Goal: Answer question/provide support: Answer question/provide support

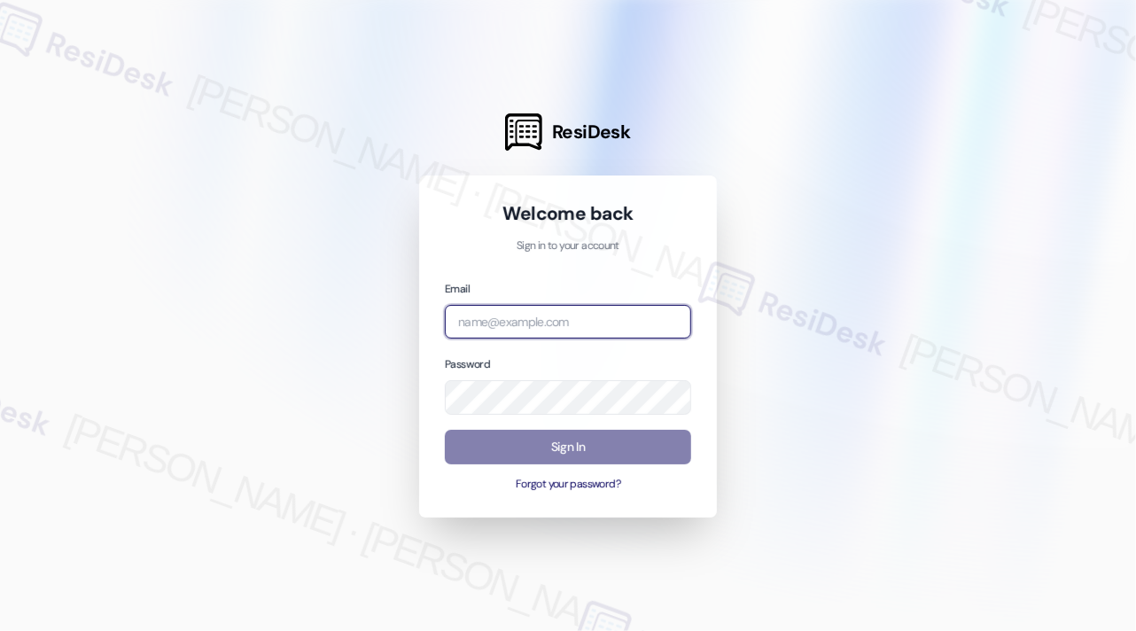
click at [647, 323] on input "email" at bounding box center [568, 322] width 246 height 35
click at [0, 630] on com-1password-button at bounding box center [0, 631] width 0 height 0
click at [498, 328] on input "kre" at bounding box center [568, 322] width 246 height 35
drag, startPoint x: 493, startPoint y: 328, endPoint x: 436, endPoint y: 318, distance: 57.5
click at [436, 318] on div "Welcome back Sign in to your account Email kre Password Sign In Forgot your pas…" at bounding box center [568, 346] width 298 height 342
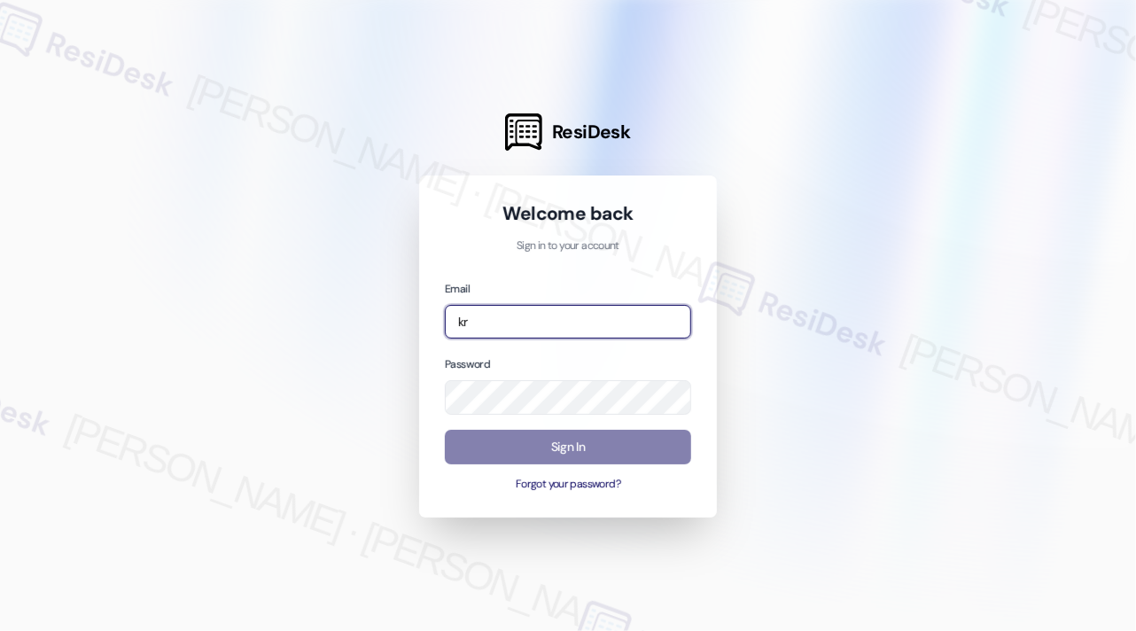
type input "k"
click at [0, 630] on com-1password-button at bounding box center [0, 631] width 0 height 0
type input "[EMAIL_ADDRESS][PERSON_NAME][PERSON_NAME][DOMAIN_NAME]"
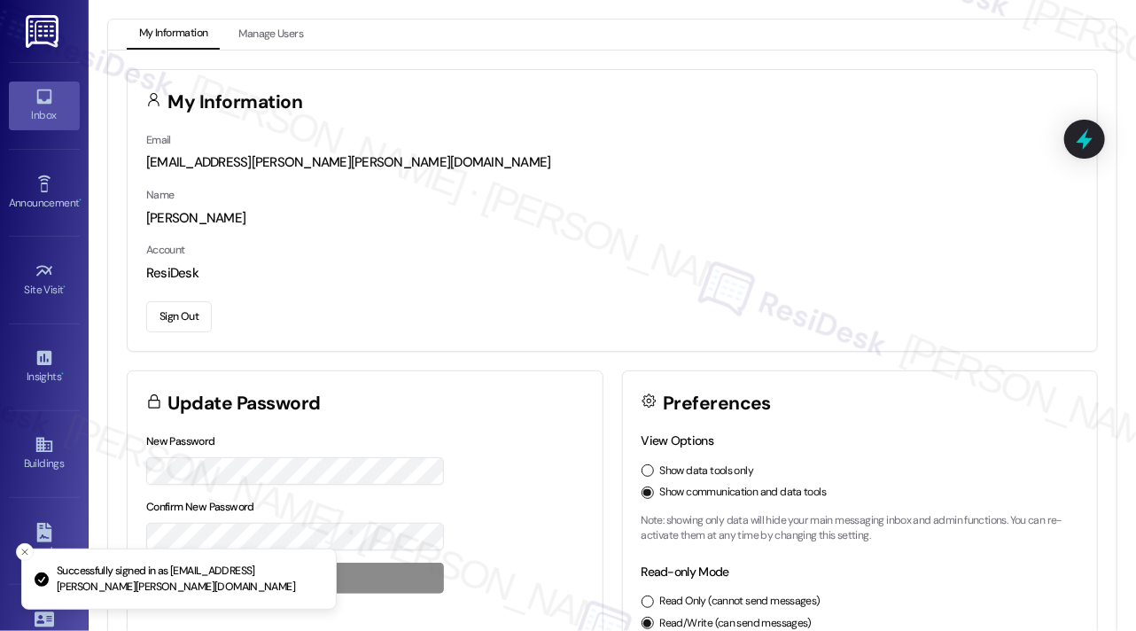
click at [43, 89] on icon at bounding box center [44, 96] width 19 height 19
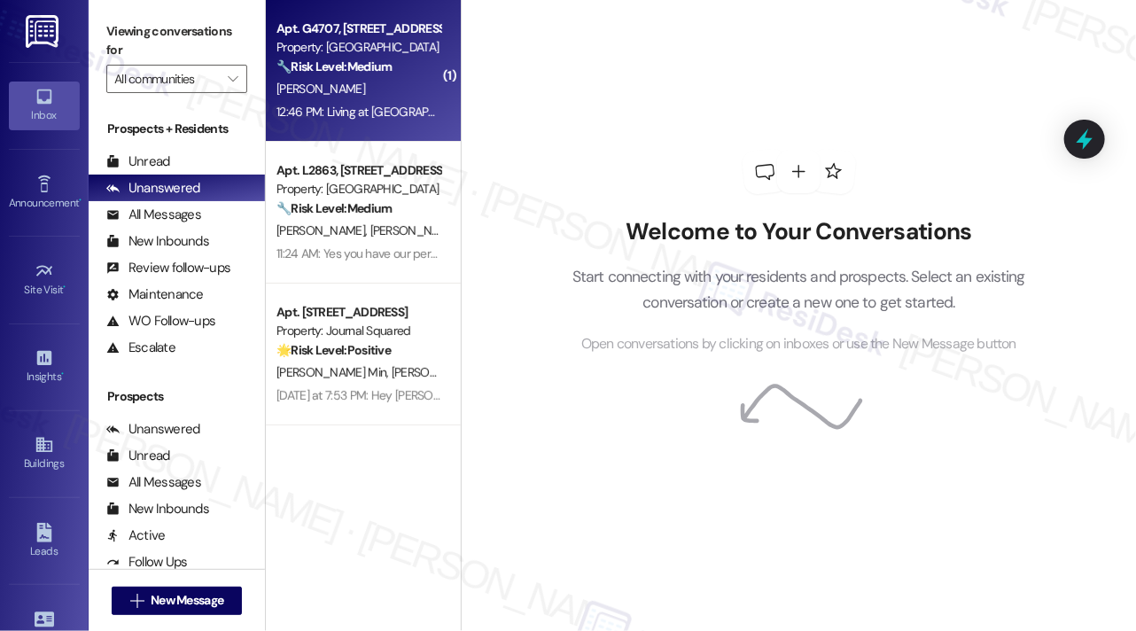
click at [335, 97] on span "[PERSON_NAME]" at bounding box center [320, 89] width 89 height 16
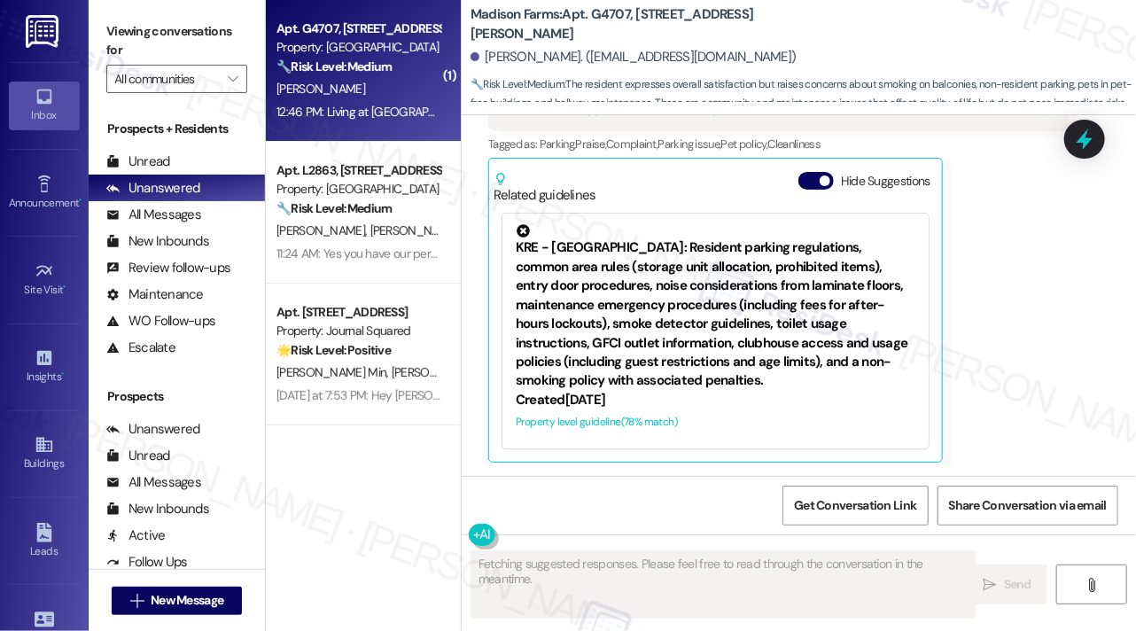
scroll to position [1783, 0]
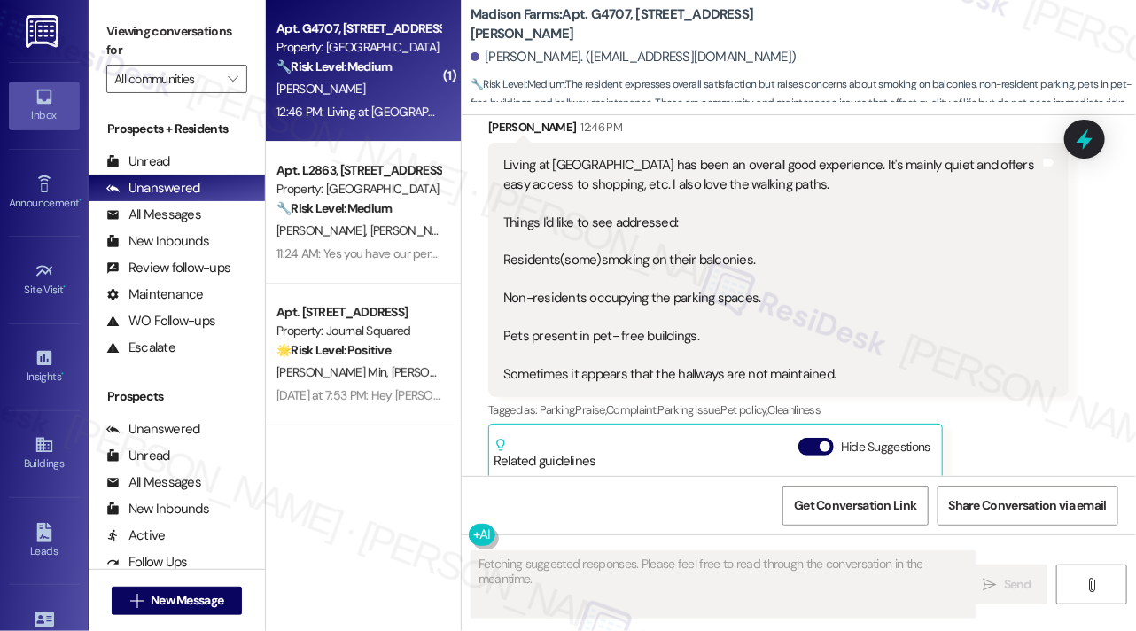
click at [503, 210] on div "Living at Madison Farms has been an overall good experience. It's mainly quiet …" at bounding box center [771, 270] width 537 height 228
drag, startPoint x: 590, startPoint y: 163, endPoint x: 801, endPoint y: 165, distance: 210.9
click at [801, 165] on div "Living at Madison Farms has been an overall good experience. It's mainly quiet …" at bounding box center [771, 270] width 537 height 228
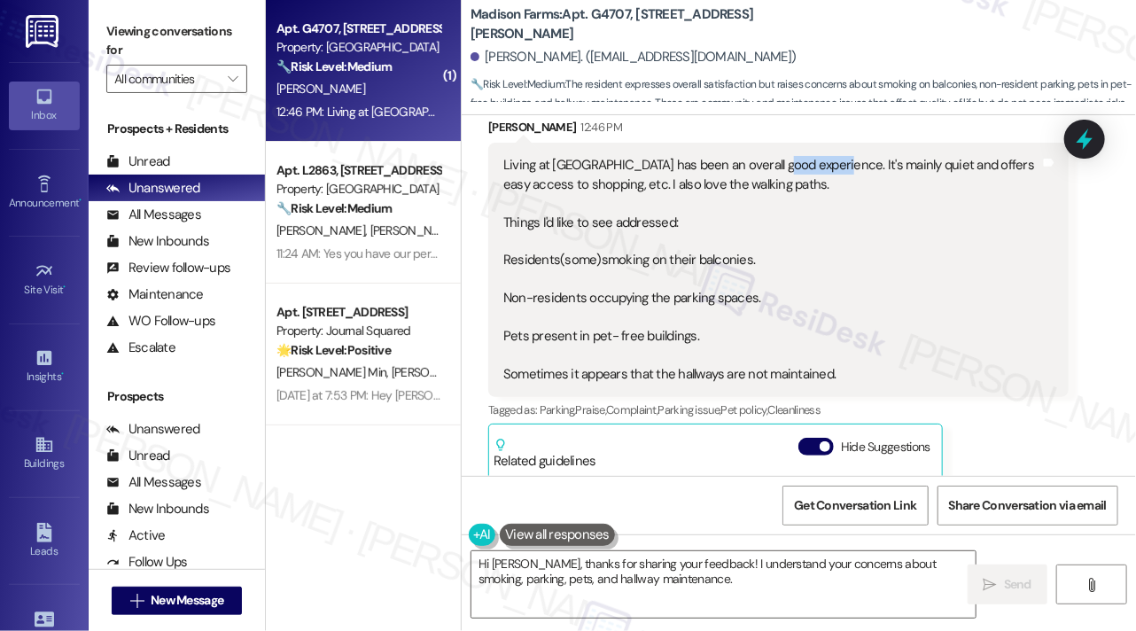
click at [801, 165] on div "Living at Madison Farms has been an overall good experience. It's mainly quiet …" at bounding box center [771, 270] width 537 height 228
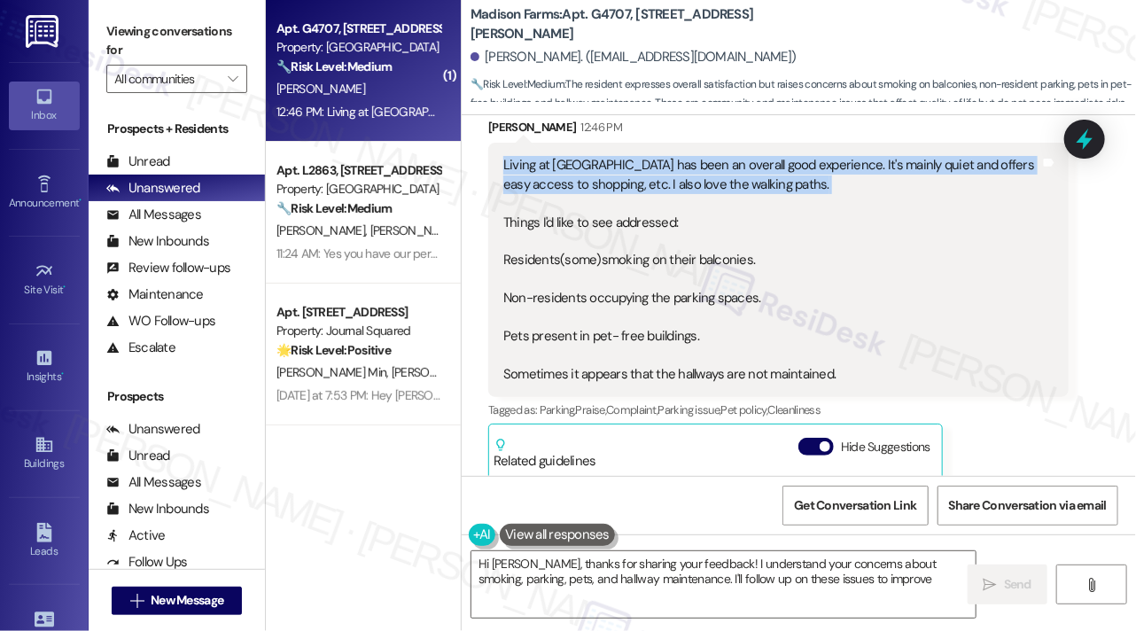
click at [801, 165] on div "Living at Madison Farms has been an overall good experience. It's mainly quiet …" at bounding box center [771, 270] width 537 height 228
click at [729, 191] on div "Living at Madison Farms has been an overall good experience. It's mainly quiet …" at bounding box center [771, 270] width 537 height 228
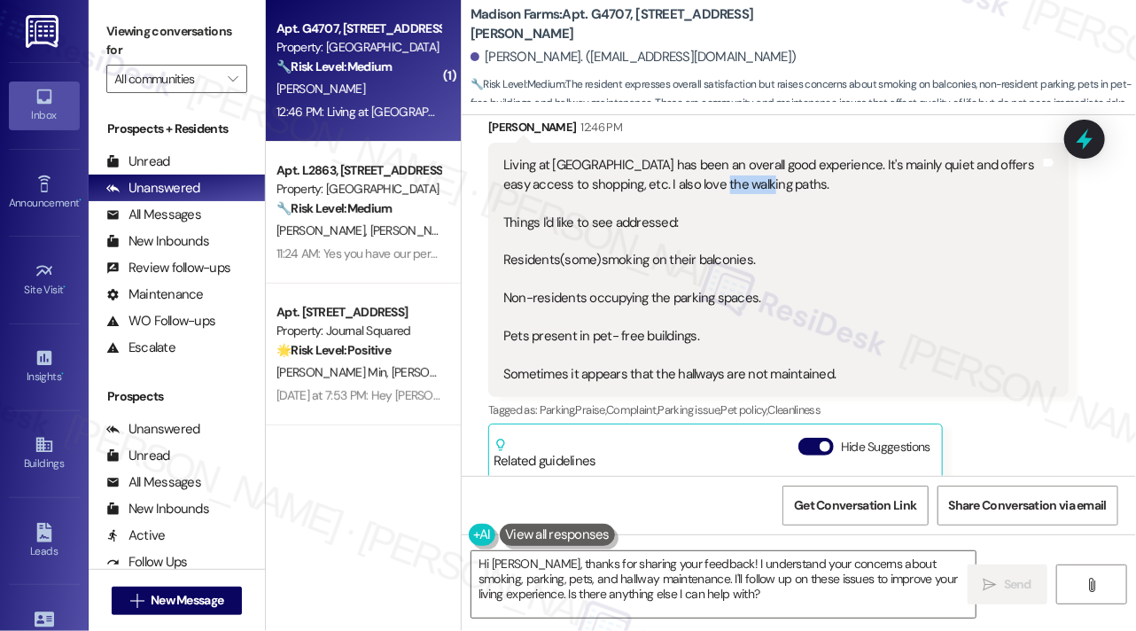
click at [729, 191] on div "Living at Madison Farms has been an overall good experience. It's mainly quiet …" at bounding box center [771, 270] width 537 height 228
click at [586, 215] on div "Living at Madison Farms has been an overall good experience. It's mainly quiet …" at bounding box center [771, 270] width 537 height 228
drag, startPoint x: 548, startPoint y: 259, endPoint x: 776, endPoint y: 293, distance: 230.3
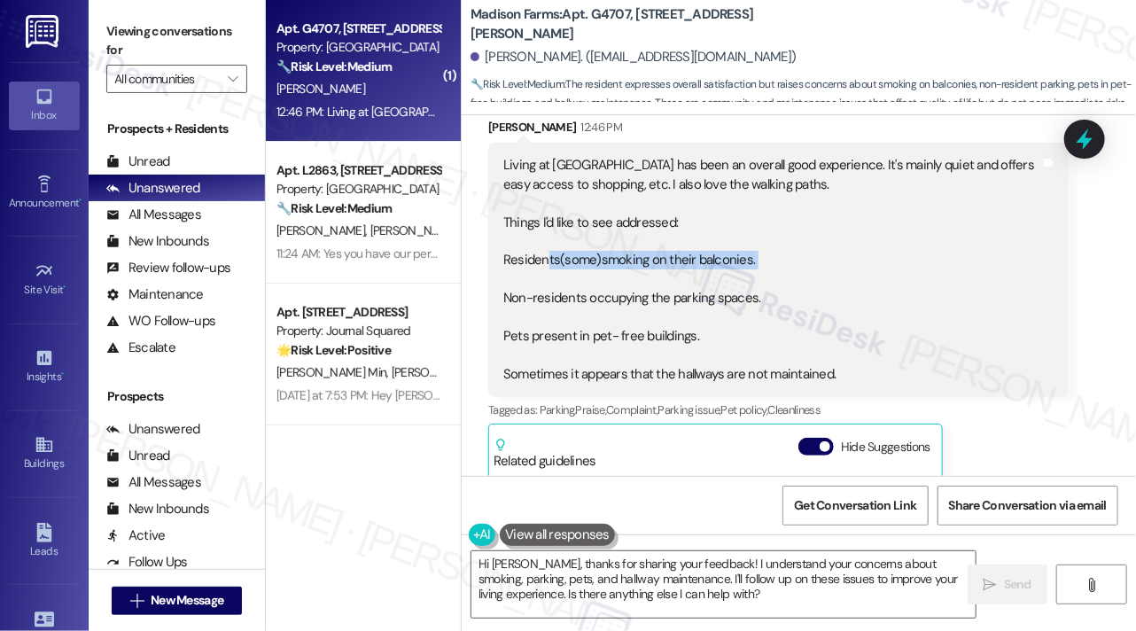
click at [776, 293] on div "Living at Madison Farms has been an overall good experience. It's mainly quiet …" at bounding box center [771, 270] width 537 height 228
click at [766, 300] on div "Living at Madison Farms has been an overall good experience. It's mainly quiet …" at bounding box center [771, 270] width 537 height 228
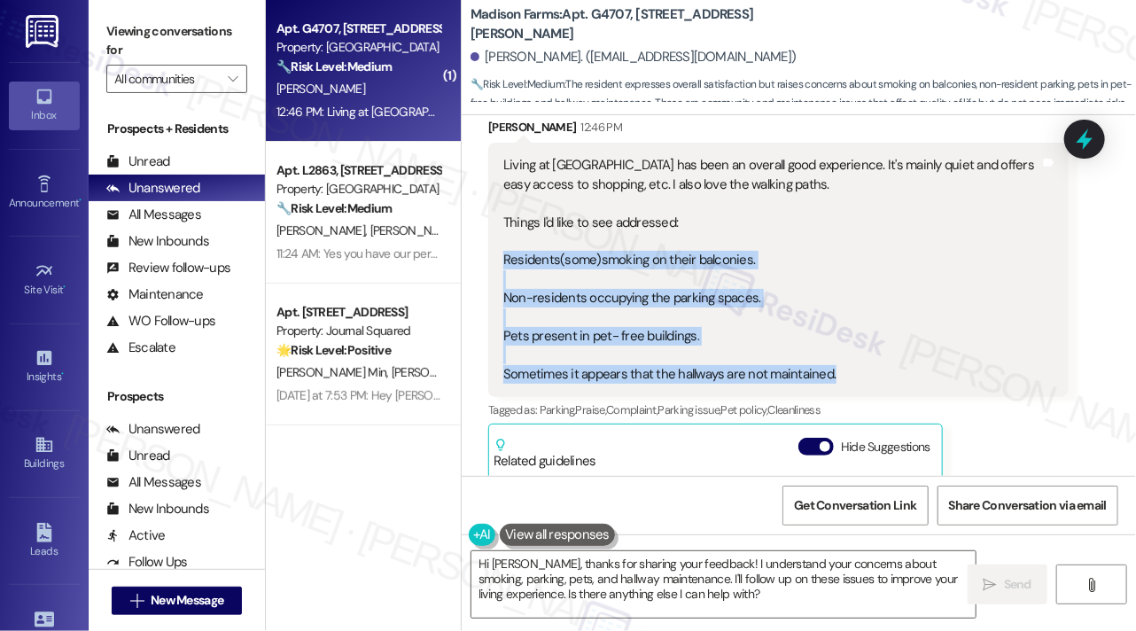
drag, startPoint x: 500, startPoint y: 256, endPoint x: 865, endPoint y: 378, distance: 385.0
click at [865, 378] on div "Living at Madison Farms has been an overall good experience. It's mainly quiet …" at bounding box center [778, 270] width 580 height 254
copy div "Residents(some)smoking on their balconies. Non-residents occupying the parking …"
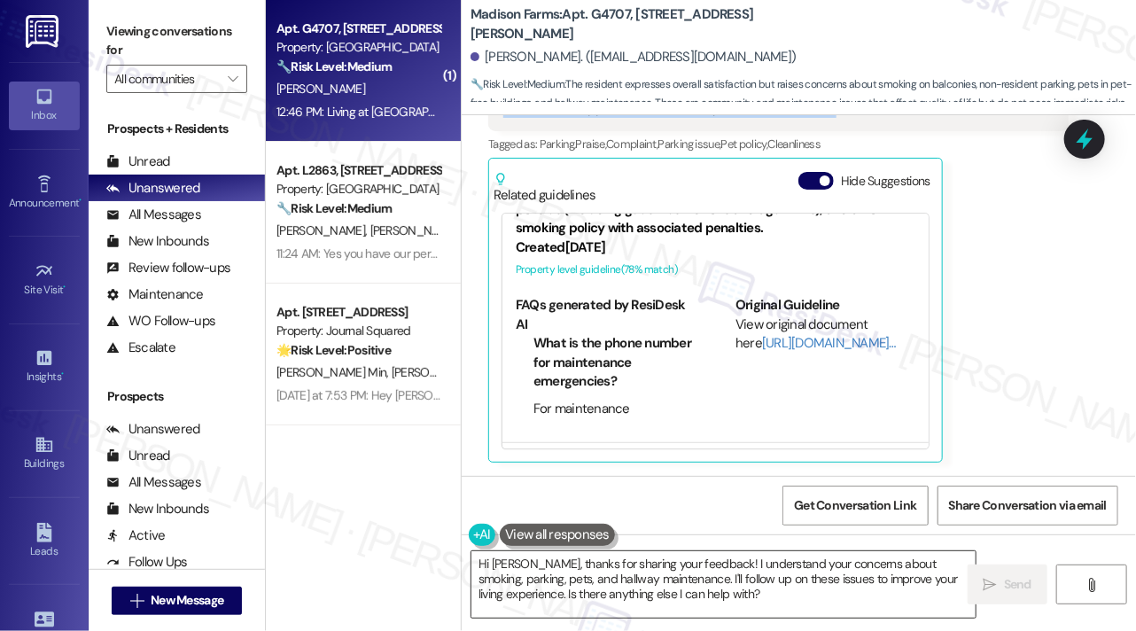
scroll to position [0, 0]
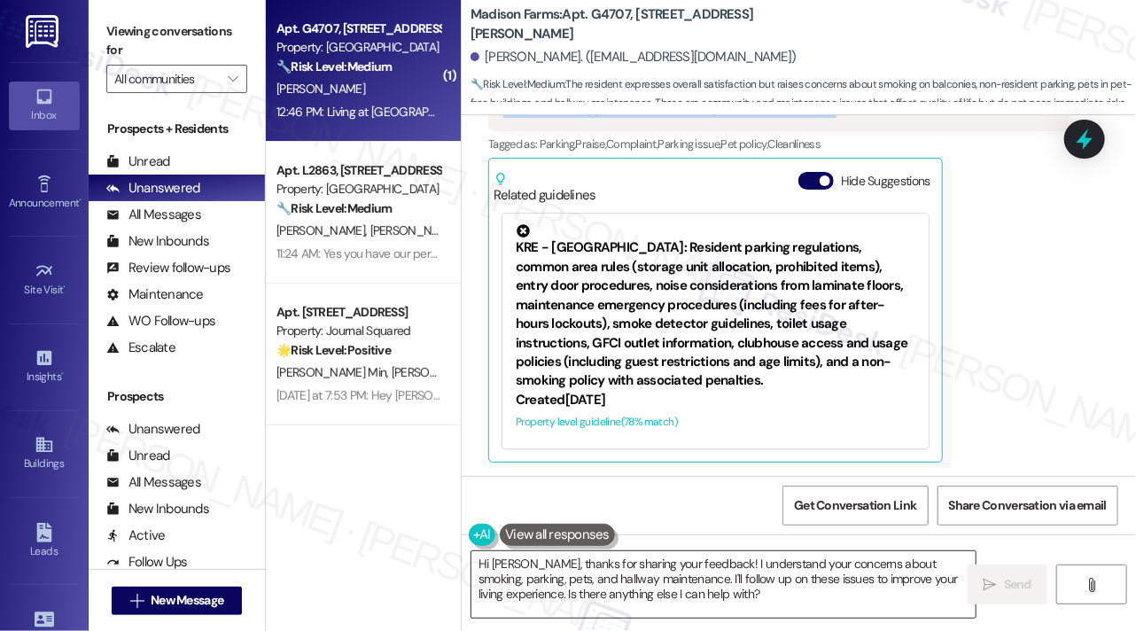
click at [627, 580] on textarea "Hi Rosalind, thanks for sharing your feedback! I understand your concerns about…" at bounding box center [723, 584] width 504 height 66
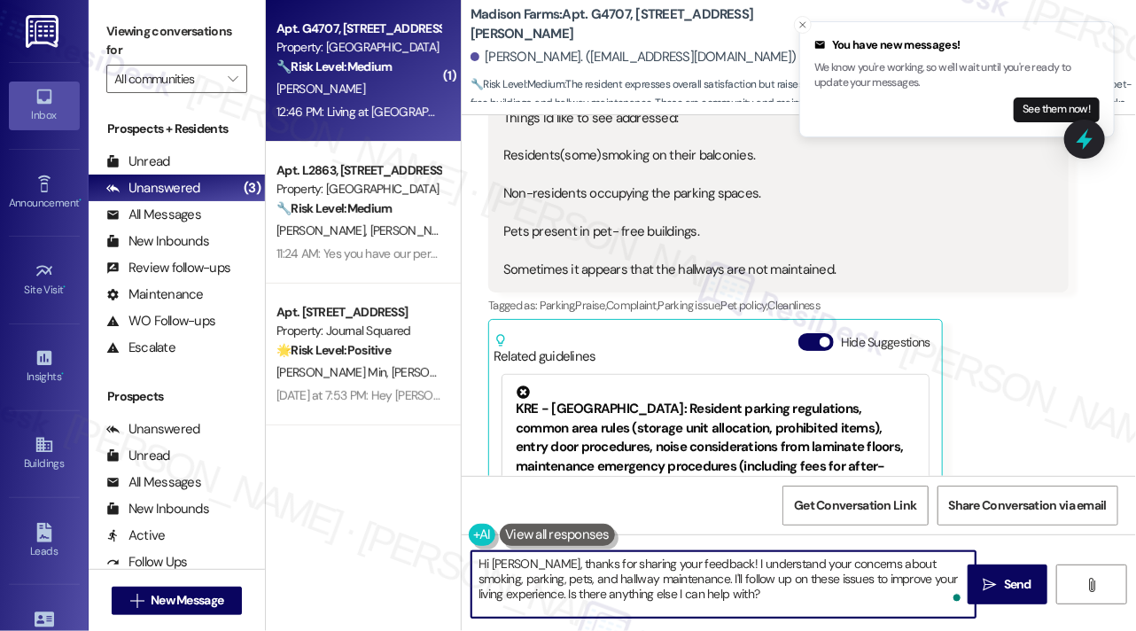
scroll to position [1783, 0]
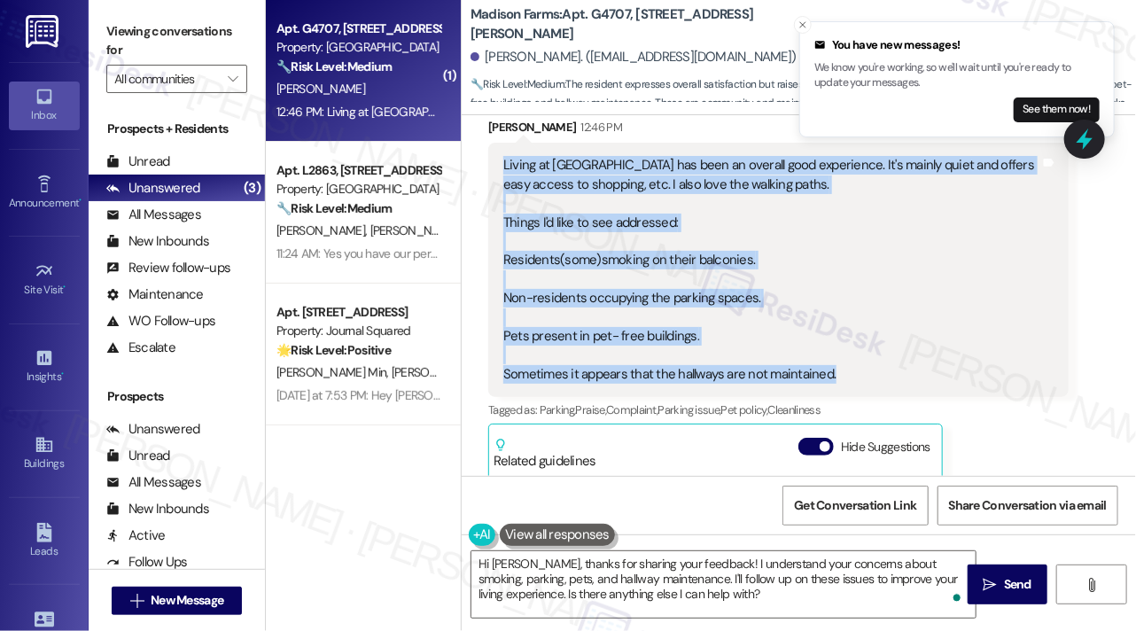
drag, startPoint x: 503, startPoint y: 158, endPoint x: 894, endPoint y: 376, distance: 447.4
click at [894, 376] on div "Living at Madison Farms has been an overall good experience. It's mainly quiet …" at bounding box center [771, 270] width 537 height 228
copy div "Living at Madison Farms has been an overall good experience. It's mainly quiet …"
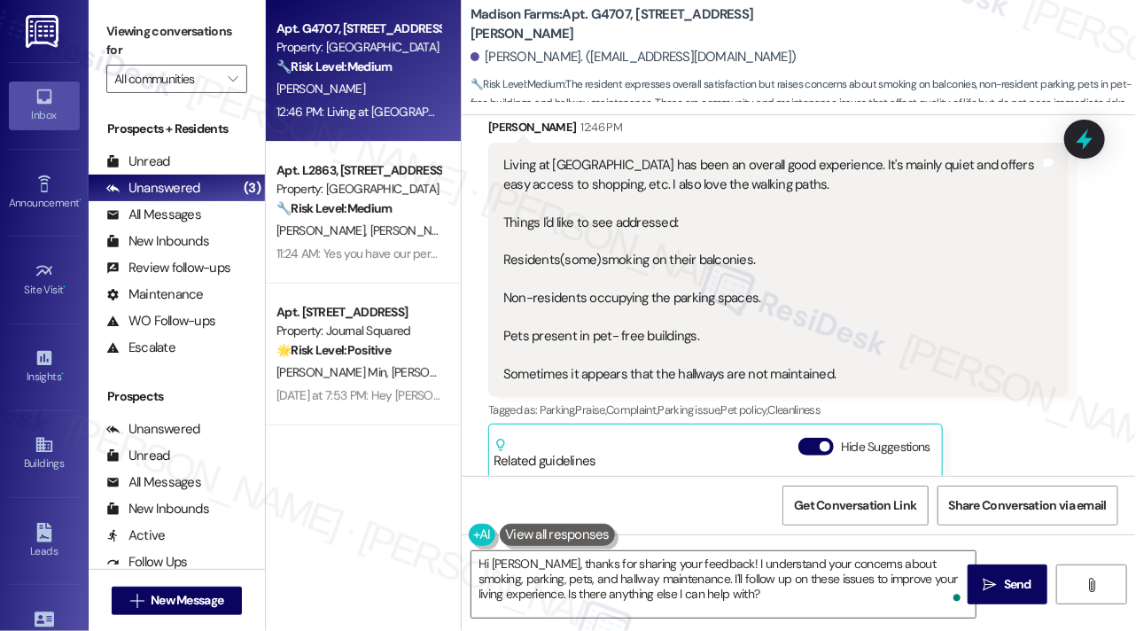
click at [165, 45] on label "Viewing conversations for" at bounding box center [176, 41] width 141 height 47
click at [160, 20] on label "Viewing conversations for" at bounding box center [176, 41] width 141 height 47
click at [159, 23] on label "Viewing conversations for" at bounding box center [176, 41] width 141 height 47
click at [758, 605] on textarea "Hi Rosalind, thanks for sharing your feedback! I understand your concerns about…" at bounding box center [723, 584] width 504 height 66
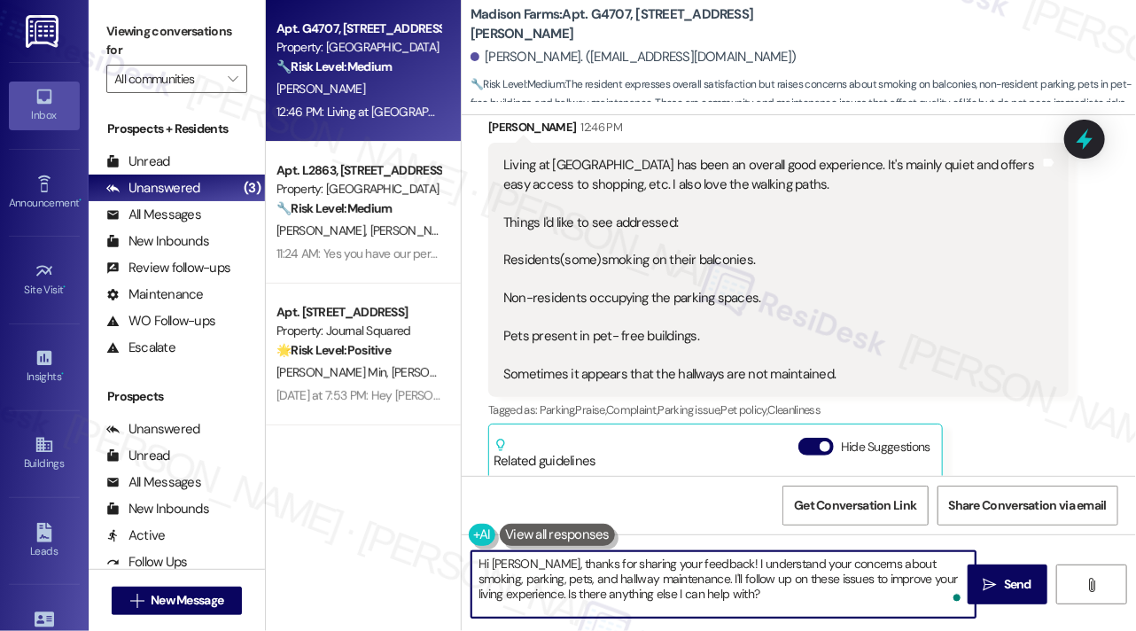
drag, startPoint x: 766, startPoint y: 598, endPoint x: 684, endPoint y: 574, distance: 85.0
click at [684, 574] on textarea "Hi Rosalind, thanks for sharing your feedback! I understand your concerns about…" at bounding box center [723, 584] width 504 height 66
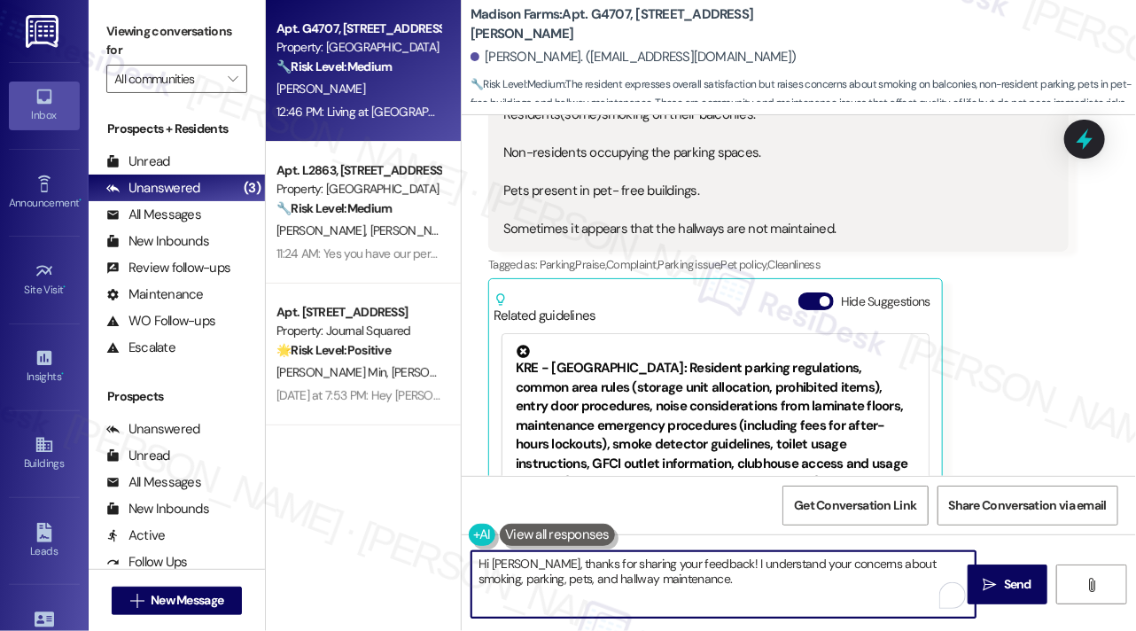
scroll to position [2049, 0]
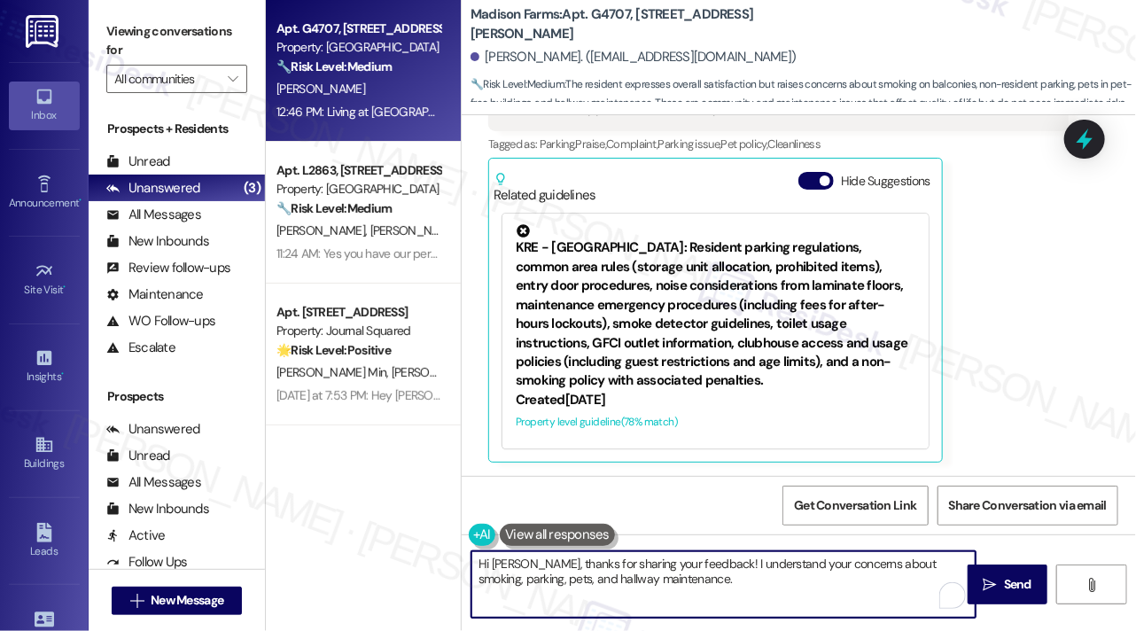
paste textarea ", could you share a bit more detail? For example, have you noticed certain time…"
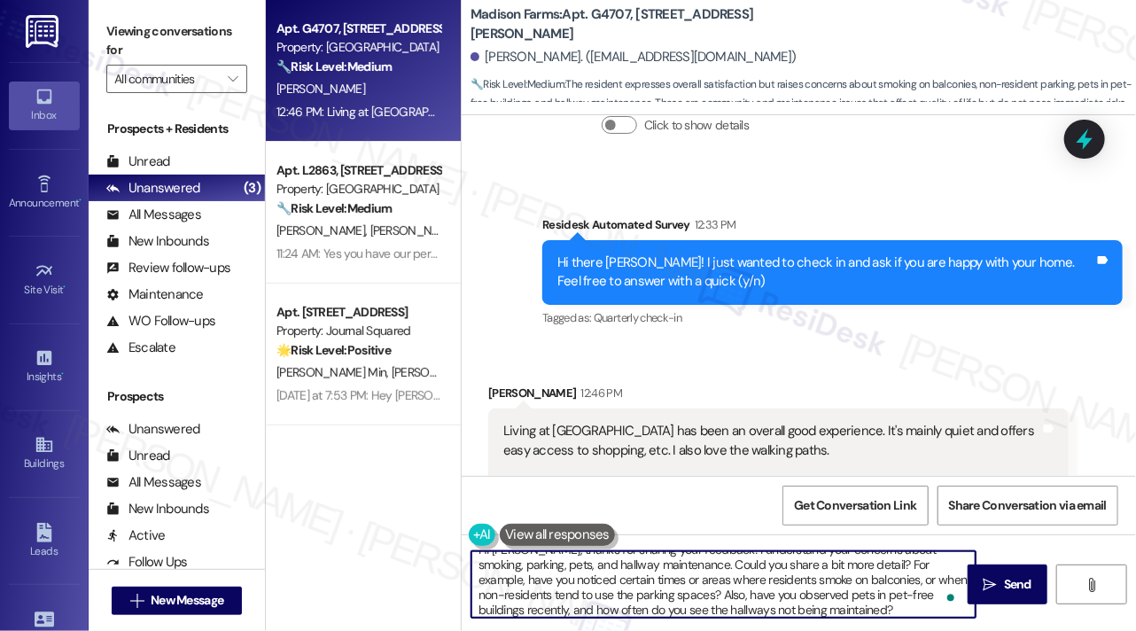
scroll to position [1783, 0]
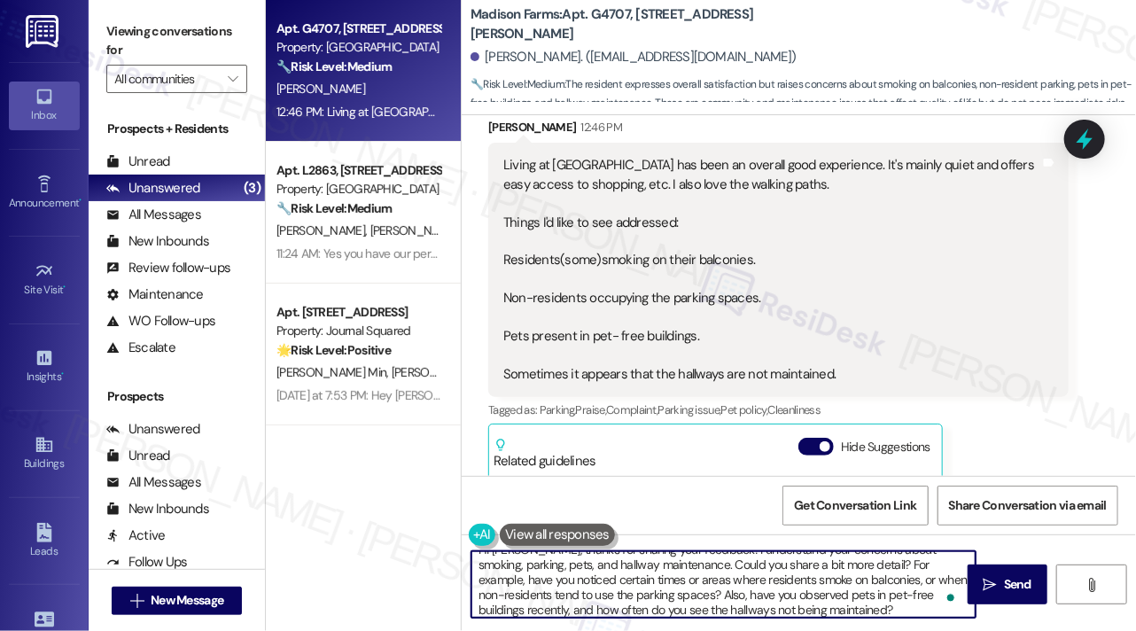
click at [685, 564] on textarea "Hi Rosalind, thanks for sharing your feedback! I understand your concerns about…" at bounding box center [723, 584] width 504 height 66
click at [856, 612] on textarea "Hi Rosalind, thanks for sharing your feedback! I understand your concerns about…" at bounding box center [723, 584] width 504 height 66
drag, startPoint x: 766, startPoint y: 593, endPoint x: 865, endPoint y: 595, distance: 99.3
click at [865, 595] on textarea "Hi Rosalind, thanks for sharing your feedback! I understand your concerns about…" at bounding box center [723, 584] width 504 height 66
click at [859, 599] on textarea "Hi Rosalind, thanks for sharing your feedback! I understand your concerns about…" at bounding box center [723, 584] width 504 height 66
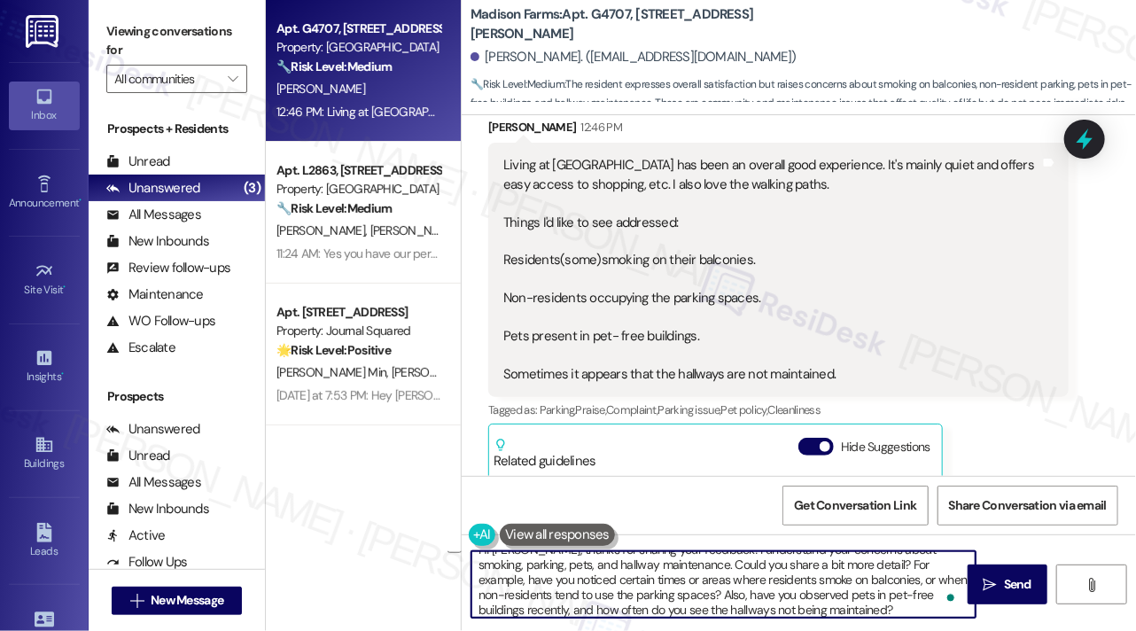
scroll to position [19, 0]
drag, startPoint x: 723, startPoint y: 594, endPoint x: 572, endPoint y: 605, distance: 152.0
click at [572, 605] on textarea "Hi Rosalind, thanks for sharing your feedback! I understand your concerns about…" at bounding box center [723, 584] width 504 height 66
click at [662, 584] on textarea "Hi Rosalind, thanks for sharing your feedback! I understand your concerns about…" at bounding box center [723, 584] width 504 height 66
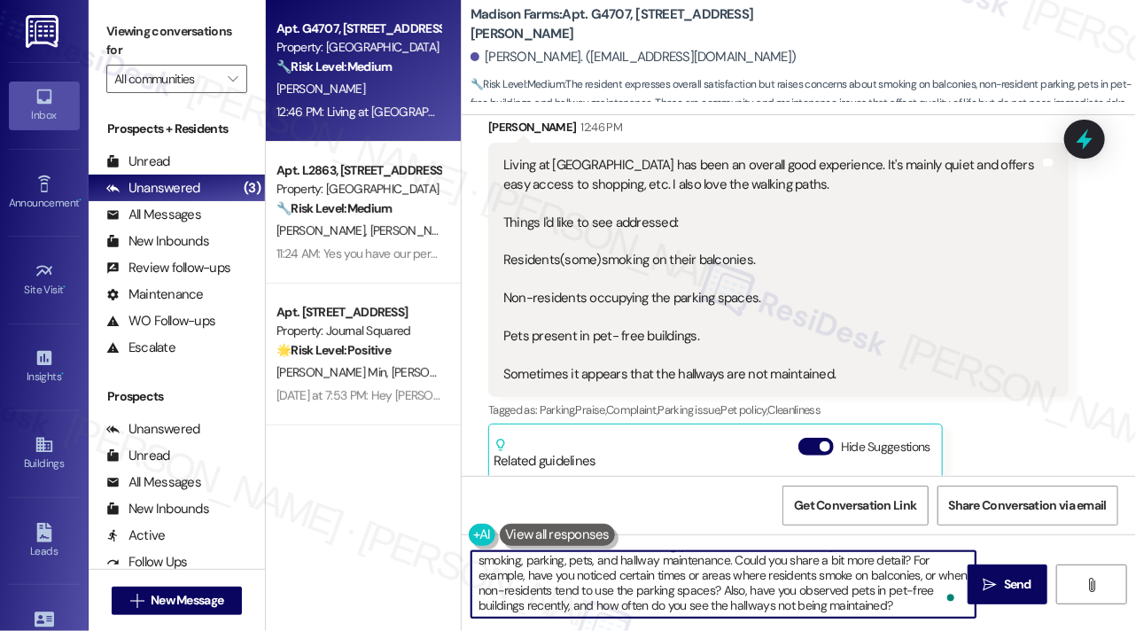
click at [662, 584] on textarea "Hi Rosalind, thanks for sharing your feedback! I understand your concerns about…" at bounding box center [723, 584] width 504 height 66
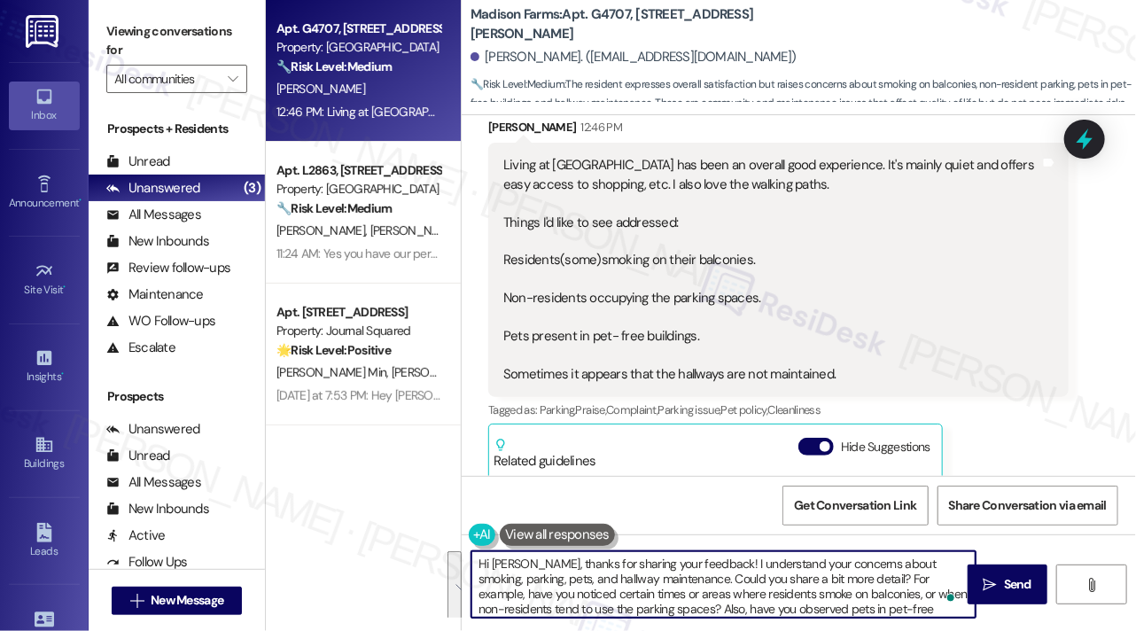
drag, startPoint x: 713, startPoint y: 580, endPoint x: 698, endPoint y: 582, distance: 15.2
click at [713, 582] on textarea "Hi Rosalind, thanks for sharing your feedback! I understand your concerns about…" at bounding box center [723, 584] width 504 height 66
click at [687, 582] on textarea "Hi Rosalind, thanks for sharing your feedback! I understand your concerns about…" at bounding box center [723, 584] width 504 height 66
click at [861, 577] on textarea "Hi Rosalind, thanks for sharing your feedback! I understand your concerns about…" at bounding box center [723, 584] width 504 height 66
click at [664, 587] on textarea "Hi Rosalind, thanks for sharing your feedback! I understand your concerns about…" at bounding box center [723, 584] width 504 height 66
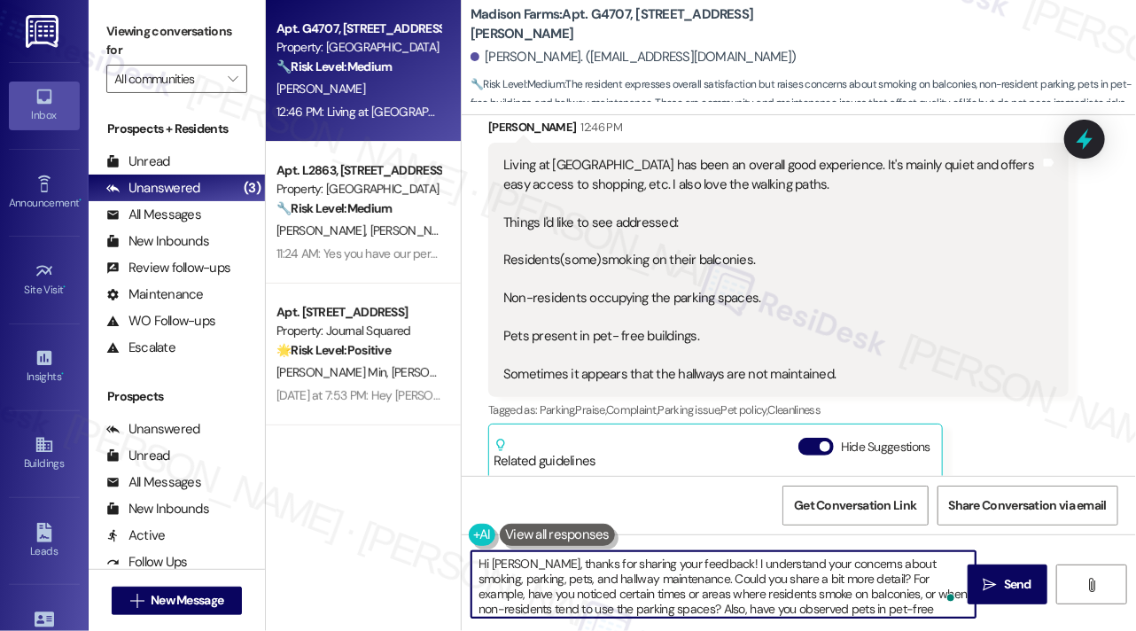
click at [664, 587] on textarea "Hi Rosalind, thanks for sharing your feedback! I understand your concerns about…" at bounding box center [723, 584] width 504 height 66
click at [692, 570] on textarea "Hi Rosalind, thanks for sharing your feedback! I understand your concerns about…" at bounding box center [723, 584] width 504 height 66
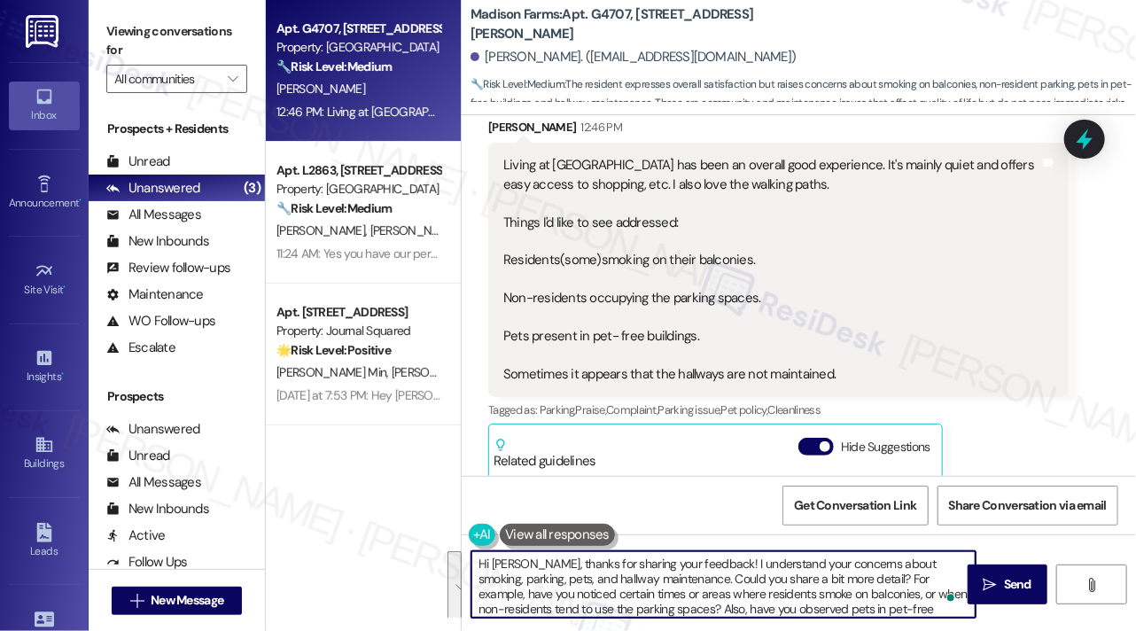
click at [614, 582] on textarea "Hi Rosalind, thanks for sharing your feedback! I understand your concerns about…" at bounding box center [723, 584] width 504 height 66
click at [732, 582] on textarea "Hi Rosalind, thanks for sharing your feedback! I understand your concerns about…" at bounding box center [723, 584] width 504 height 66
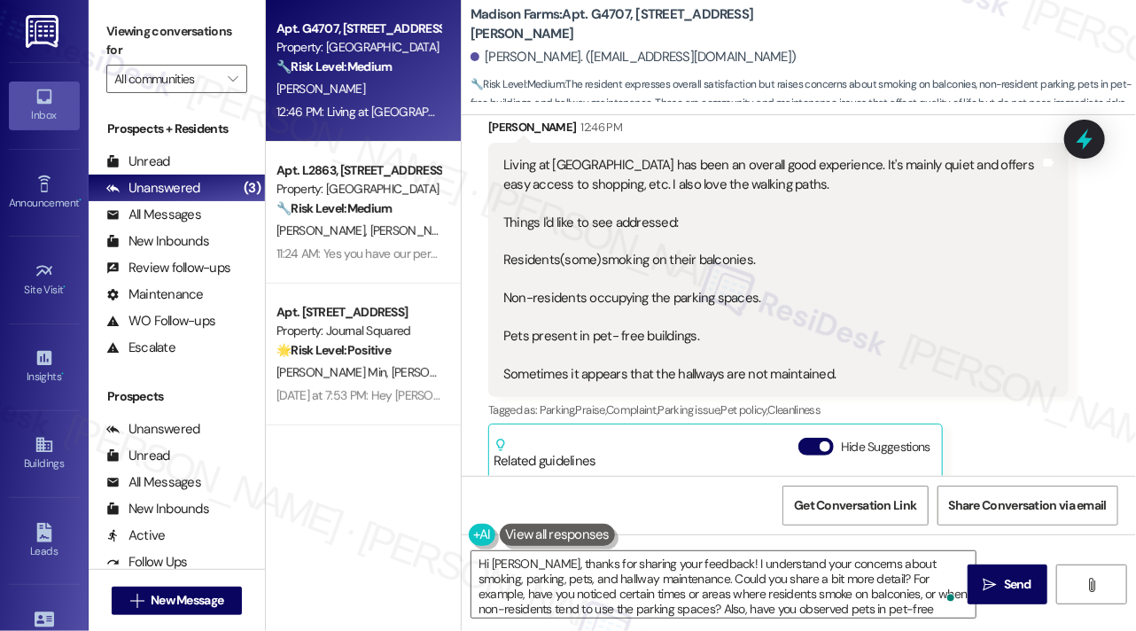
click at [149, 42] on label "Viewing conversations for" at bounding box center [176, 41] width 141 height 47
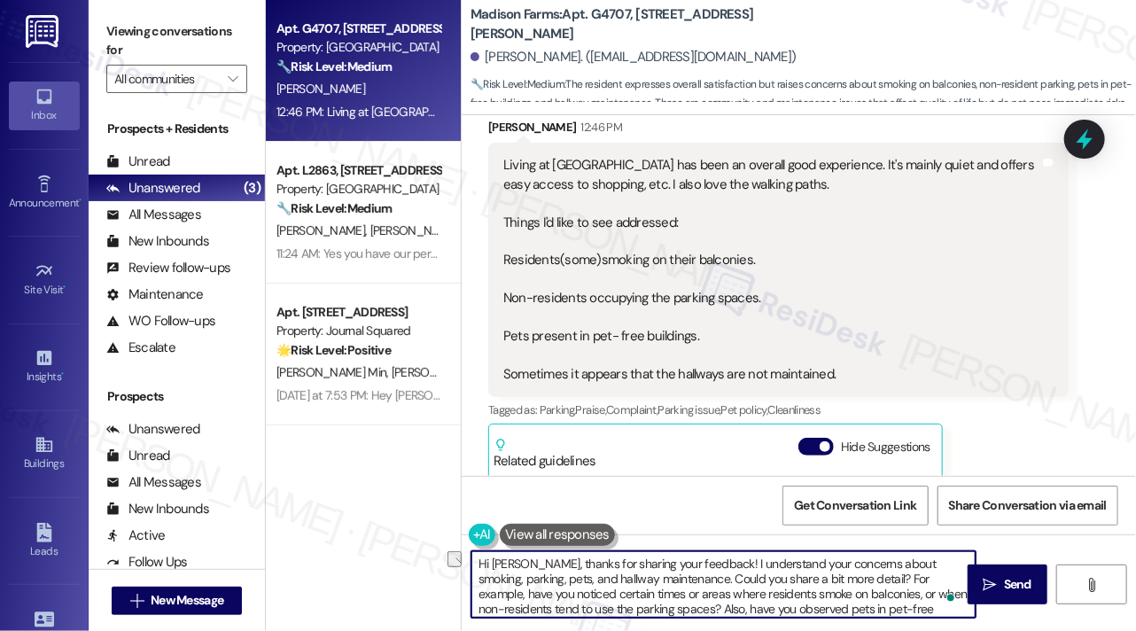
drag, startPoint x: 684, startPoint y: 576, endPoint x: 854, endPoint y: 580, distance: 170.2
click at [854, 580] on textarea "Hi Rosalind, thanks for sharing your feedback! I understand your concerns about…" at bounding box center [723, 584] width 504 height 66
click at [855, 581] on textarea "Hi Rosalind, thanks for sharing your feedback! I understand your concerns about…" at bounding box center [723, 584] width 504 height 66
click at [699, 577] on textarea "Hi Rosalind, thanks for sharing your feedback! I understand your concerns about…" at bounding box center [723, 584] width 504 height 66
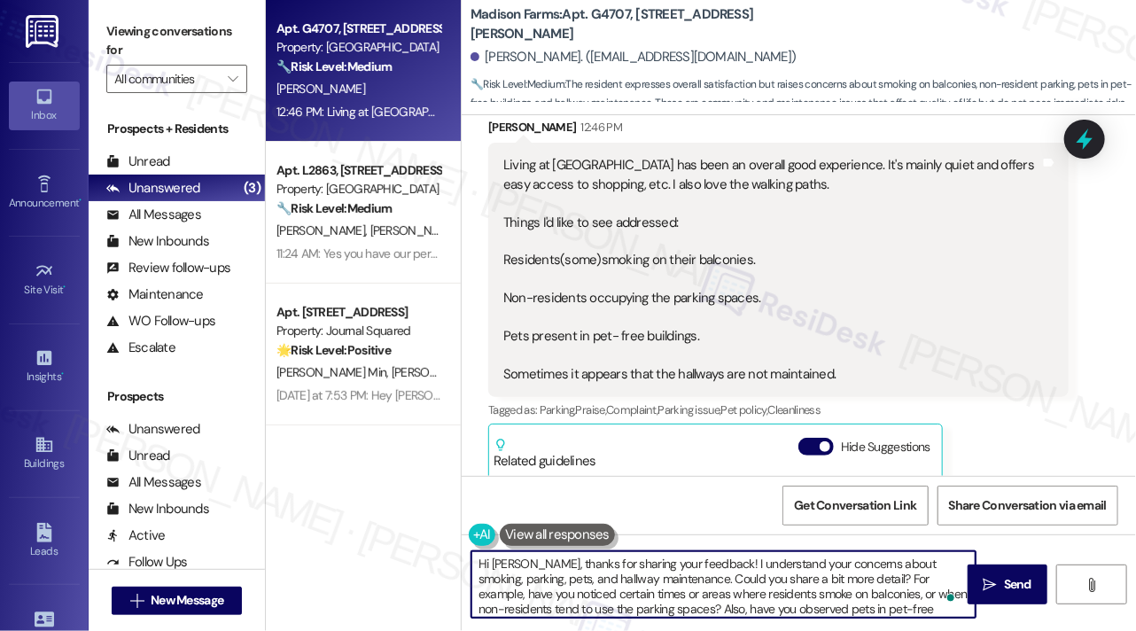
click at [678, 573] on textarea "Hi Rosalind, thanks for sharing your feedback! I understand your concerns about…" at bounding box center [723, 584] width 504 height 66
click at [684, 577] on textarea "Hi Rosalind, thanks for sharing your feedback! I understand your concerns about…" at bounding box center [723, 584] width 504 height 66
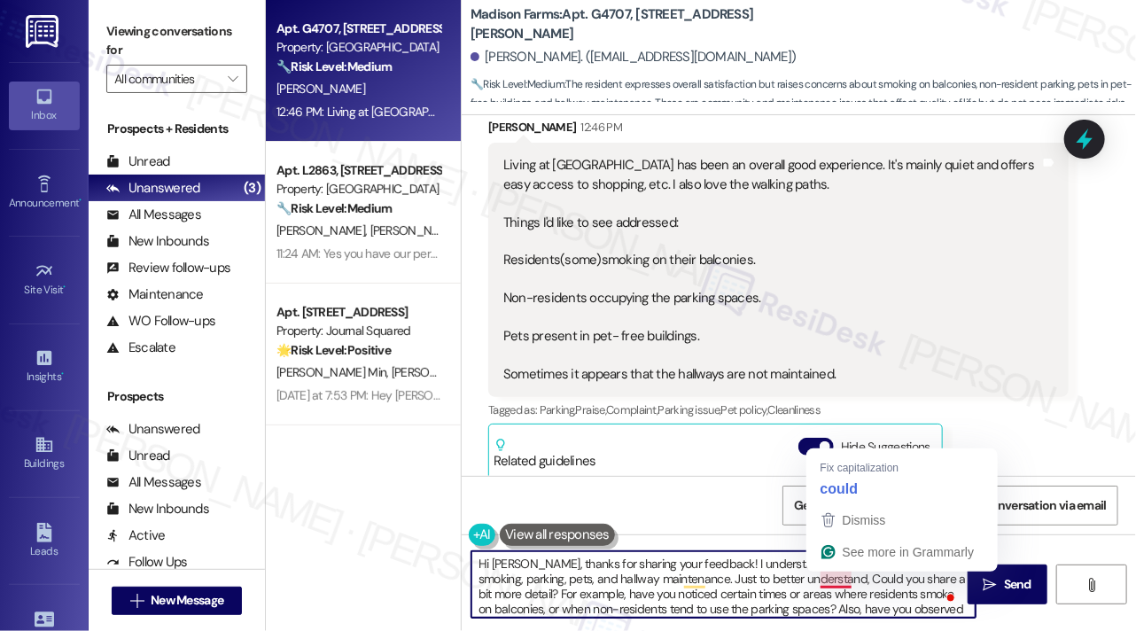
click at [841, 577] on textarea "Hi Rosalind, thanks for sharing your feedback! I understand your concerns about…" at bounding box center [723, 584] width 504 height 66
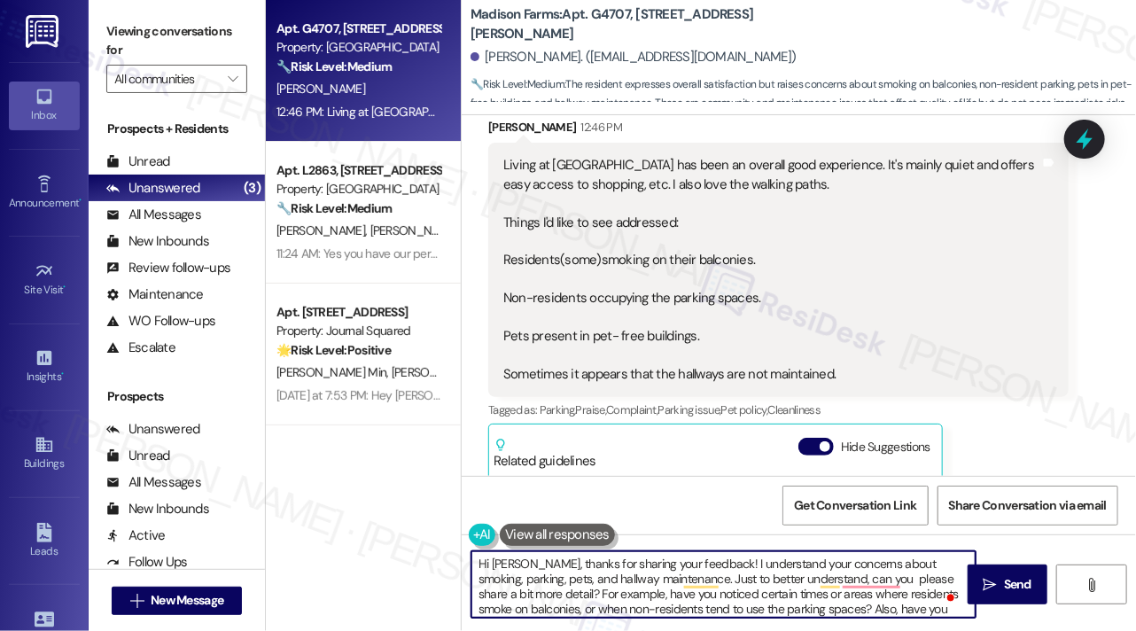
click at [675, 579] on textarea "Hi Rosalind, thanks for sharing your feedback! I understand your concerns about…" at bounding box center [723, 584] width 504 height 66
click at [812, 587] on textarea "Hi [PERSON_NAME], thanks for sharing your feedback! I understand your concerns …" at bounding box center [723, 584] width 504 height 66
type textarea "Hi [PERSON_NAME], thanks for sharing your feedback! I understand your concerns …"
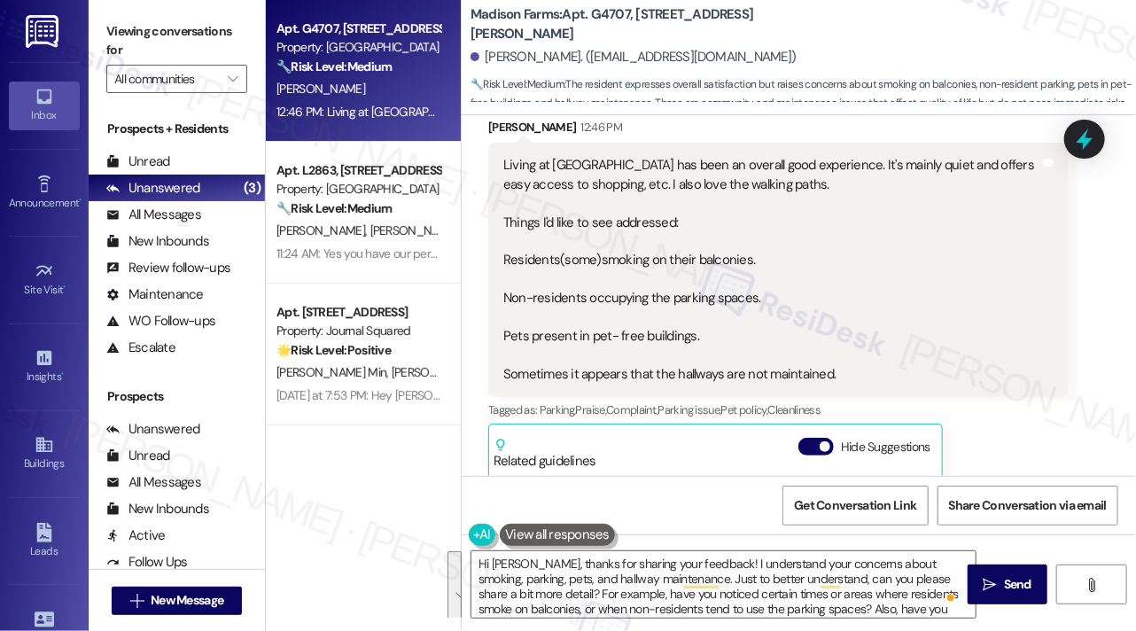
click at [121, 17] on div "Viewing conversations for All communities " at bounding box center [177, 55] width 176 height 111
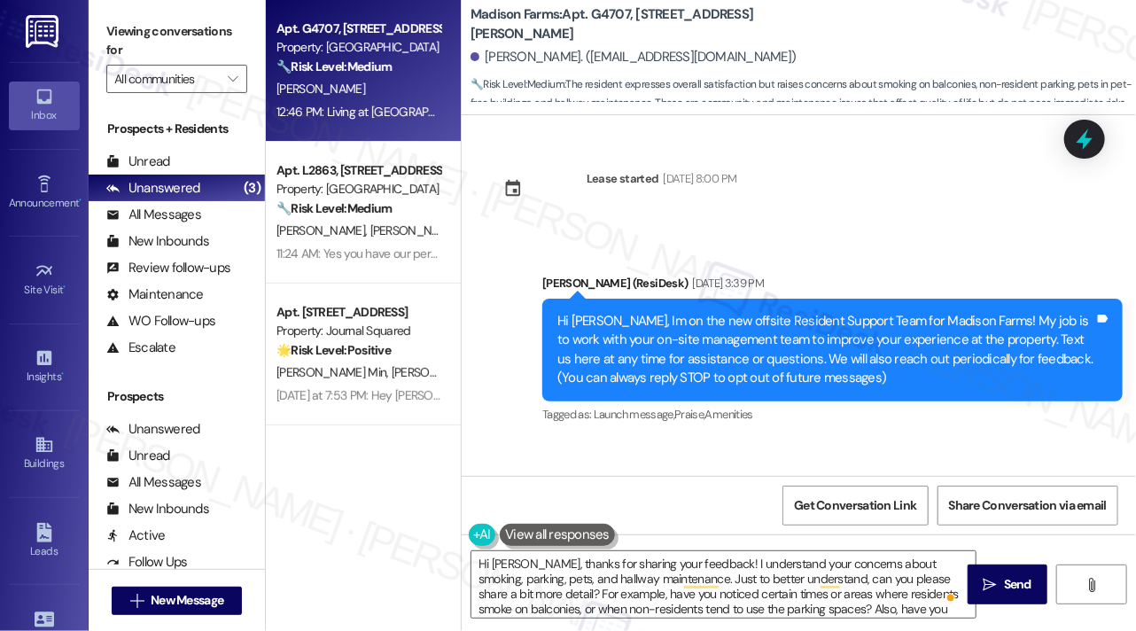
scroll to position [1783, 0]
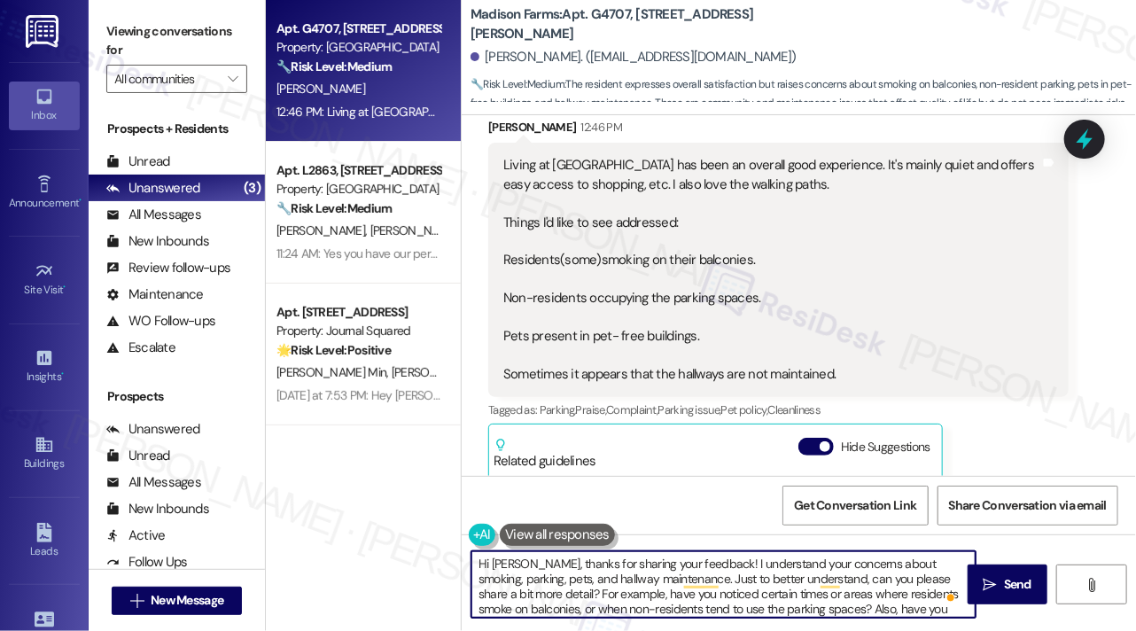
click at [556, 564] on textarea "Hi [PERSON_NAME], thanks for sharing your feedback! I understand your concerns …" at bounding box center [723, 584] width 504 height 66
click at [620, 591] on textarea "Hi [PERSON_NAME], thanks for sharing your feedback! I understand your concerns …" at bounding box center [723, 584] width 504 height 66
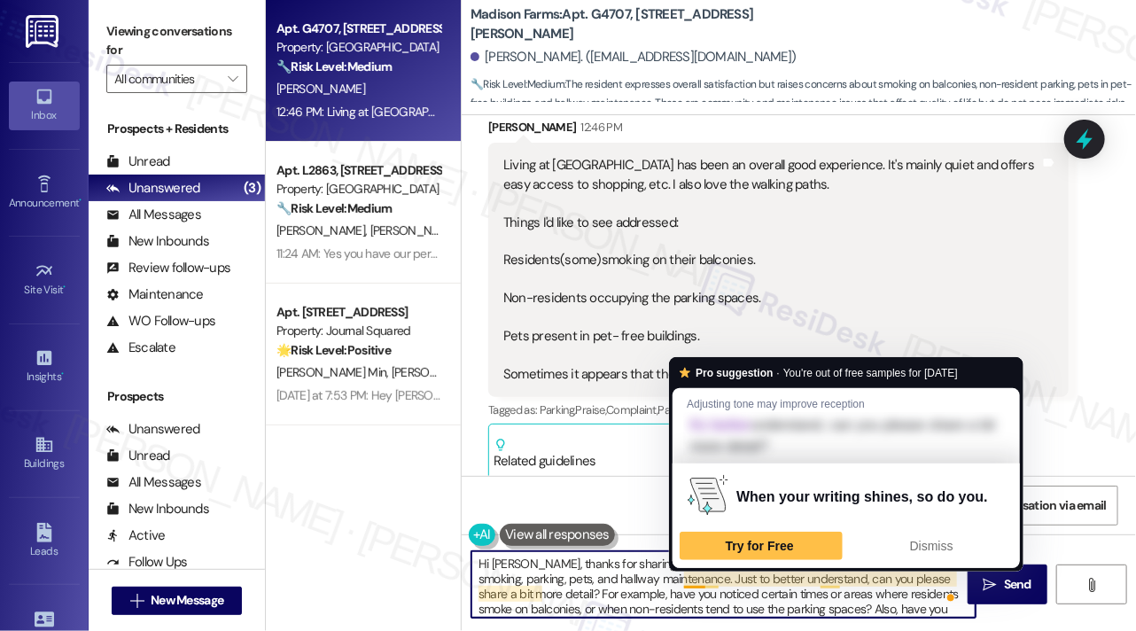
click at [684, 573] on textarea "Hi [PERSON_NAME], thanks for sharing your feedback! I understand your concerns …" at bounding box center [723, 584] width 504 height 66
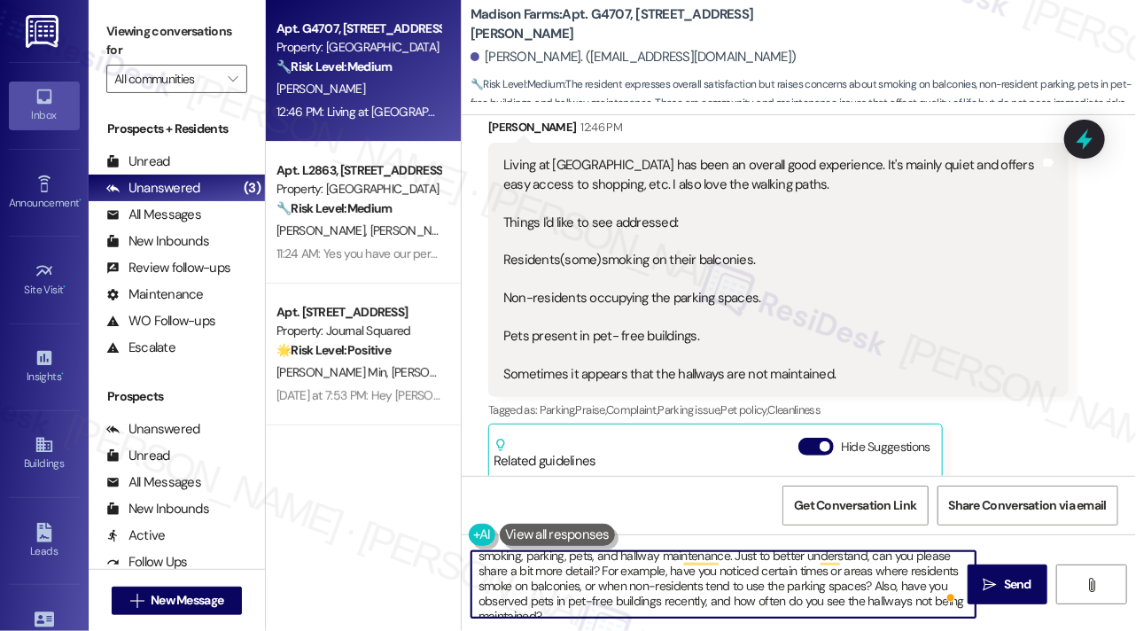
scroll to position [35, 0]
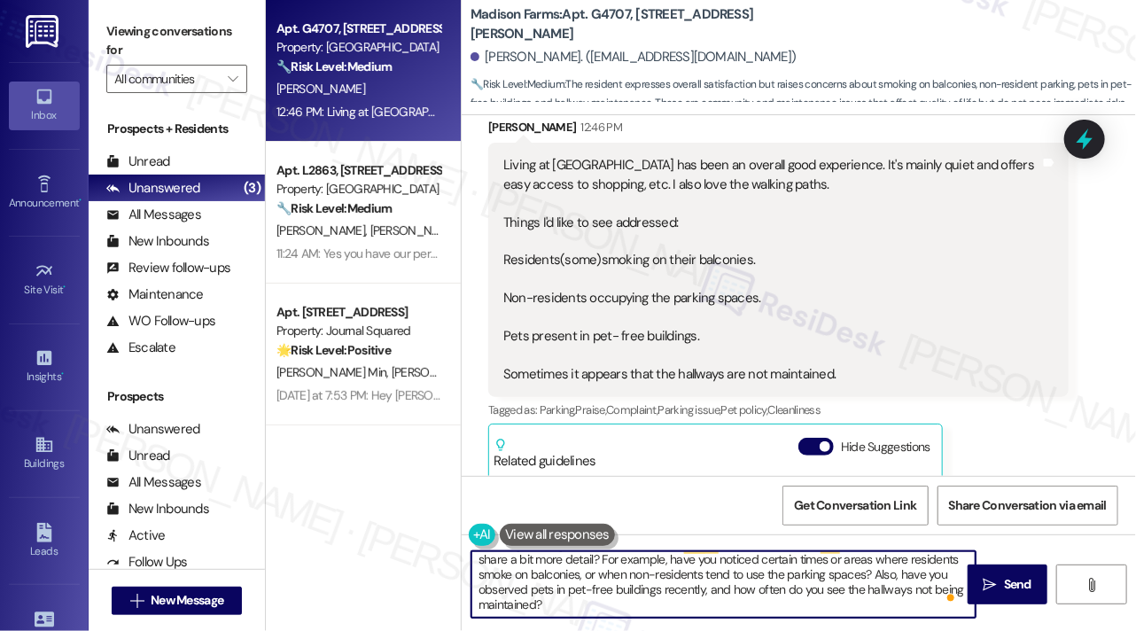
click at [674, 574] on textarea "Hi [PERSON_NAME], thanks for sharing your feedback! I understand your concerns …" at bounding box center [723, 584] width 504 height 66
click at [583, 593] on textarea "Hi [PERSON_NAME], thanks for sharing your feedback! I understand your concerns …" at bounding box center [723, 584] width 504 height 66
click at [686, 591] on textarea "Hi [PERSON_NAME], thanks for sharing your feedback! I understand your concerns …" at bounding box center [723, 584] width 504 height 66
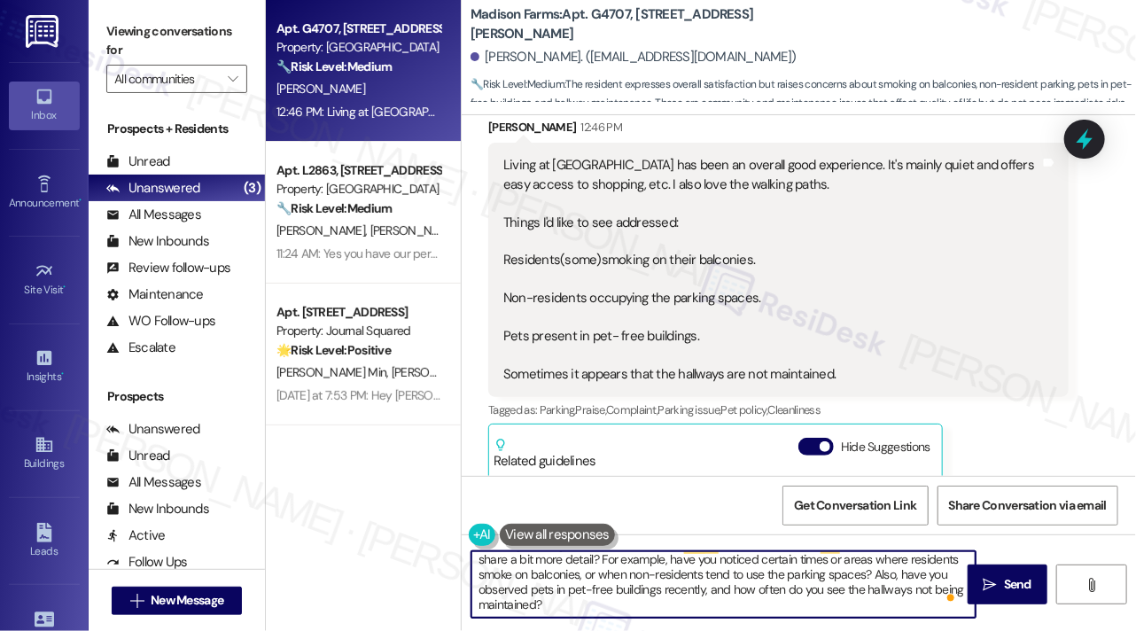
click at [686, 591] on textarea "Hi [PERSON_NAME], thanks for sharing your feedback! I understand your concerns …" at bounding box center [723, 584] width 504 height 66
drag, startPoint x: 686, startPoint y: 591, endPoint x: 710, endPoint y: 588, distance: 24.1
click at [686, 591] on textarea "Hi [PERSON_NAME], thanks for sharing your feedback! I understand your concerns …" at bounding box center [723, 584] width 504 height 66
click at [750, 603] on textarea "Hi [PERSON_NAME], thanks for sharing your feedback! I understand your concerns …" at bounding box center [723, 584] width 504 height 66
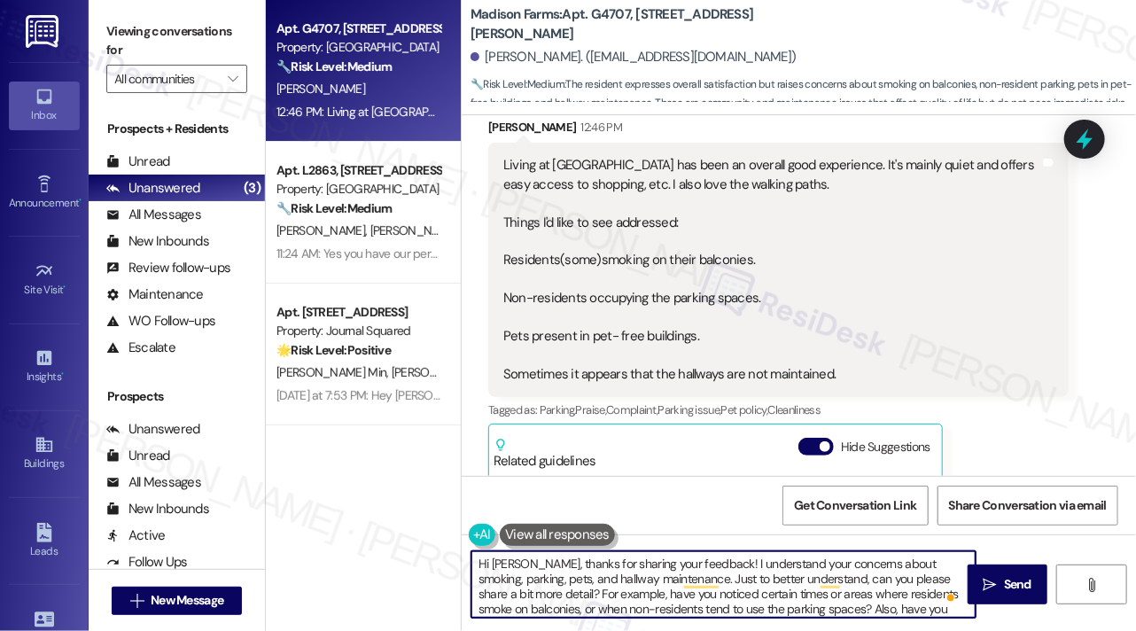
scroll to position [0, 0]
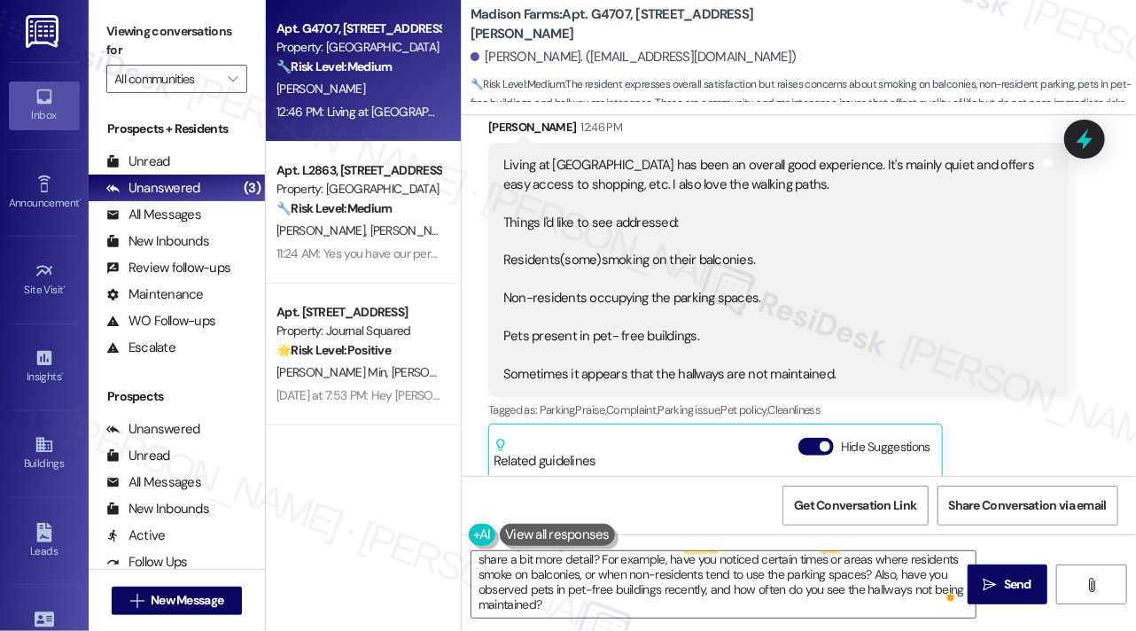
click at [170, 43] on label "Viewing conversations for" at bounding box center [176, 41] width 141 height 47
click at [185, 31] on label "Viewing conversations for" at bounding box center [176, 41] width 141 height 47
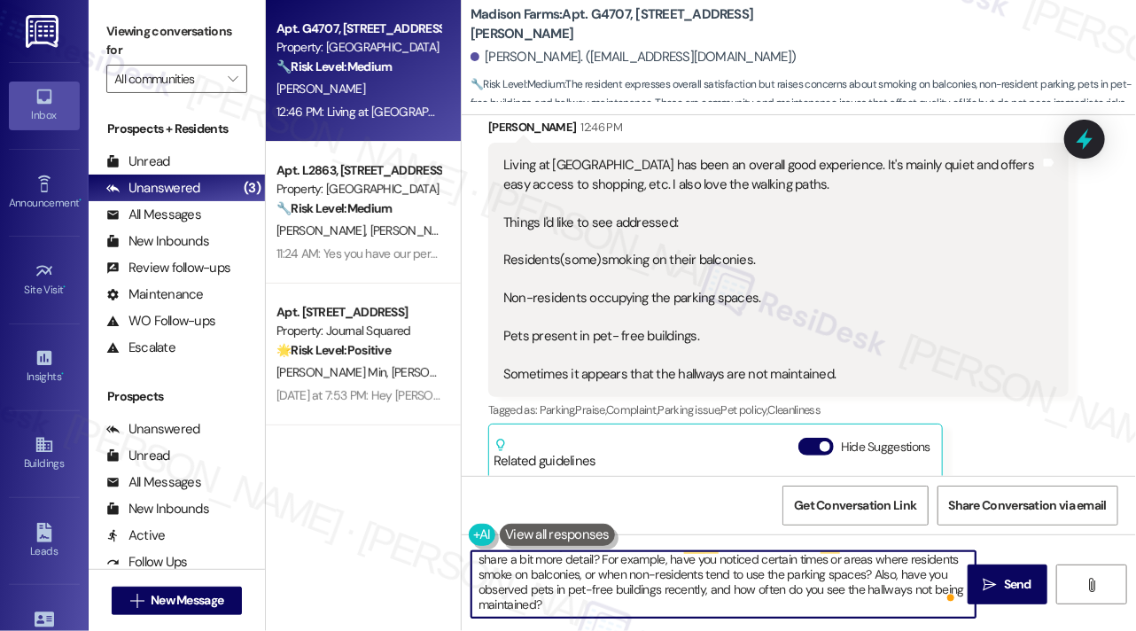
drag, startPoint x: 641, startPoint y: 598, endPoint x: 581, endPoint y: 602, distance: 59.5
click at [581, 602] on textarea "Hi [PERSON_NAME], thanks for sharing your feedback! I understand your concerns …" at bounding box center [723, 584] width 504 height 66
paste textarea "This will help the team get a better idea of what’s going on."
click at [589, 600] on textarea "Hi [PERSON_NAME], thanks for sharing your feedback! I understand your concerns …" at bounding box center [723, 584] width 504 height 66
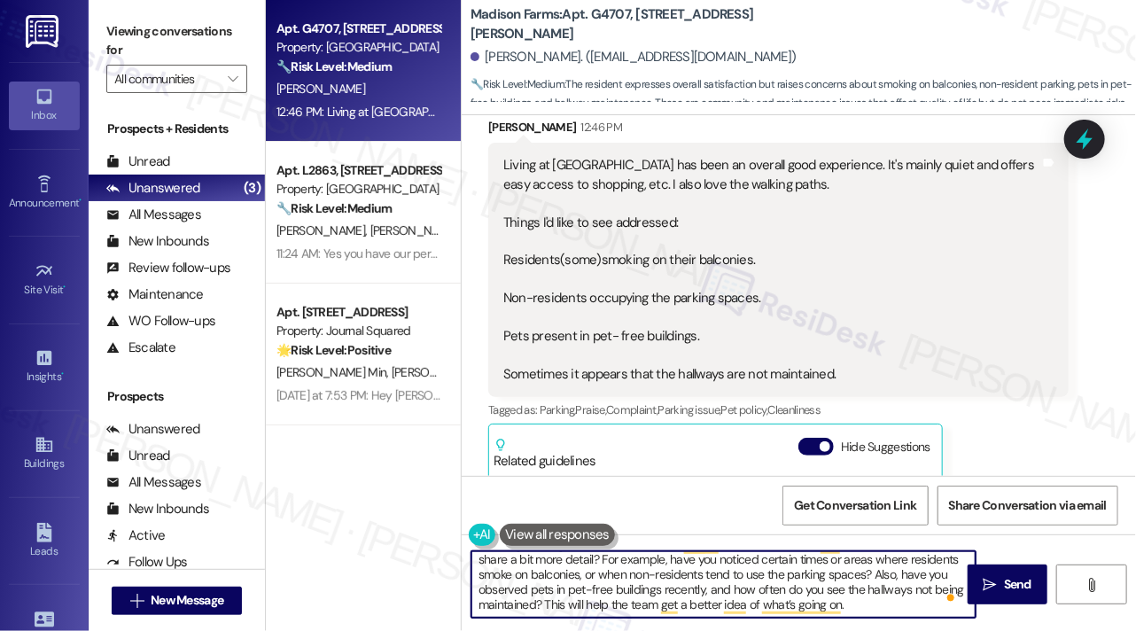
click at [589, 600] on textarea "Hi [PERSON_NAME], thanks for sharing your feedback! I understand your concerns …" at bounding box center [723, 584] width 504 height 66
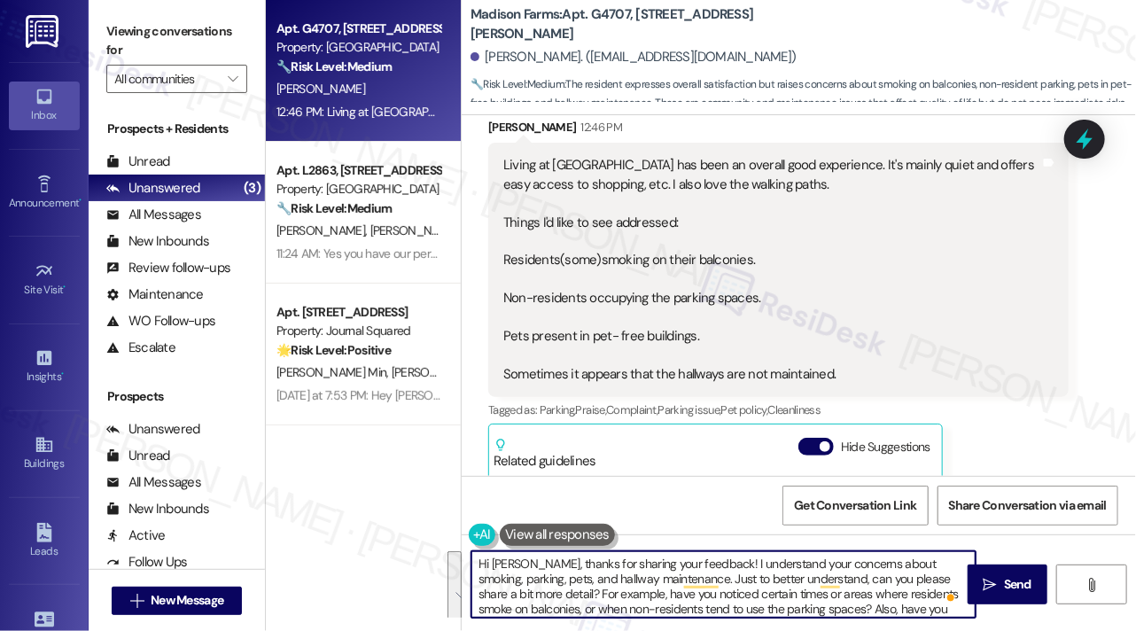
click at [721, 566] on textarea "Hi [PERSON_NAME], thanks for sharing your feedback! I understand your concerns …" at bounding box center [723, 584] width 504 height 66
click at [856, 574] on textarea "Hi [PERSON_NAME], thanks for sharing your feedback! I understand your concerns …" at bounding box center [723, 584] width 504 height 66
click at [700, 583] on textarea "Hi [PERSON_NAME], thanks for sharing your feedback! I understand your concerns …" at bounding box center [723, 584] width 504 height 66
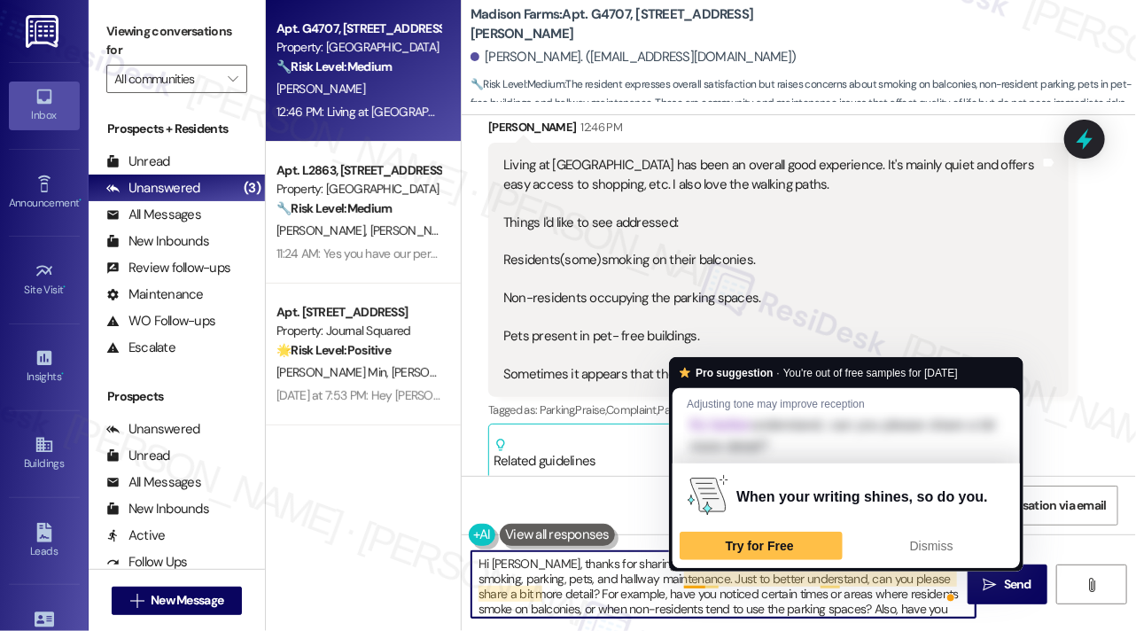
drag, startPoint x: 681, startPoint y: 580, endPoint x: 693, endPoint y: 580, distance: 11.5
click at [681, 580] on textarea "Hi [PERSON_NAME], thanks for sharing your feedback! I understand your concerns …" at bounding box center [723, 584] width 504 height 66
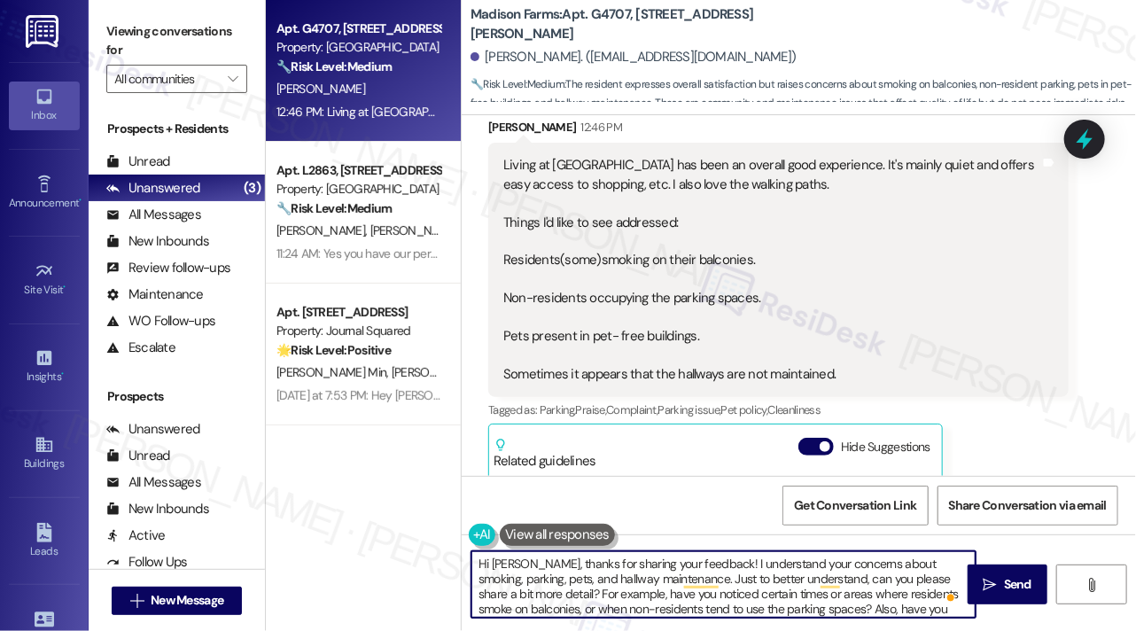
click at [542, 590] on textarea "Hi [PERSON_NAME], thanks for sharing your feedback! I understand your concerns …" at bounding box center [723, 584] width 504 height 66
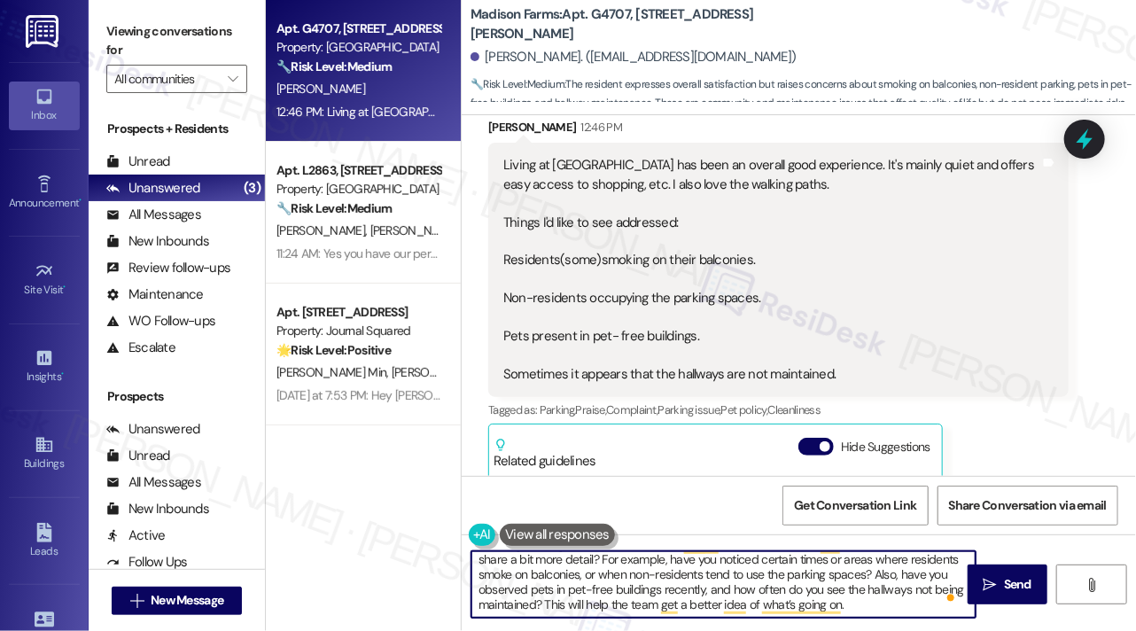
drag, startPoint x: 568, startPoint y: 572, endPoint x: 836, endPoint y: 578, distance: 268.5
click at [836, 578] on textarea "Hi [PERSON_NAME], thanks for sharing your feedback! I understand your concerns …" at bounding box center [723, 584] width 504 height 66
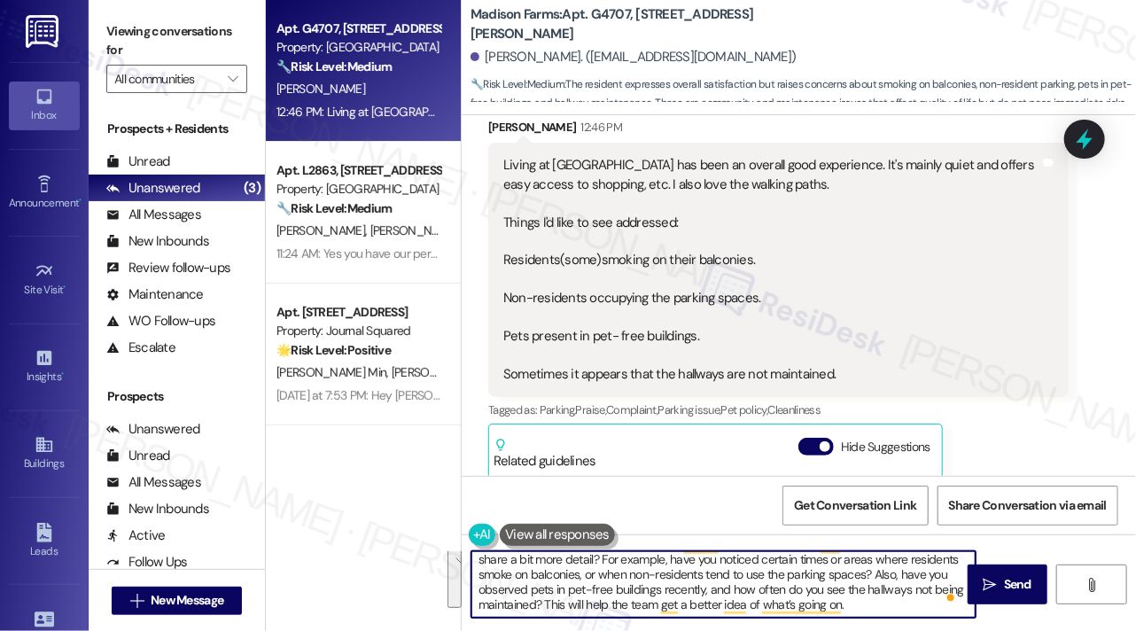
click at [725, 591] on textarea "Hi [PERSON_NAME], thanks for sharing your feedback! I understand your concerns …" at bounding box center [723, 584] width 504 height 66
drag, startPoint x: 822, startPoint y: 572, endPoint x: 688, endPoint y: 585, distance: 135.3
click at [688, 585] on textarea "Hi [PERSON_NAME], thanks for sharing your feedback! I understand your concerns …" at bounding box center [723, 584] width 504 height 66
click at [724, 585] on textarea "Hi [PERSON_NAME], thanks for sharing your feedback! I understand your concerns …" at bounding box center [723, 584] width 504 height 66
drag, startPoint x: 673, startPoint y: 587, endPoint x: 847, endPoint y: 577, distance: 174.0
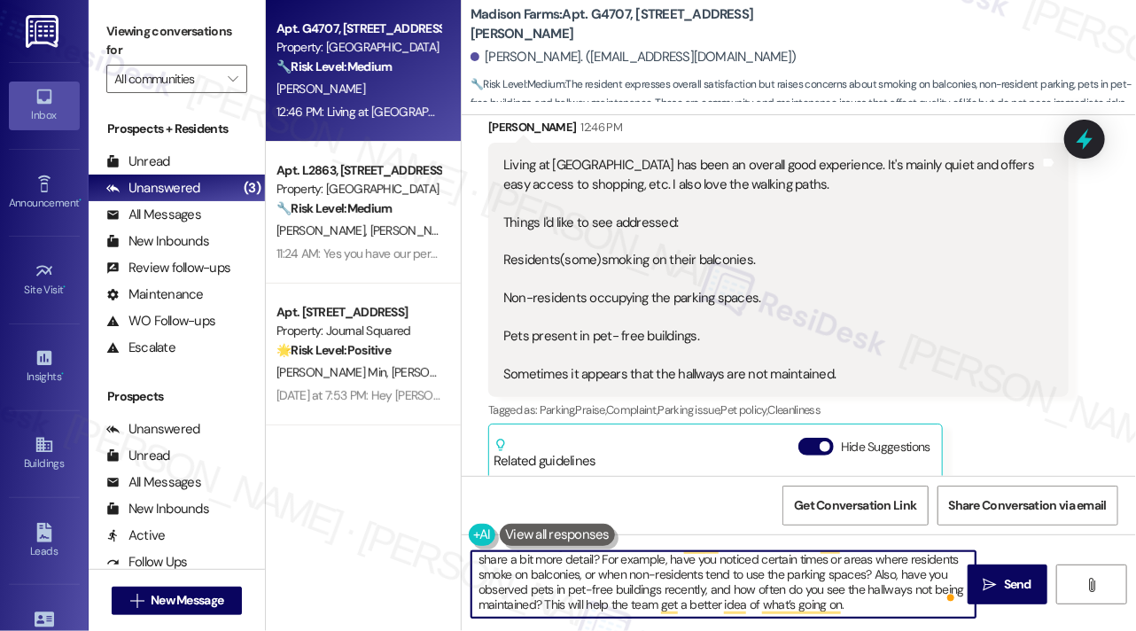
click at [847, 577] on textarea "Hi [PERSON_NAME], thanks for sharing your feedback! I understand your concerns …" at bounding box center [723, 584] width 504 height 66
click at [756, 588] on textarea "Hi [PERSON_NAME], thanks for sharing your feedback! I understand your concerns …" at bounding box center [723, 584] width 504 height 66
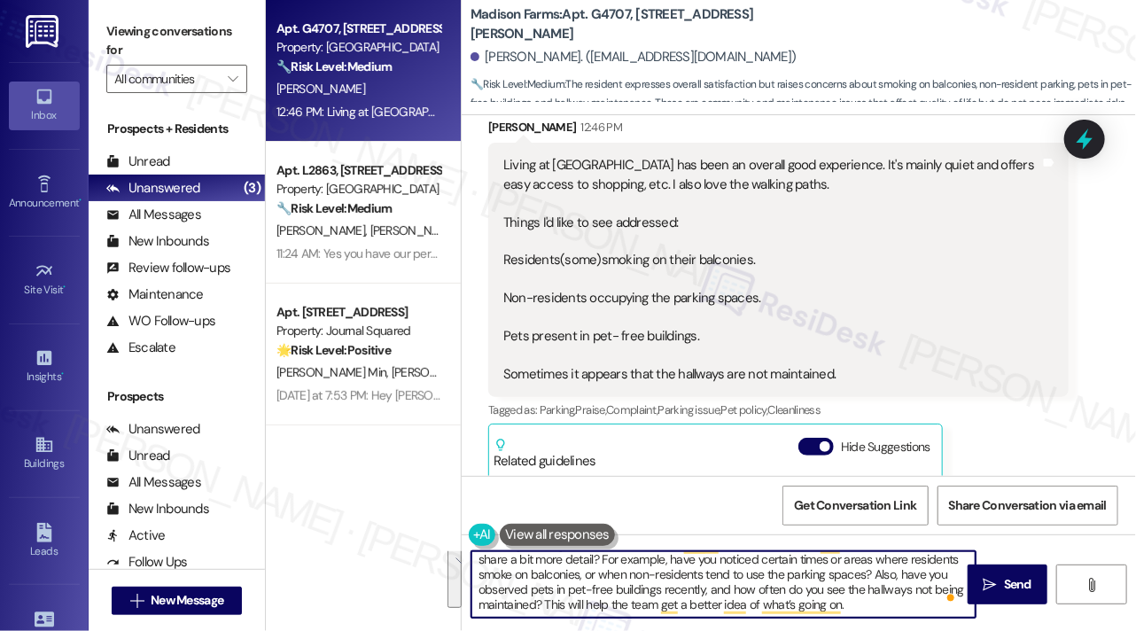
click at [592, 597] on textarea "Hi [PERSON_NAME], thanks for sharing your feedback! I understand your concerns …" at bounding box center [723, 584] width 504 height 66
click at [890, 609] on textarea "Hi [PERSON_NAME], thanks for sharing your feedback! I understand your concerns …" at bounding box center [723, 584] width 504 height 66
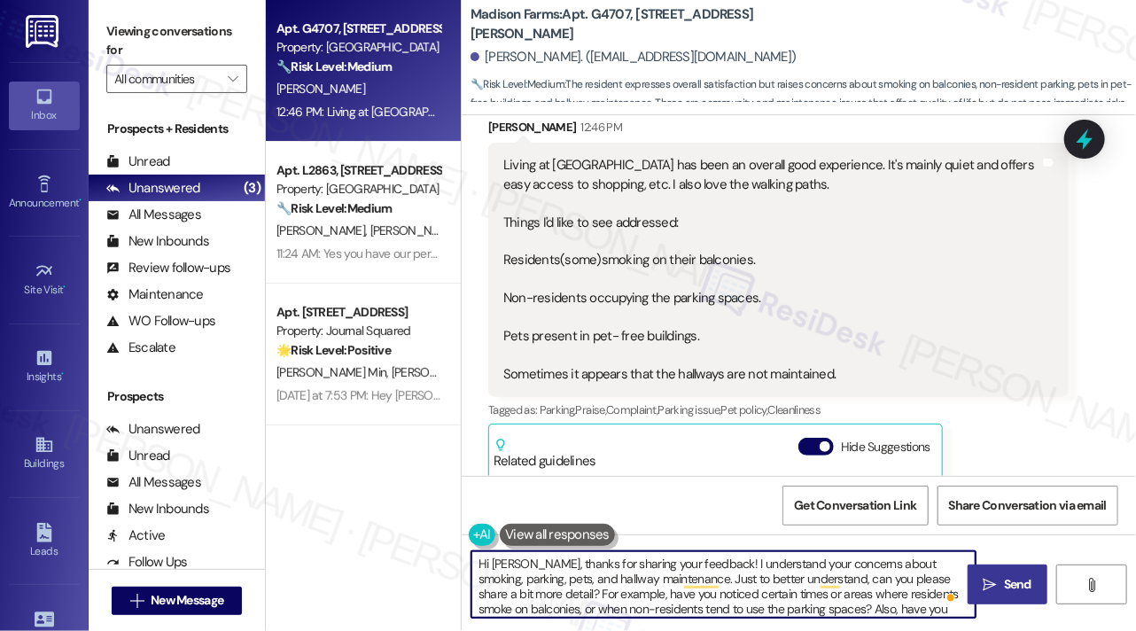
type textarea "Hi [PERSON_NAME], thanks for sharing your feedback! I understand your concerns …"
click at [999, 595] on button " Send" at bounding box center [1008, 584] width 80 height 40
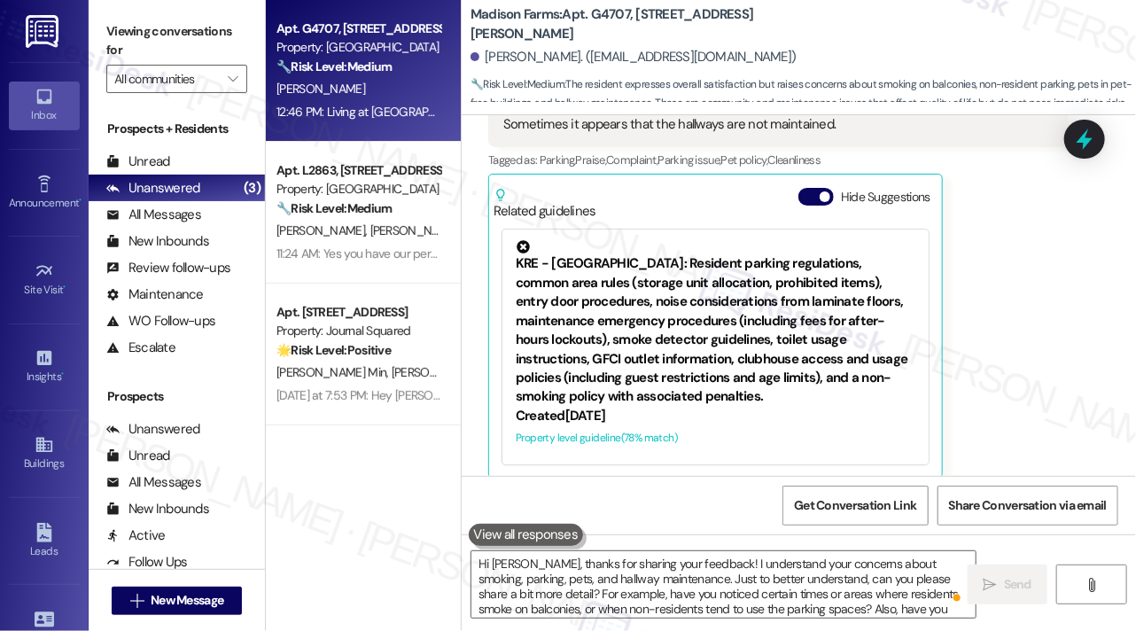
scroll to position [2049, 0]
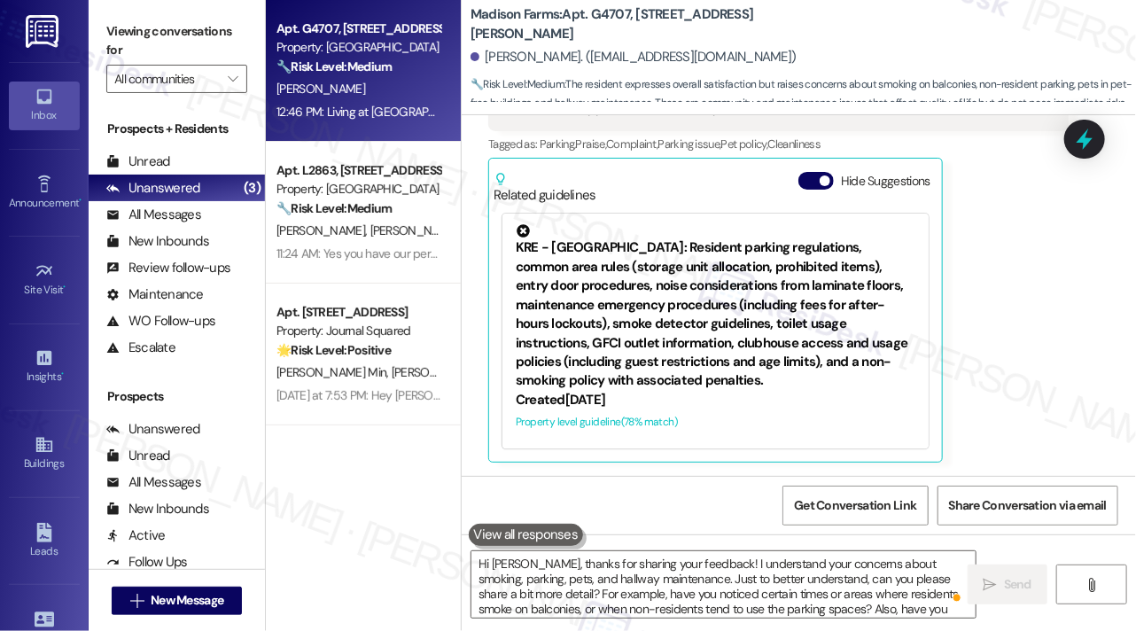
click at [415, 250] on div "11:24 AM: Yes you have our permission. We had them a bit last year during the s…" at bounding box center [912, 253] width 1272 height 16
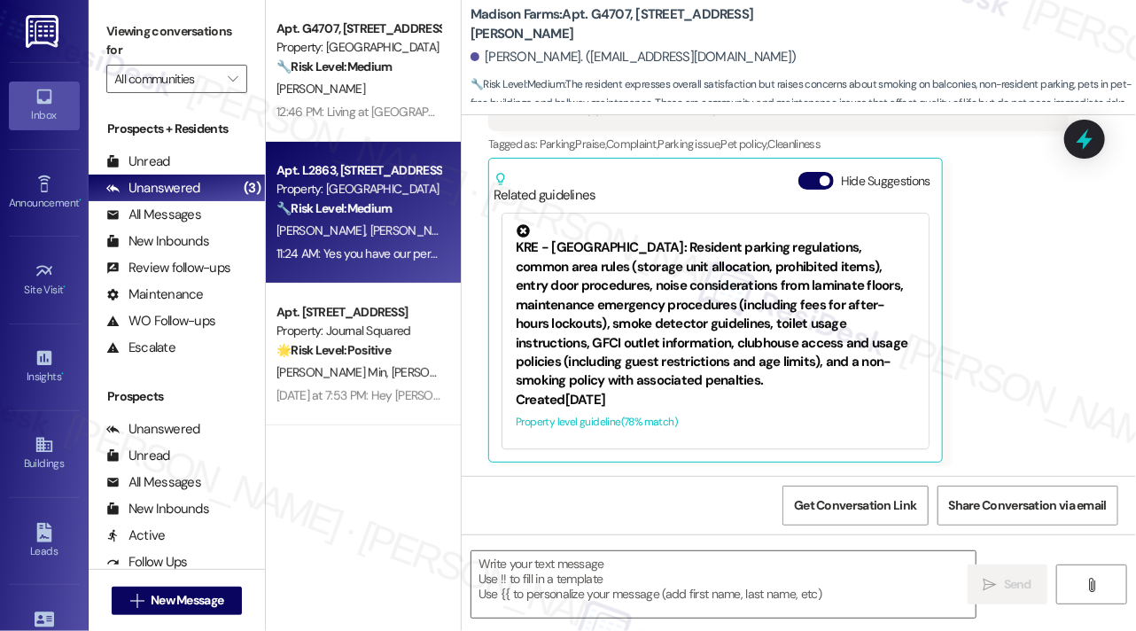
type textarea "Fetching suggested responses. Please feel free to read through the conversation…"
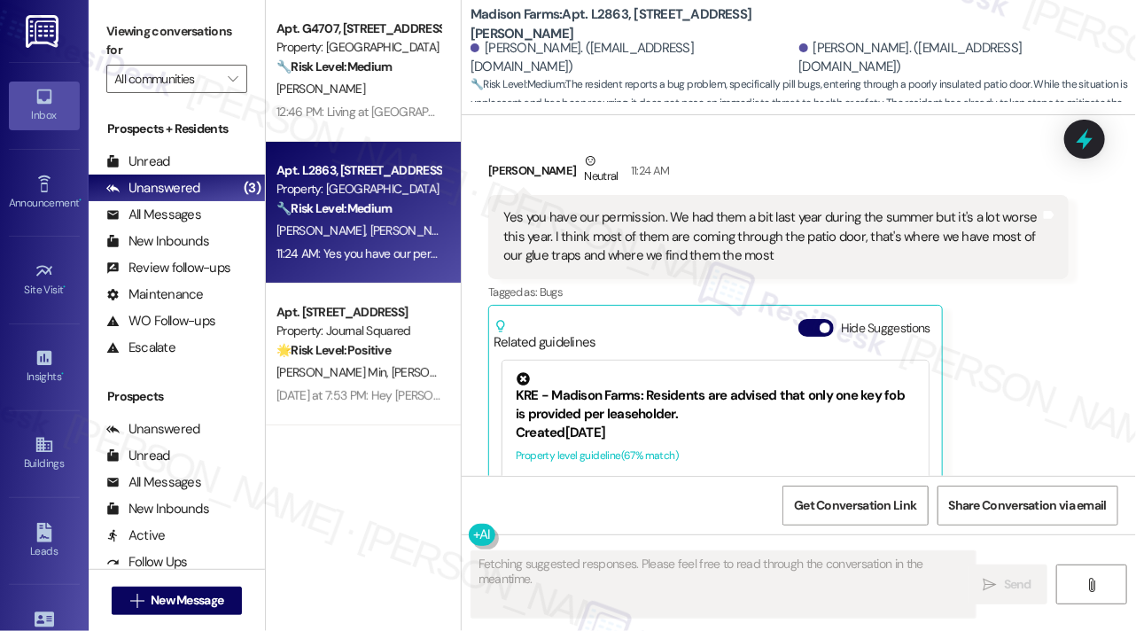
scroll to position [3498, 0]
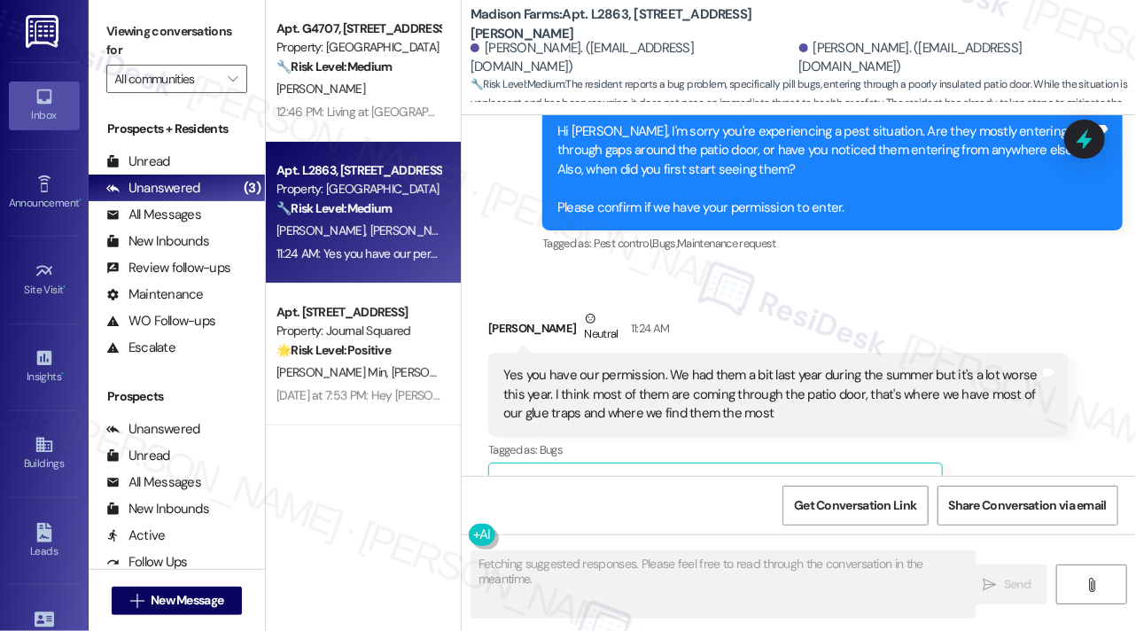
click at [670, 353] on div "Yes you have our permission. We had them a bit last year during the summer but …" at bounding box center [778, 394] width 580 height 83
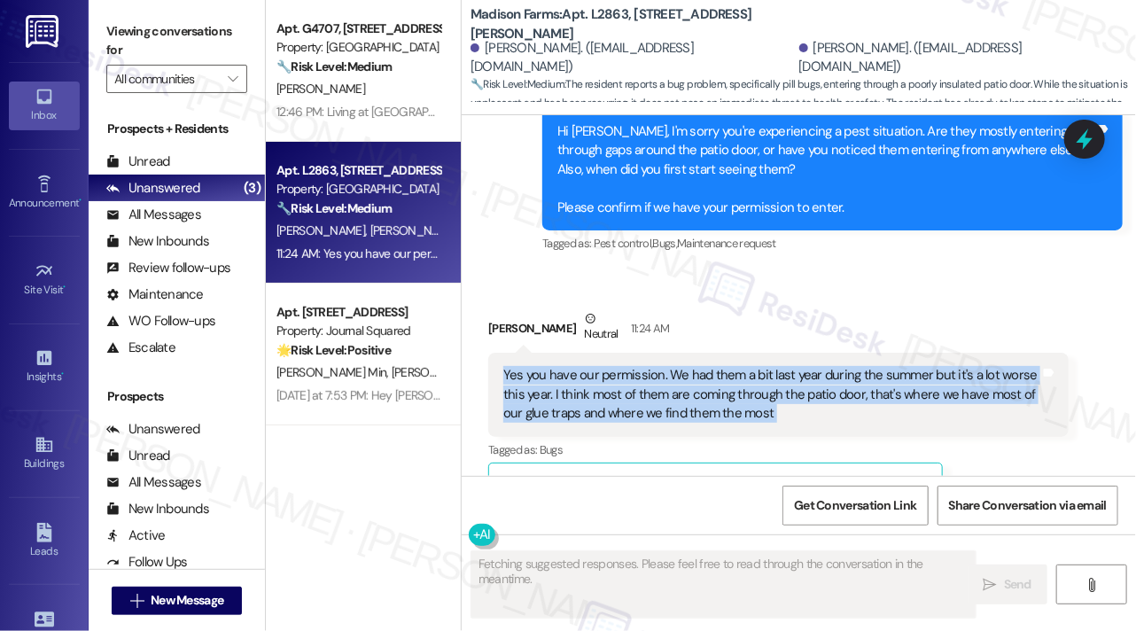
click at [670, 353] on div "Yes you have our permission. We had them a bit last year during the summer but …" at bounding box center [778, 394] width 580 height 83
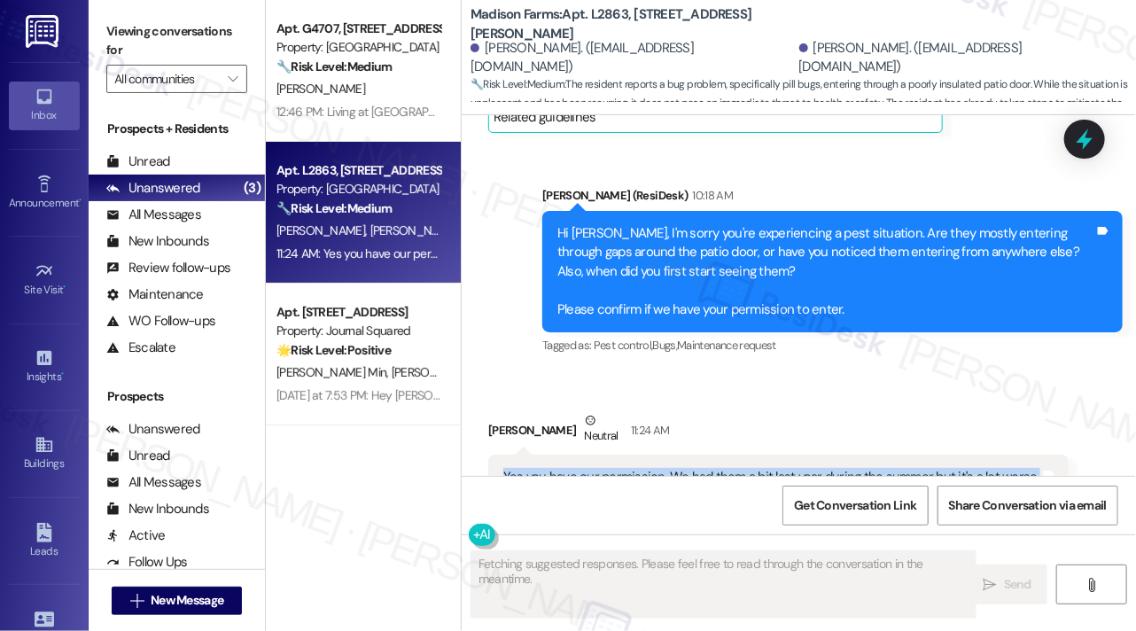
scroll to position [3321, 0]
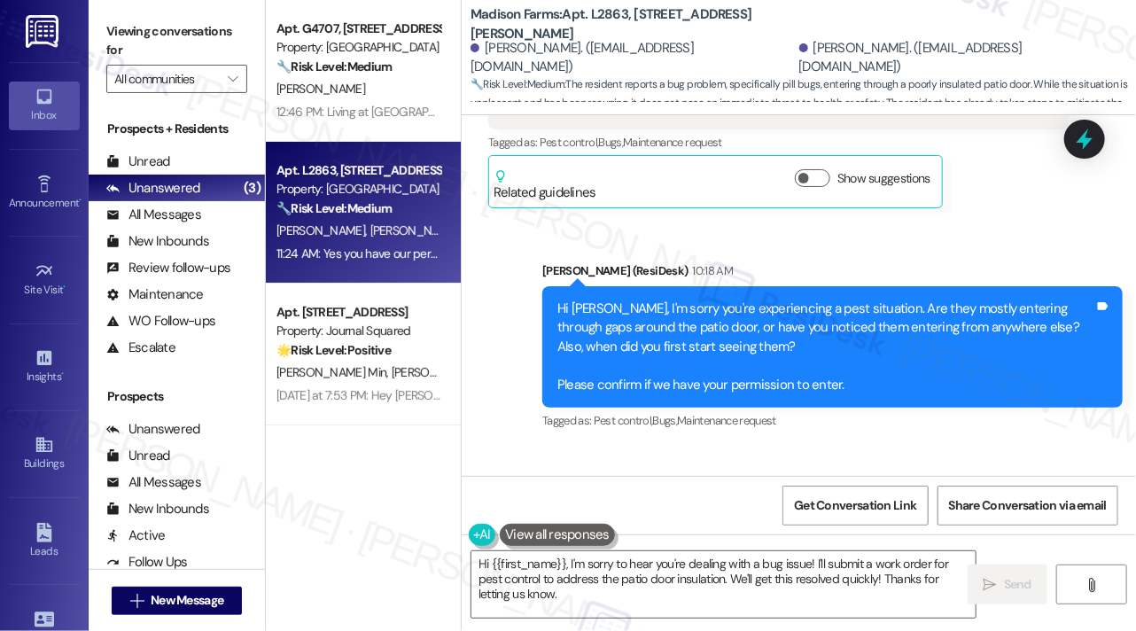
click at [181, 22] on label "Viewing conversations for" at bounding box center [176, 41] width 141 height 47
click at [595, 27] on b "Madison Farms: Apt. L2863, [STREET_ADDRESS][PERSON_NAME]" at bounding box center [648, 24] width 354 height 38
copy b "L2863"
click at [167, 45] on label "Viewing conversations for" at bounding box center [176, 41] width 141 height 47
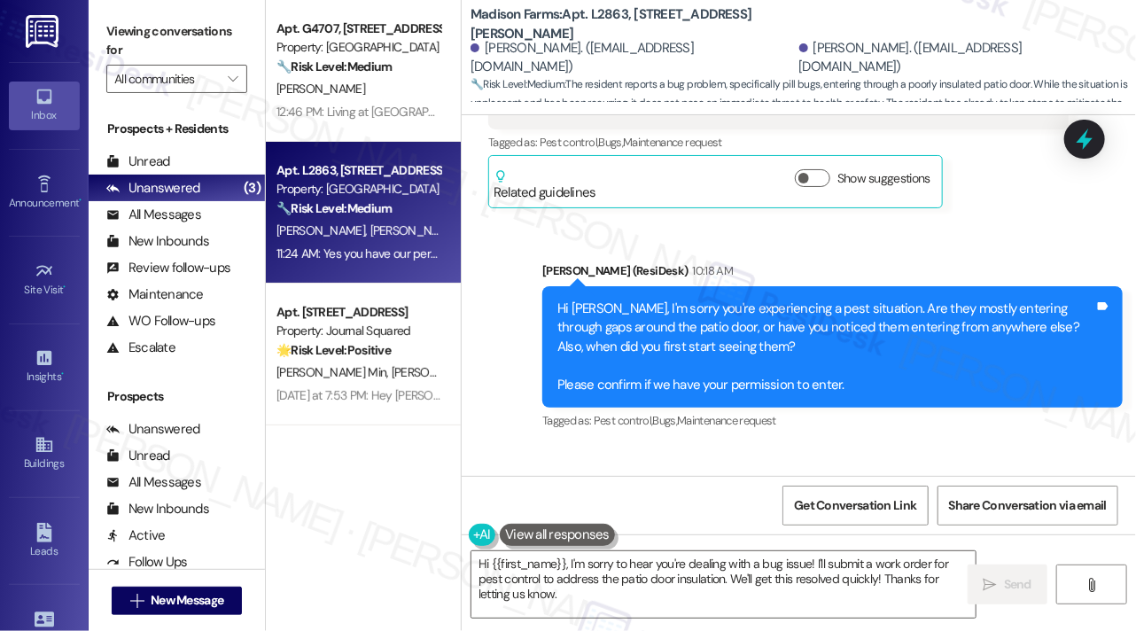
click at [167, 39] on label "Viewing conversations for" at bounding box center [176, 41] width 141 height 47
click at [183, 35] on label "Viewing conversations for" at bounding box center [176, 41] width 141 height 47
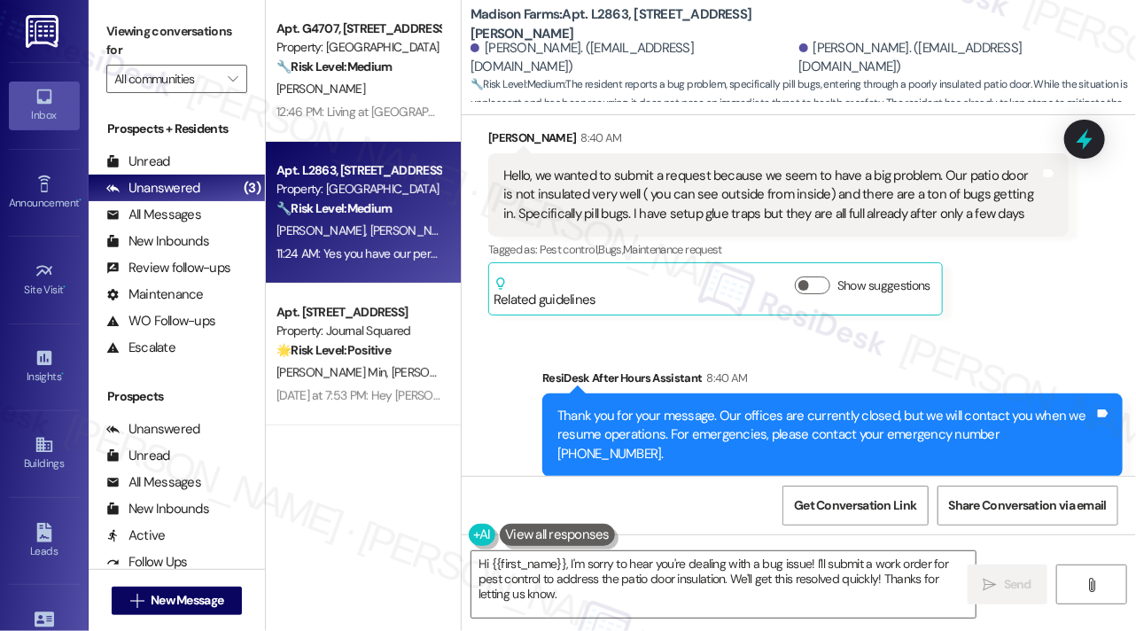
scroll to position [2612, 0]
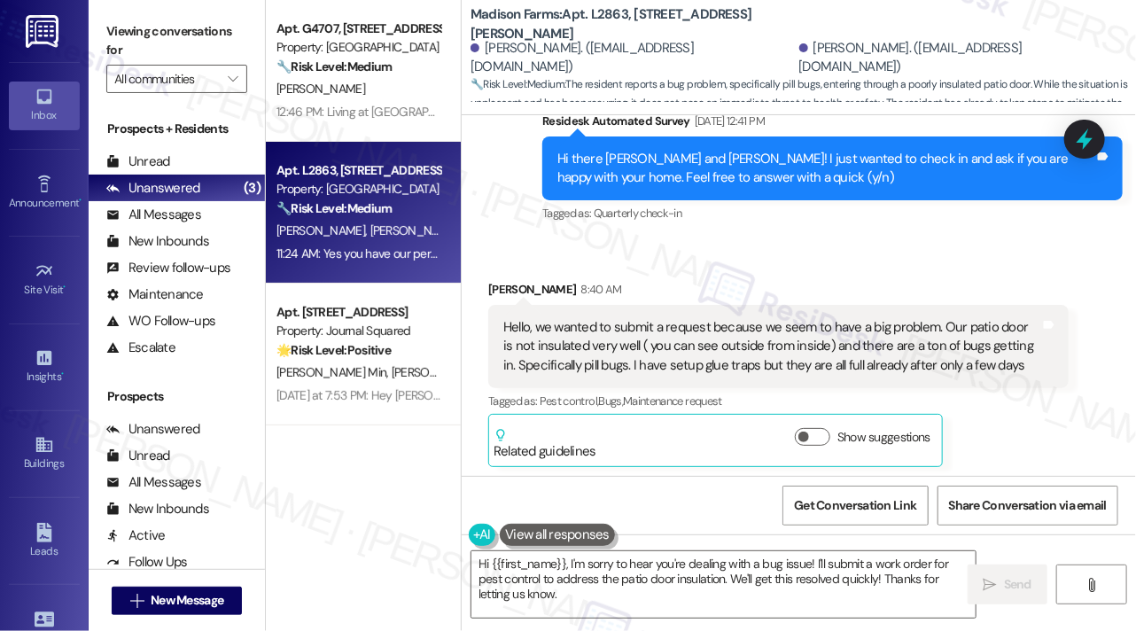
click at [629, 318] on div "Hello, we wanted to submit a request because we seem to have a big problem. Our…" at bounding box center [771, 346] width 537 height 57
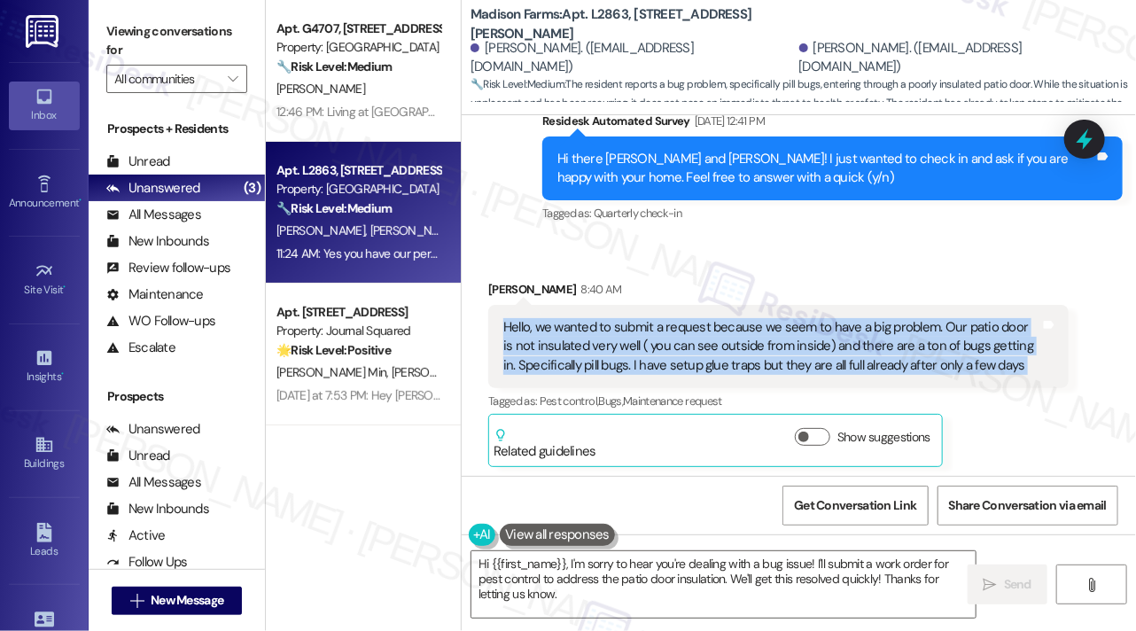
click at [629, 318] on div "Hello, we wanted to submit a request because we seem to have a big problem. Our…" at bounding box center [771, 346] width 537 height 57
click at [726, 318] on div "Hello, we wanted to submit a request because we seem to have a big problem. Our…" at bounding box center [771, 346] width 537 height 57
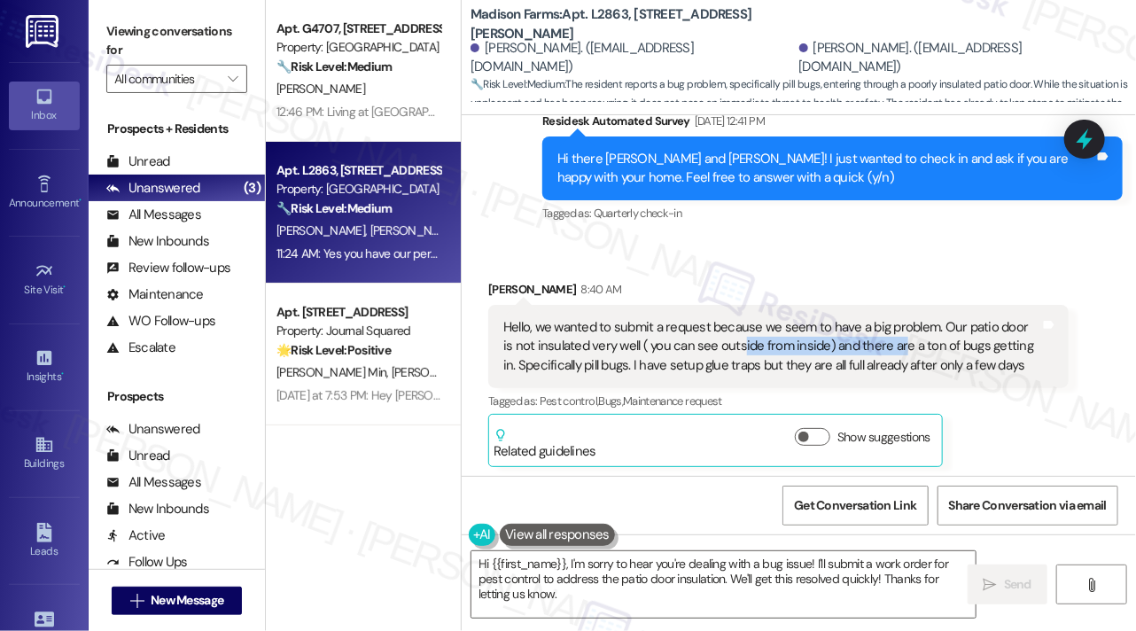
drag, startPoint x: 727, startPoint y: 321, endPoint x: 884, endPoint y: 321, distance: 157.7
click at [884, 321] on div "Hello, we wanted to submit a request because we seem to have a big problem. Our…" at bounding box center [771, 346] width 537 height 57
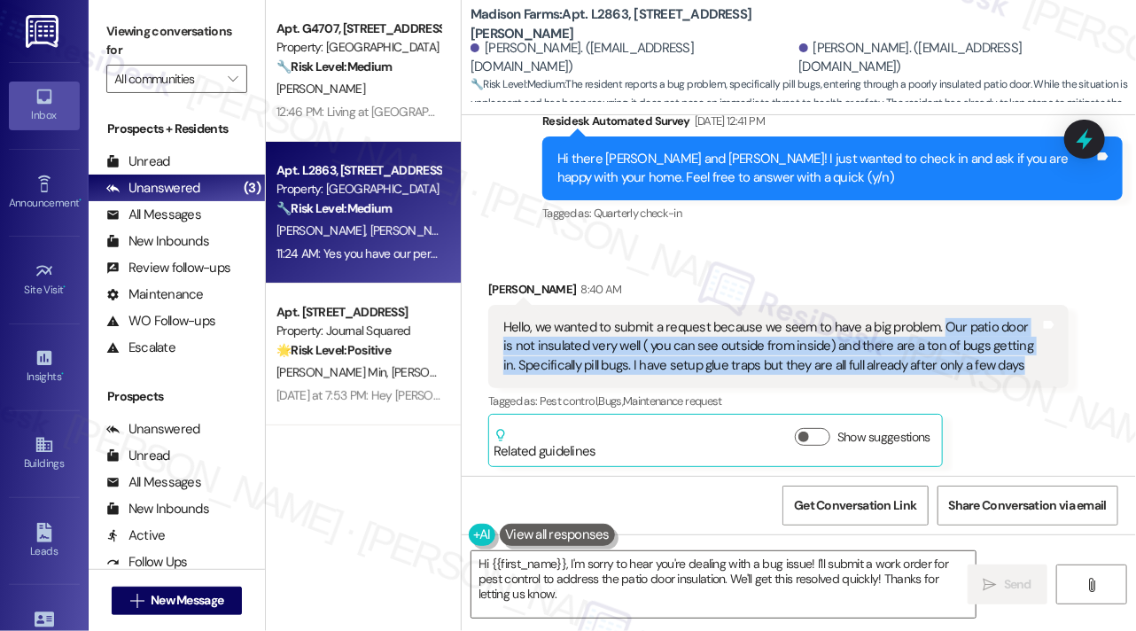
drag, startPoint x: 937, startPoint y: 308, endPoint x: 1012, endPoint y: 346, distance: 84.4
click at [1012, 346] on div "Hello, we wanted to submit a request because we seem to have a big problem. Our…" at bounding box center [771, 346] width 537 height 57
copy div "Our patio door is not insulated very well ( you can see outside from inside) an…"
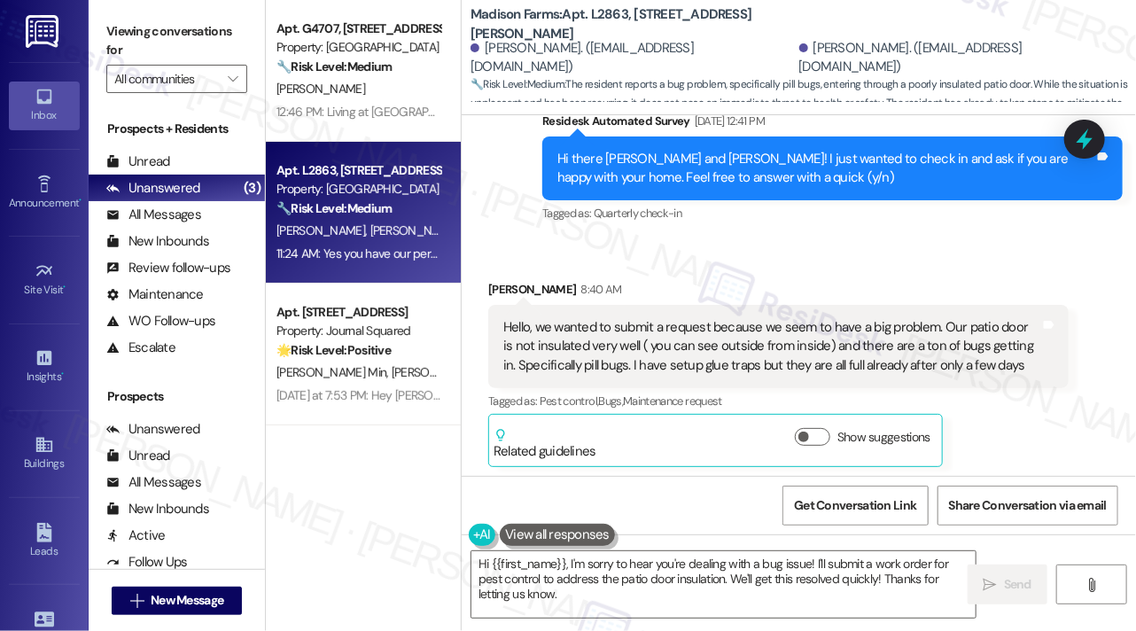
drag, startPoint x: 138, startPoint y: 28, endPoint x: 170, endPoint y: 40, distance: 33.9
click at [138, 28] on label "Viewing conversations for" at bounding box center [176, 41] width 141 height 47
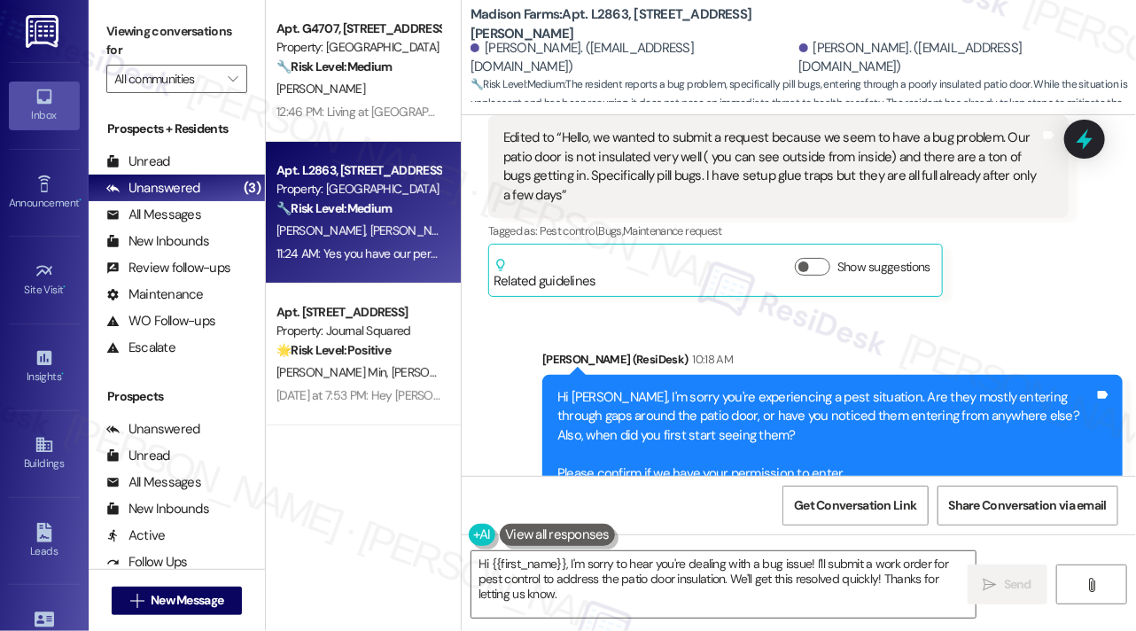
scroll to position [3144, 0]
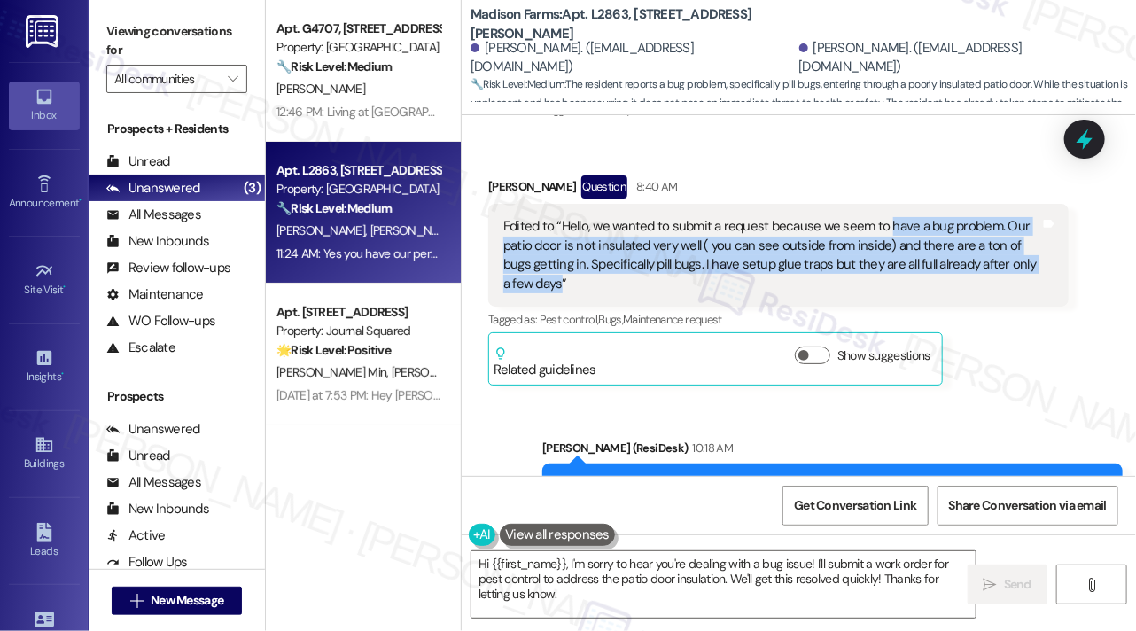
drag, startPoint x: 559, startPoint y: 249, endPoint x: 887, endPoint y: 184, distance: 334.2
click at [887, 217] on div "Edited to “Hello, we wanted to submit a request because we seem to have a bug p…" at bounding box center [771, 255] width 537 height 76
copy div "have a bug problem. Our patio door is not insulated very well ( you can see out…"
drag, startPoint x: 174, startPoint y: 31, endPoint x: 182, endPoint y: 36, distance: 9.6
click at [174, 31] on label "Viewing conversations for" at bounding box center [176, 41] width 141 height 47
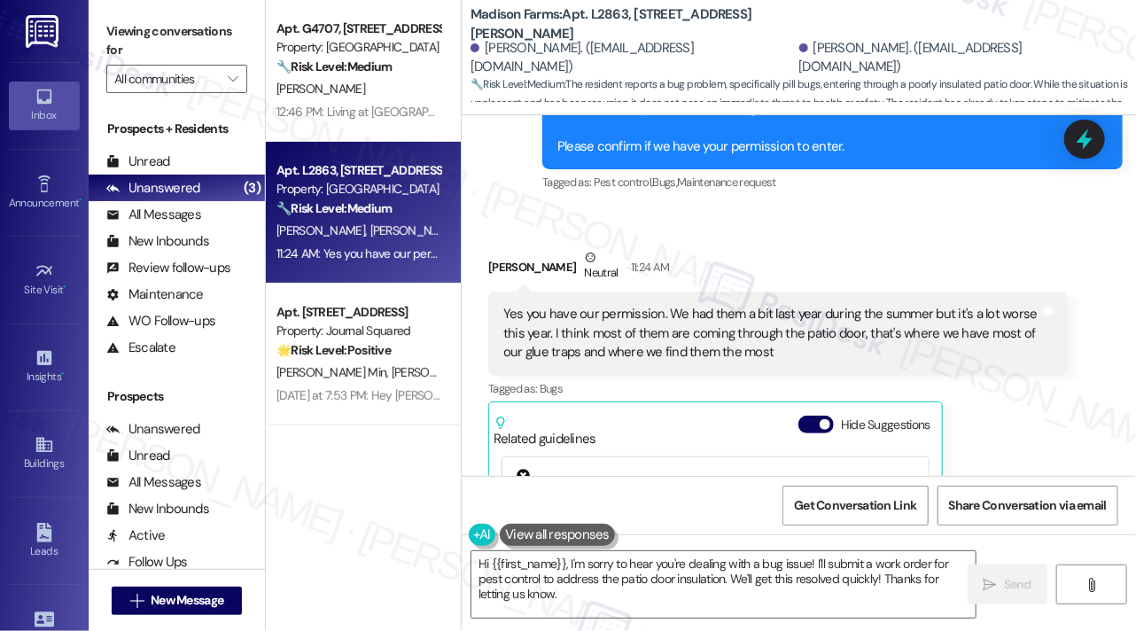
scroll to position [3587, 0]
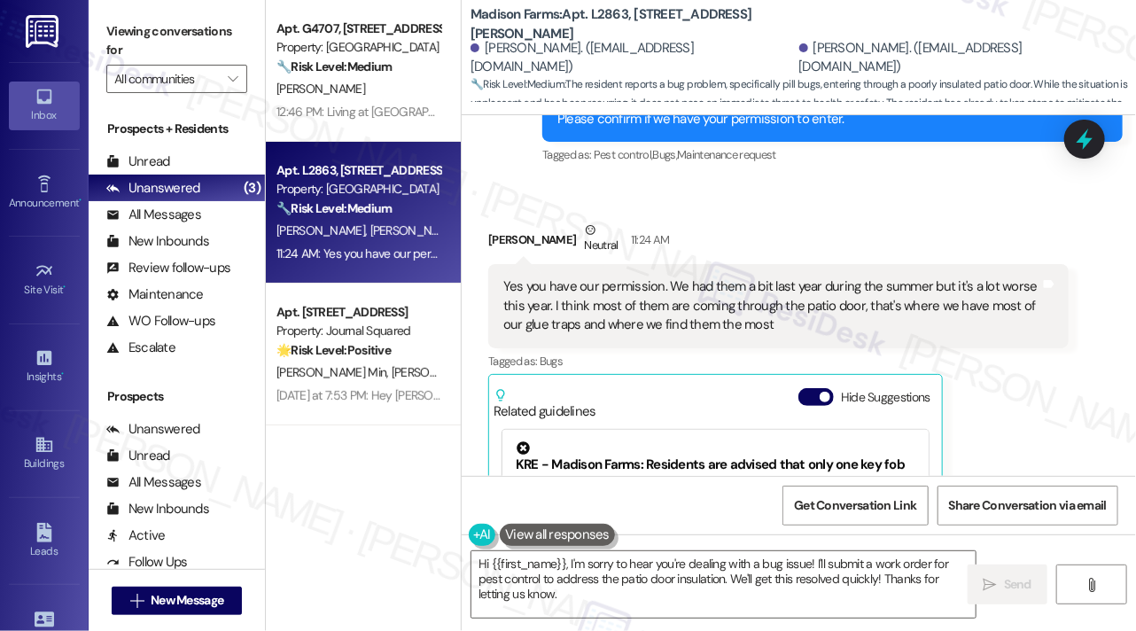
click at [688, 277] on div "Yes you have our permission. We had them a bit last year during the summer but …" at bounding box center [771, 305] width 537 height 57
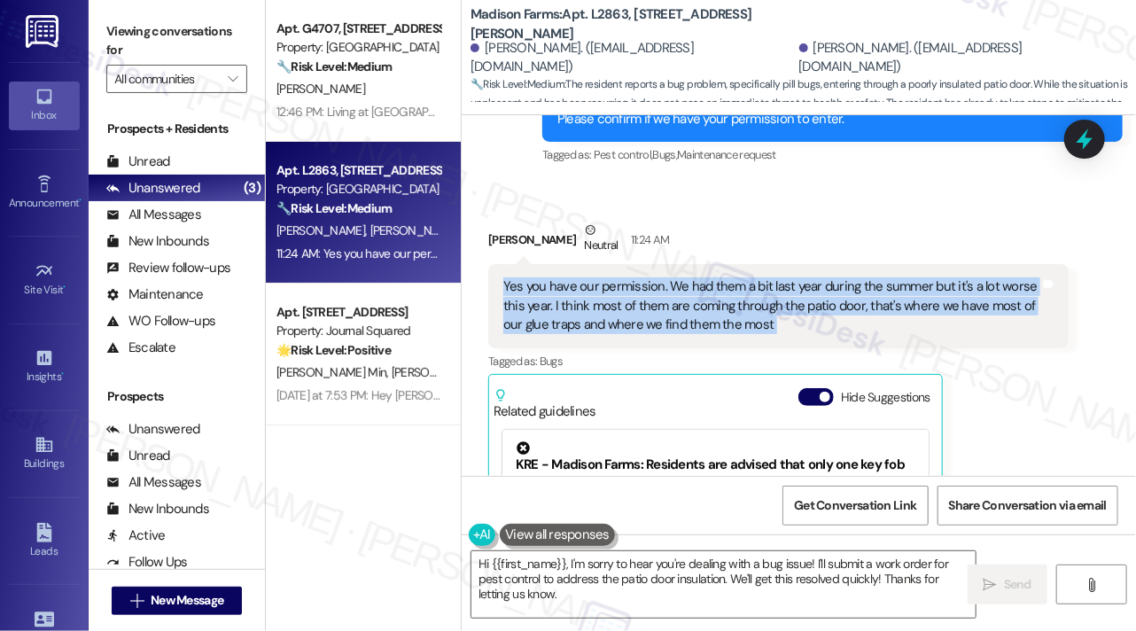
click at [688, 277] on div "Yes you have our permission. We had them a bit last year during the summer but …" at bounding box center [771, 305] width 537 height 57
click at [821, 277] on div "Yes you have our permission. We had them a bit last year during the summer but …" at bounding box center [771, 305] width 537 height 57
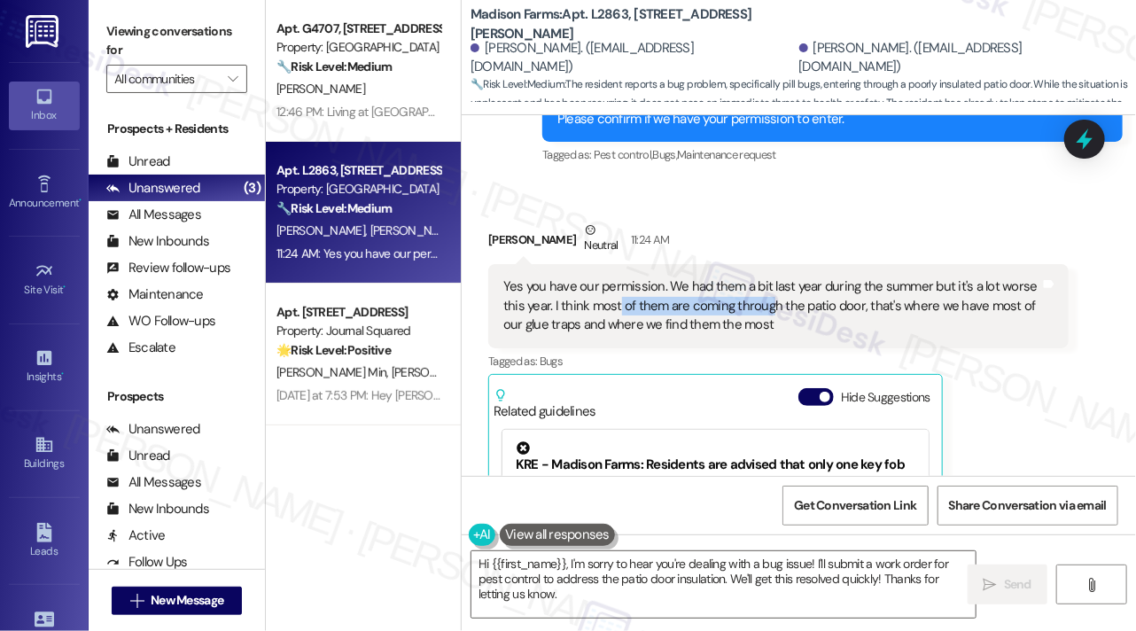
drag, startPoint x: 617, startPoint y: 264, endPoint x: 767, endPoint y: 264, distance: 150.6
click at [767, 277] on div "Yes you have our permission. We had them a bit last year during the summer but …" at bounding box center [771, 305] width 537 height 57
click at [744, 277] on div "Yes you have our permission. We had them a bit last year during the summer but …" at bounding box center [771, 305] width 537 height 57
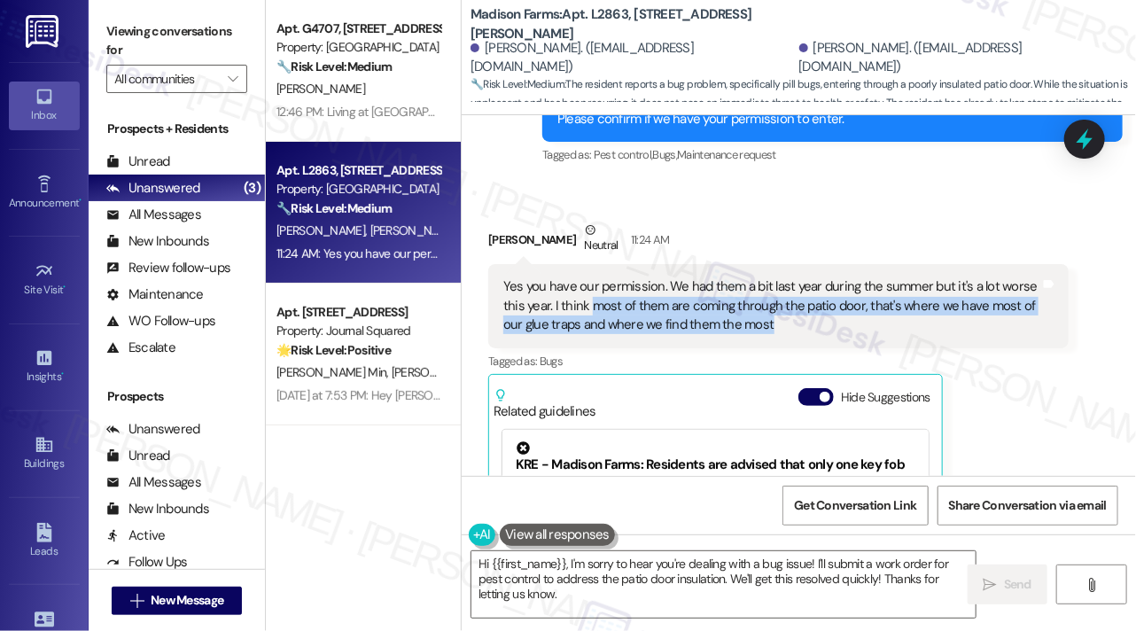
drag, startPoint x: 588, startPoint y: 265, endPoint x: 819, endPoint y: 285, distance: 231.3
click at [819, 285] on div "Yes you have our permission. We had them a bit last year during the summer but …" at bounding box center [771, 305] width 537 height 57
copy div "most of them are coming through the patio door, that's where we have most of ou…"
click at [138, 55] on label "Viewing conversations for" at bounding box center [176, 41] width 141 height 47
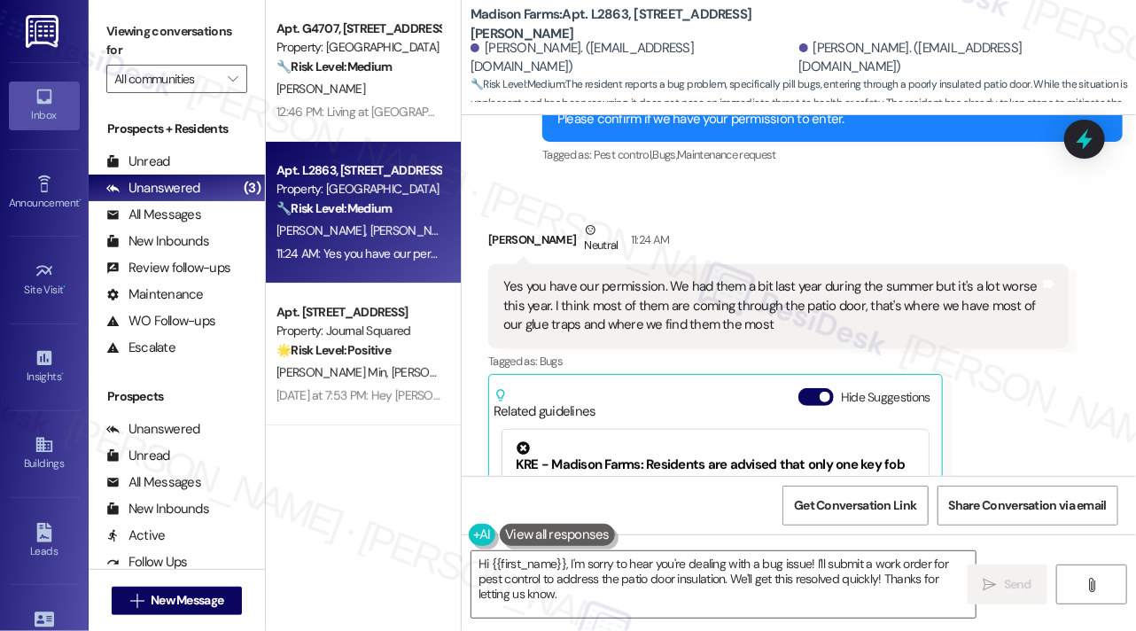
click at [708, 264] on div "Yes you have our permission. We had them a bit last year during the summer but …" at bounding box center [778, 305] width 580 height 83
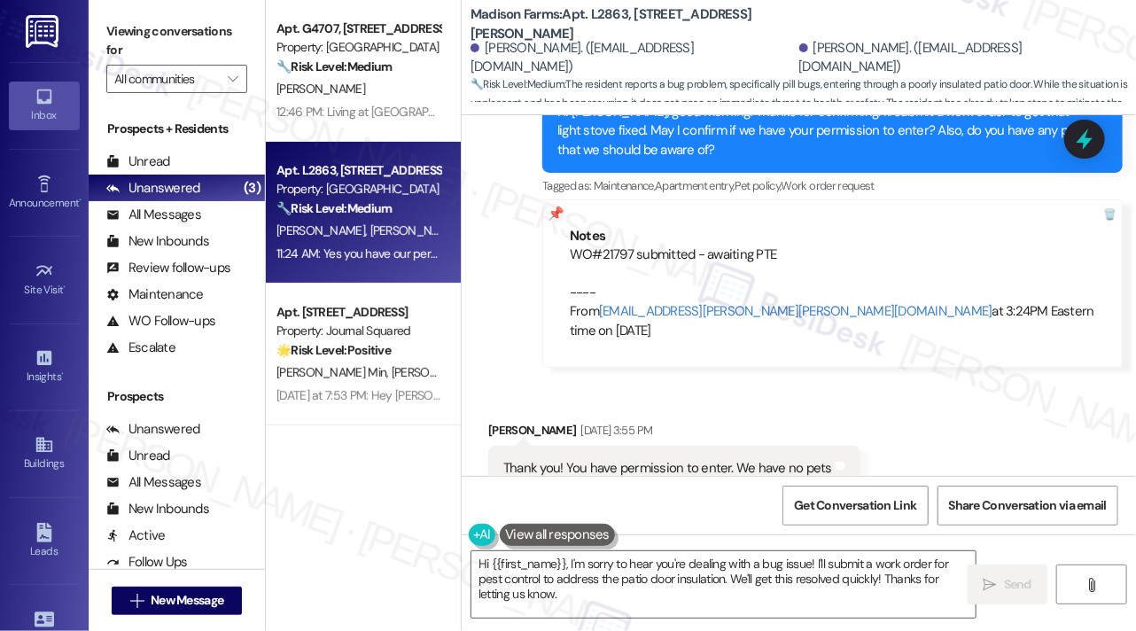
scroll to position [1660, 0]
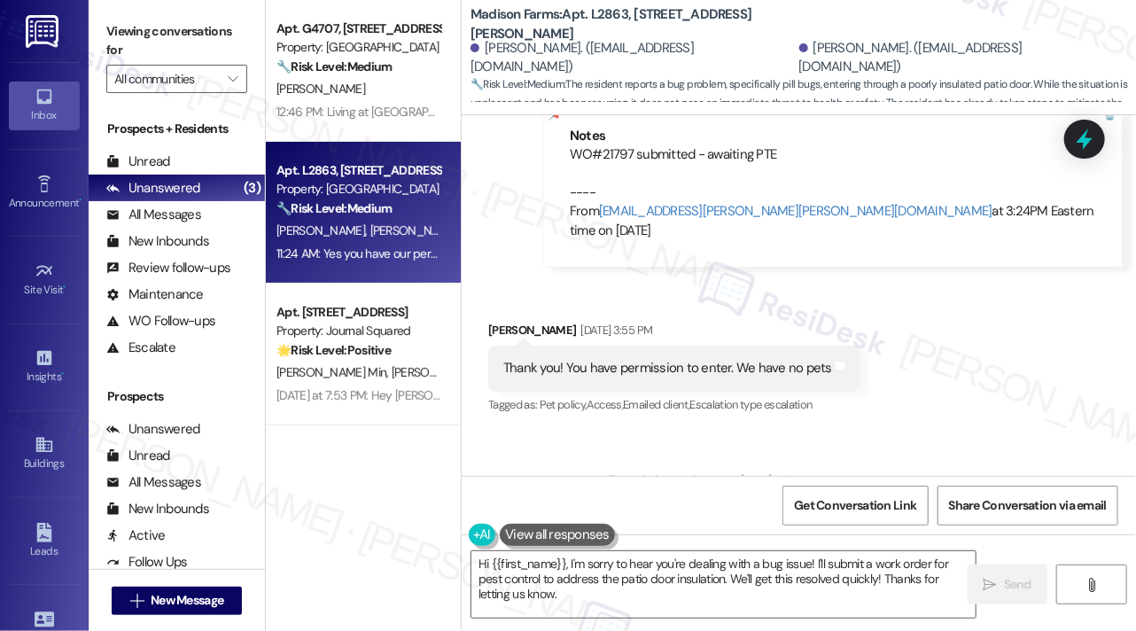
click at [144, 13] on div "Viewing conversations for All communities " at bounding box center [177, 55] width 176 height 111
click at [627, 586] on textarea "Hi {{first_name}}, I'm sorry to hear you're dealing with a bug issue! I'll subm…" at bounding box center [723, 584] width 504 height 66
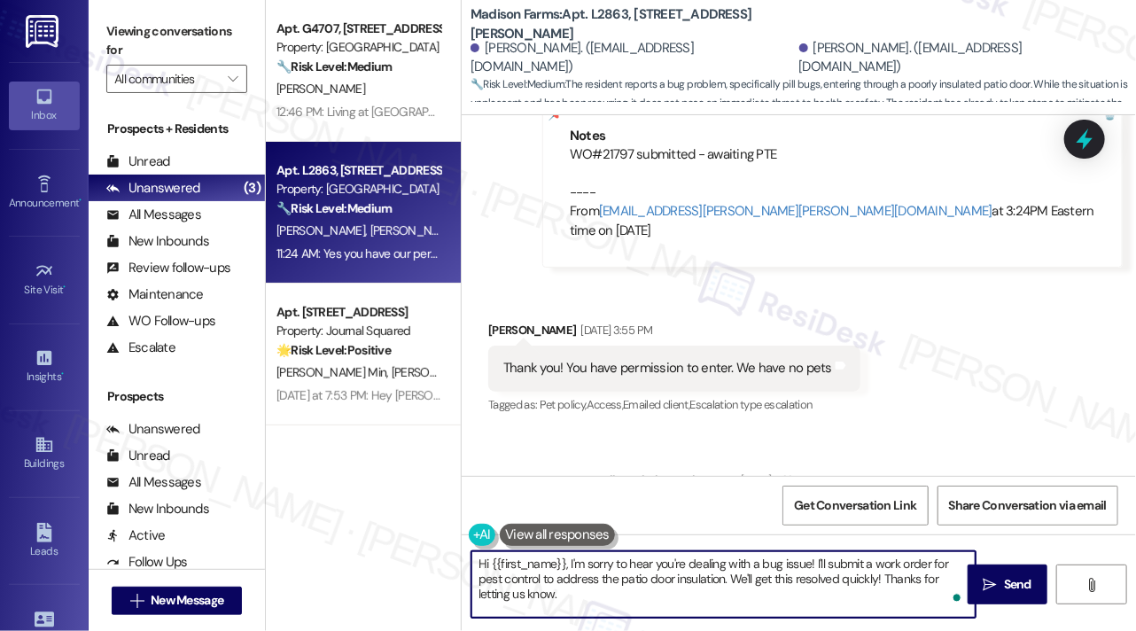
drag, startPoint x: 571, startPoint y: 563, endPoint x: 433, endPoint y: 560, distance: 137.4
click at [433, 560] on div "Apt. G4707, [STREET_ADDRESS][PERSON_NAME] Property: [GEOGRAPHIC_DATA] 🔧 Risk Le…" at bounding box center [701, 315] width 870 height 631
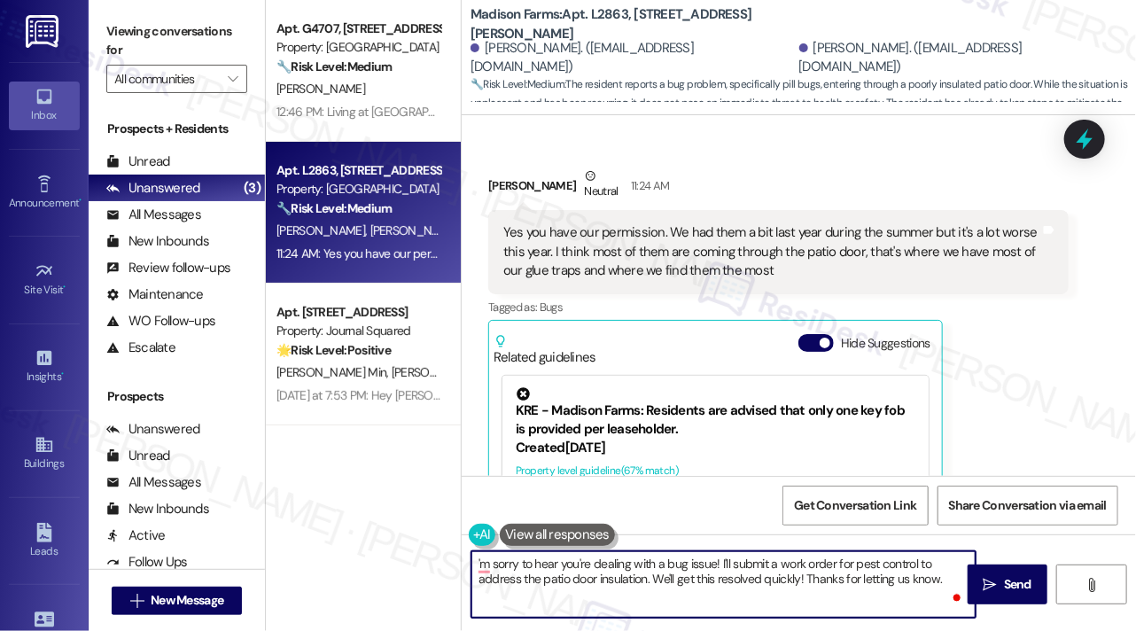
scroll to position [3498, 0]
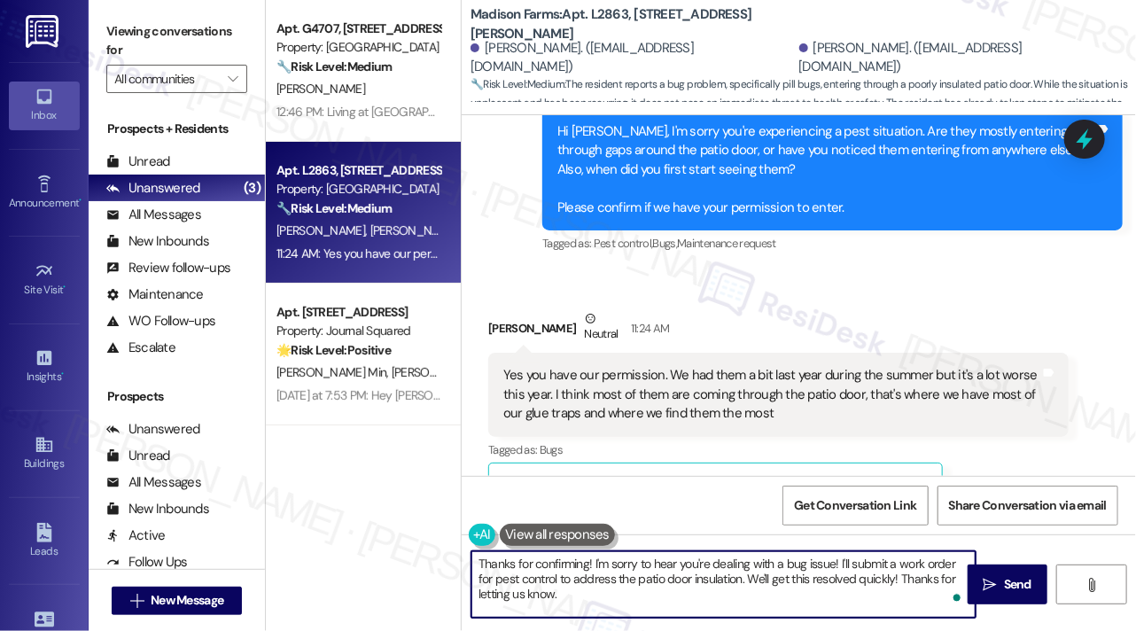
click at [687, 595] on textarea "Thanks for confirming! I'm sorry to hear you're dealing with a bug issue! I'll …" at bounding box center [723, 584] width 504 height 66
drag, startPoint x: 591, startPoint y: 562, endPoint x: 744, endPoint y: 577, distance: 154.0
click at [744, 577] on textarea "Thanks for confirming! I'm sorry to hear you're dealing with a bug issue! I'll …" at bounding box center [723, 584] width 504 height 66
click at [602, 556] on textarea "Thanks for confirming! I've submitted the request online, and I hope this will …" at bounding box center [723, 584] width 504 height 66
click at [603, 556] on textarea "Thanks for confirming! I've submitted the request online, and I hope this will …" at bounding box center [723, 584] width 504 height 66
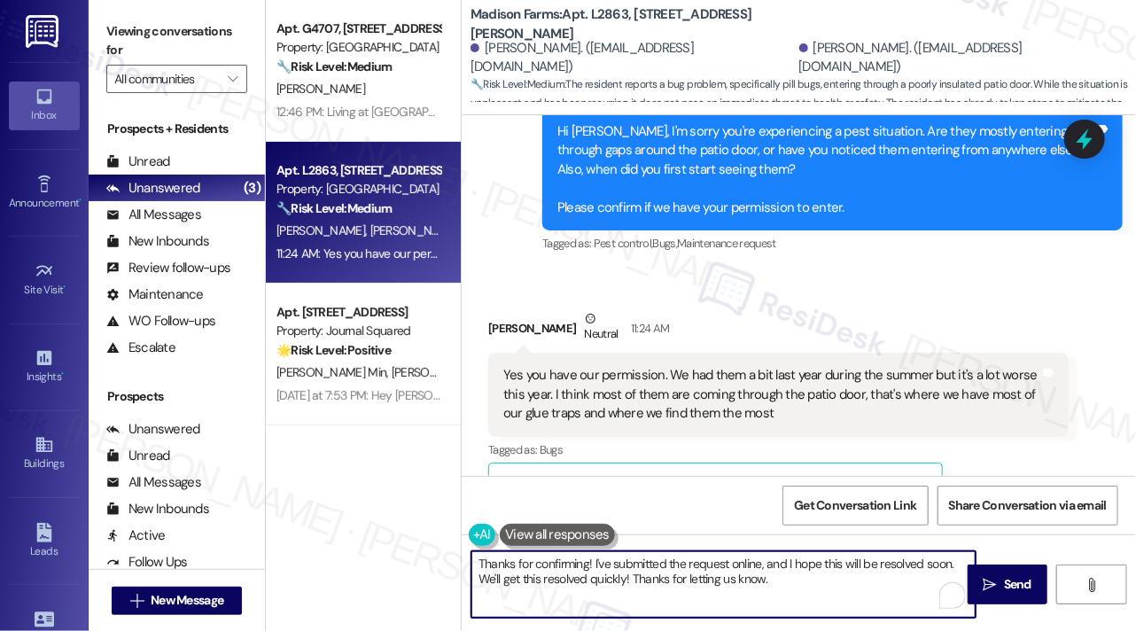
click at [603, 556] on textarea "Thanks for confirming! I've submitted the request online, and I hope this will …" at bounding box center [723, 584] width 504 height 66
click at [789, 586] on textarea "Thanks for confirming! I've submitted the request online, and I hope this will …" at bounding box center [723, 584] width 504 height 66
click at [797, 583] on textarea "Thanks for confirming! I've submitted the request online, and I hope this will …" at bounding box center [723, 584] width 504 height 66
click at [749, 575] on textarea "Thanks for confirming! I've submitted the request online, and I hope this will …" at bounding box center [723, 584] width 504 height 66
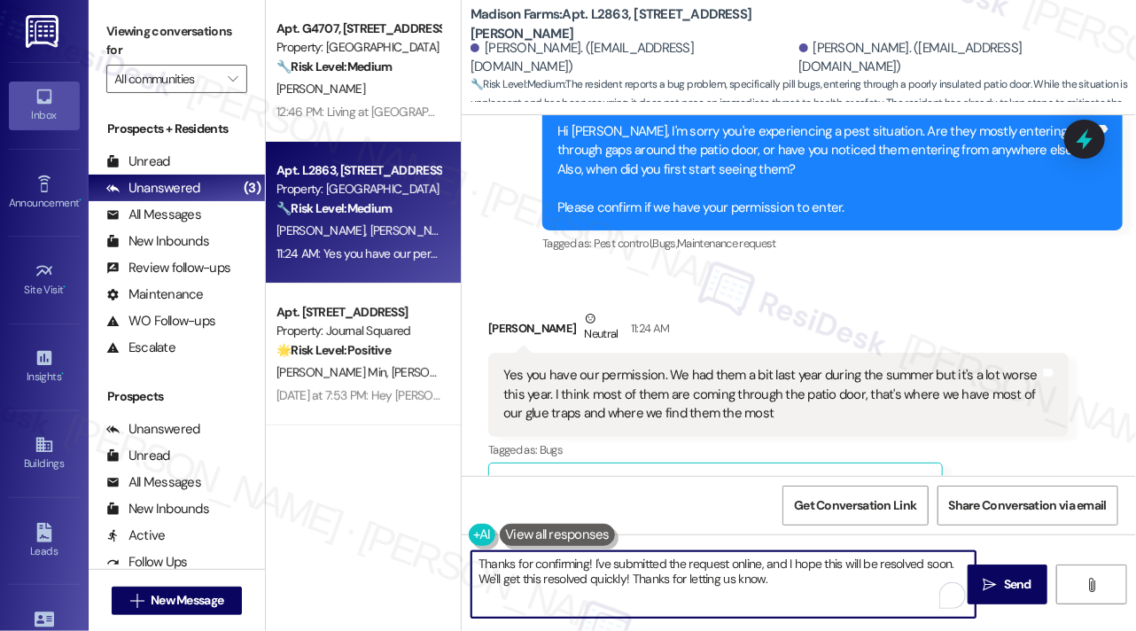
click at [749, 575] on textarea "Thanks for confirming! I've submitted the request online, and I hope this will …" at bounding box center [723, 584] width 504 height 66
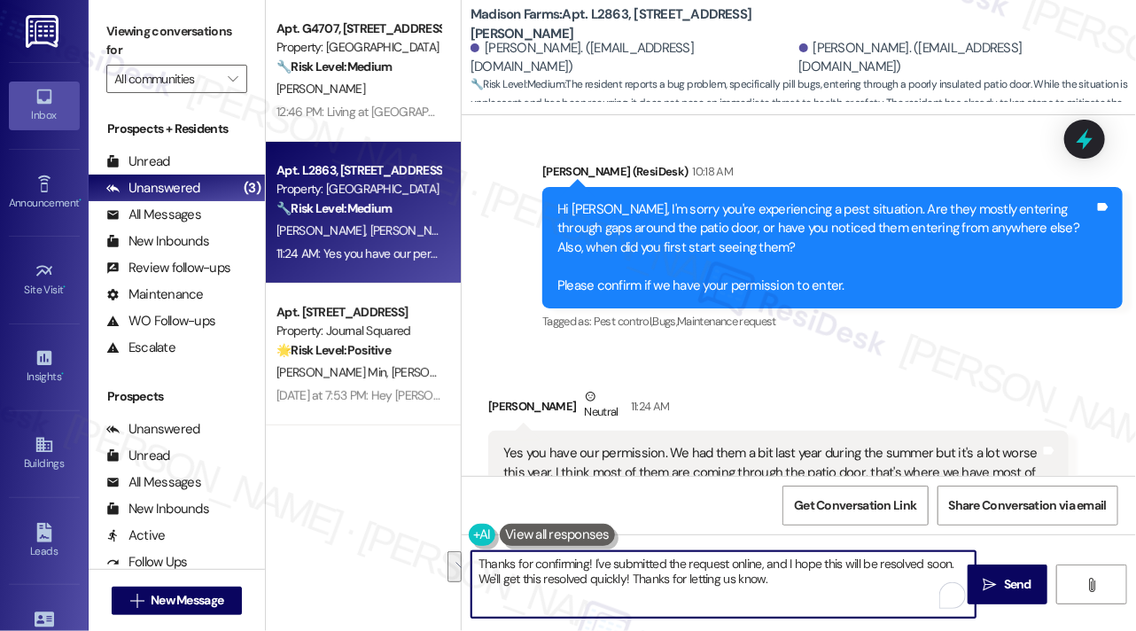
scroll to position [3410, 0]
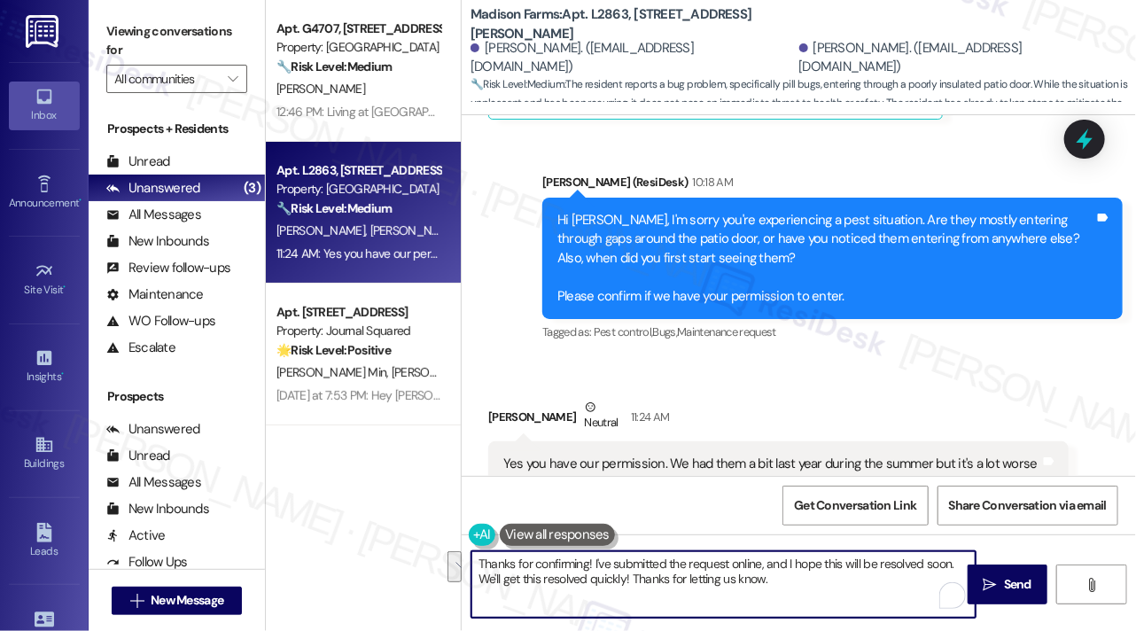
click at [611, 577] on textarea "Thanks for confirming! I've submitted the request online, and I hope this will …" at bounding box center [723, 584] width 504 height 66
drag, startPoint x: 823, startPoint y: 580, endPoint x: 482, endPoint y: 579, distance: 341.1
click at [482, 579] on textarea "Thanks for confirming! I've submitted the request online, and I hope this will …" at bounding box center [723, 584] width 504 height 66
click at [812, 576] on textarea "Thanks for confirming! I've submitted the request online, and I hope this will …" at bounding box center [723, 584] width 504 height 66
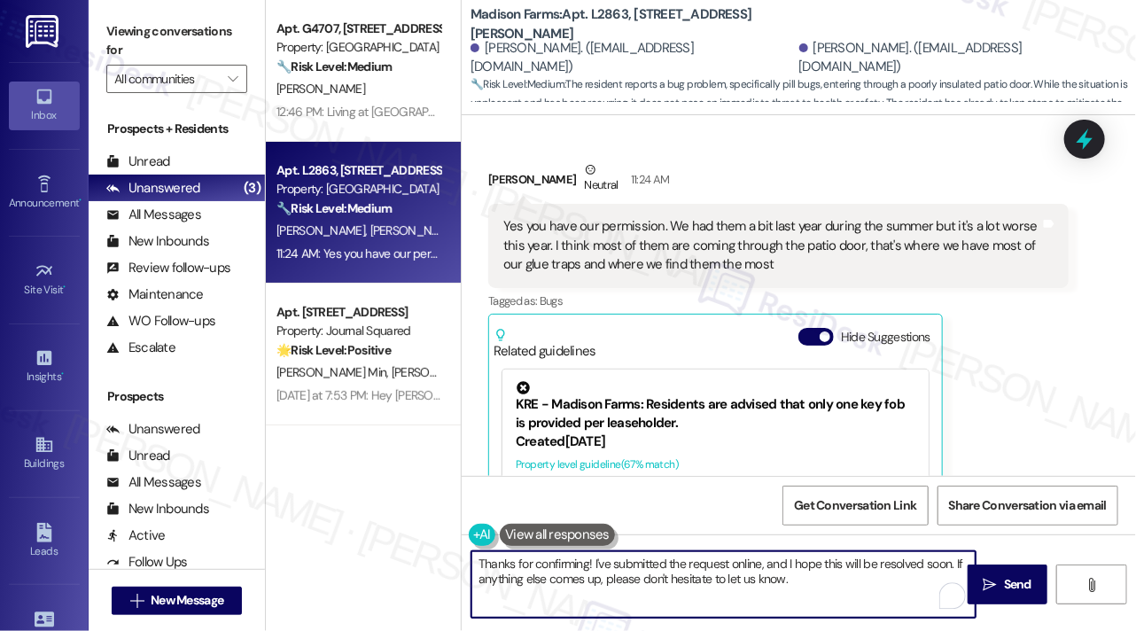
scroll to position [3764, 0]
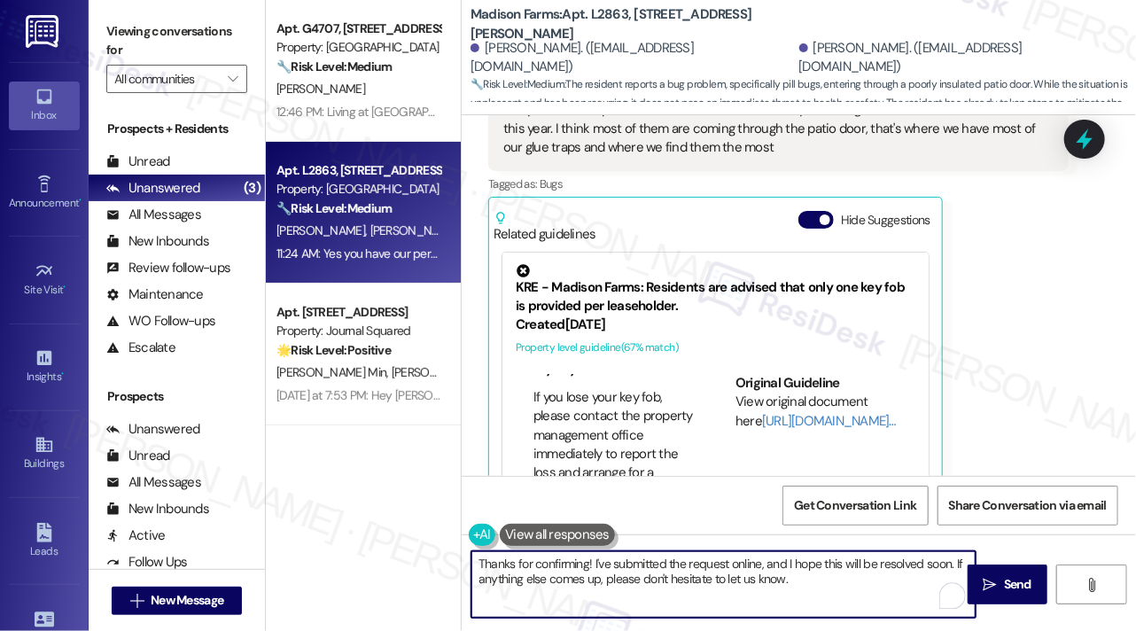
click at [805, 570] on textarea "Thanks for confirming! I've submitted the request online, and I hope this will …" at bounding box center [723, 584] width 504 height 66
click at [815, 594] on textarea "Thanks for confirming! I've submitted the request online, and I hope this will …" at bounding box center [723, 584] width 504 height 66
click at [789, 567] on textarea "Thanks for confirming! I've submitted the request online, and I hope this will …" at bounding box center [723, 584] width 504 height 66
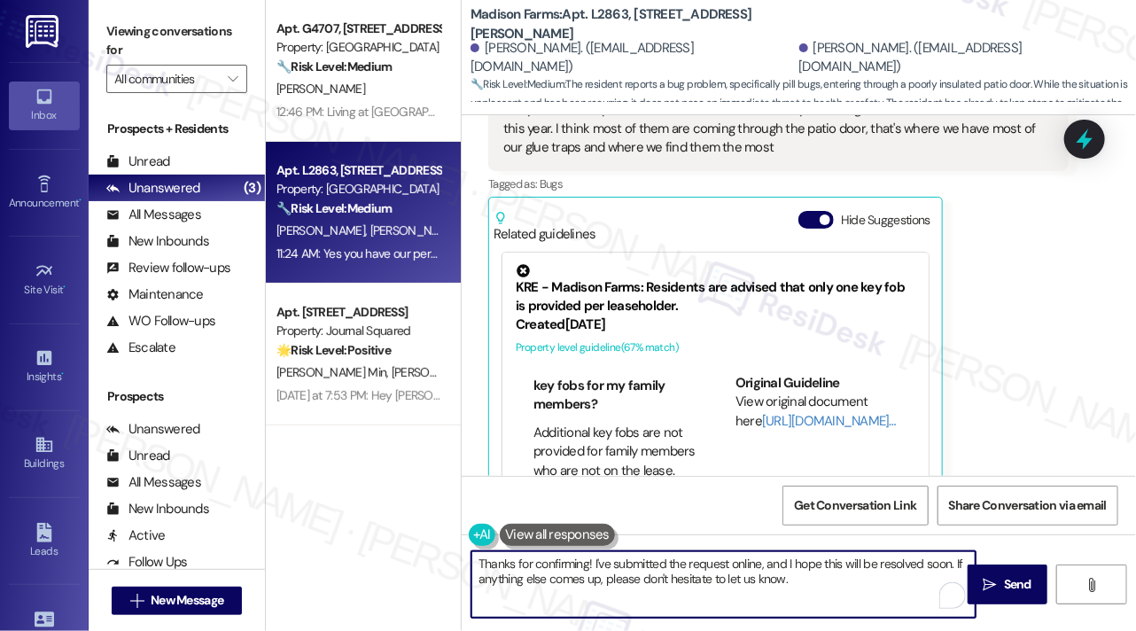
click at [789, 567] on textarea "Thanks for confirming! I've submitted the request online, and I hope this will …" at bounding box center [723, 584] width 504 height 66
click at [837, 580] on textarea "Thanks for confirming! I've submitted the request online, and I hope this will …" at bounding box center [723, 584] width 504 height 66
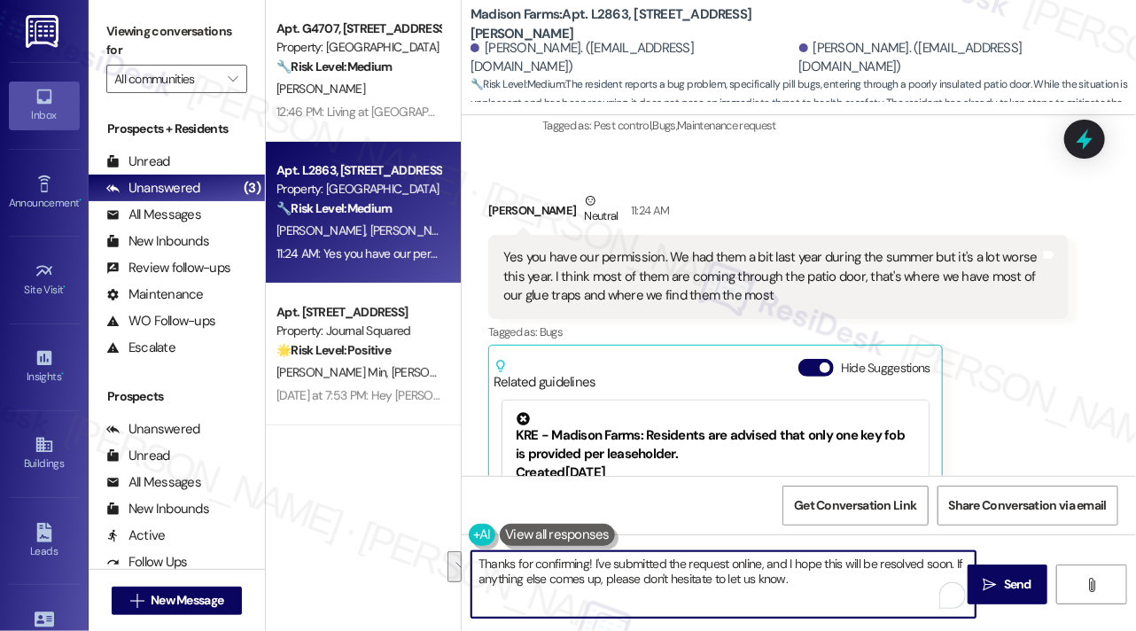
scroll to position [3498, 0]
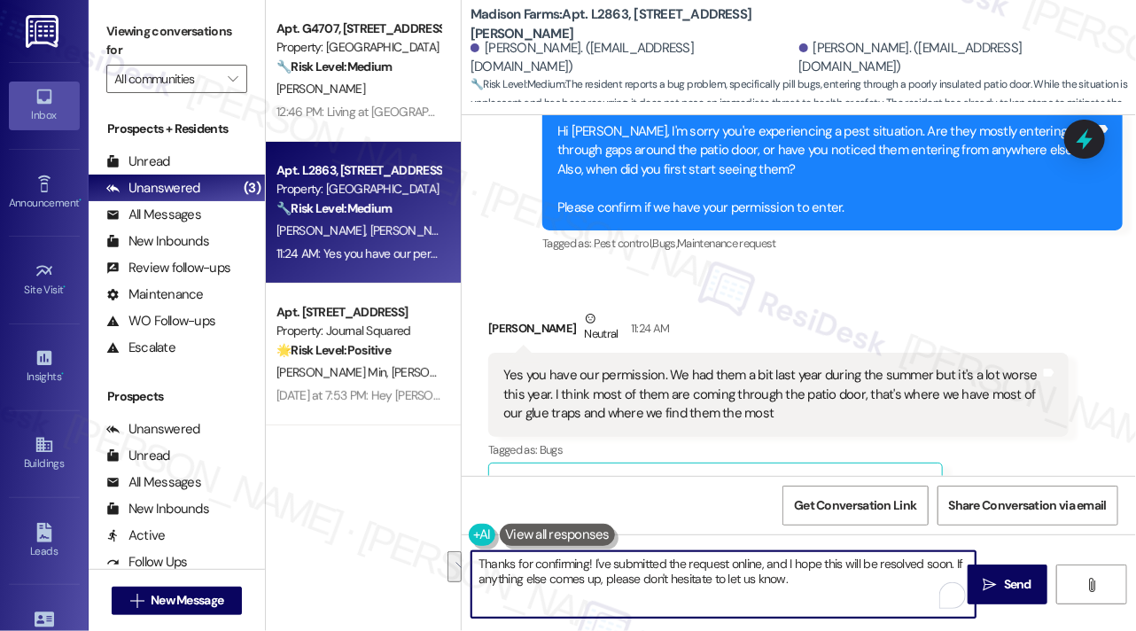
type textarea "Thanks for confirming! I've submitted the request online, and I hope this will …"
click at [577, 371] on div "Yes you have our permission. We had them a bit last year during the summer but …" at bounding box center [771, 394] width 537 height 57
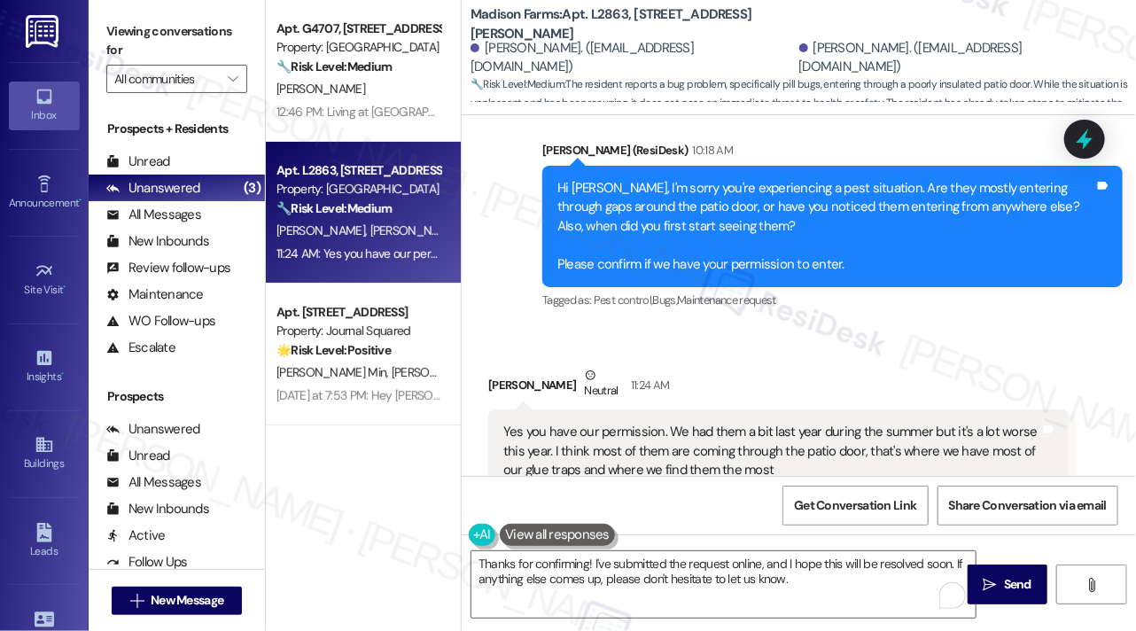
scroll to position [3410, 0]
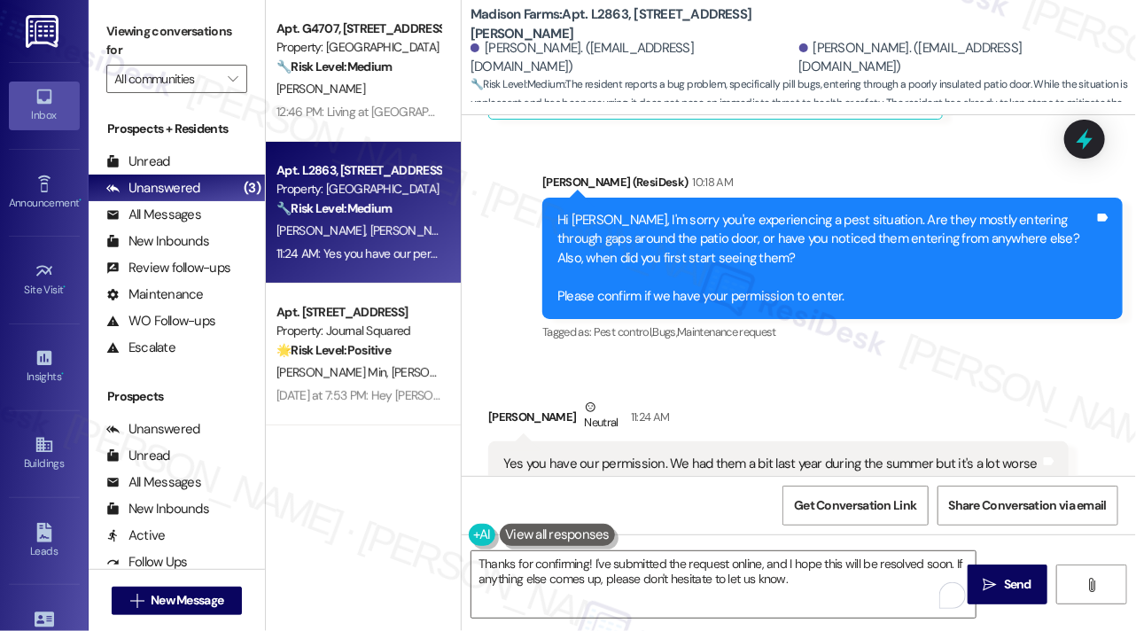
click at [630, 235] on div "Hi [PERSON_NAME], I'm sorry you're experiencing a pest situation. Are they most…" at bounding box center [825, 258] width 537 height 95
click at [978, 580] on button " Send" at bounding box center [1008, 584] width 80 height 40
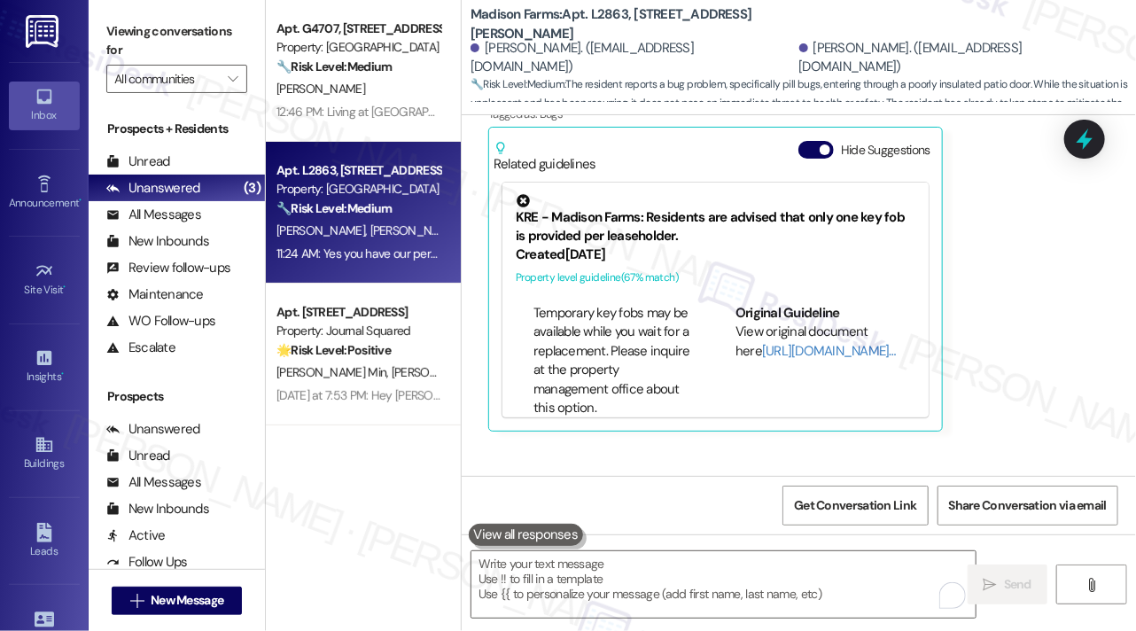
scroll to position [3907, 0]
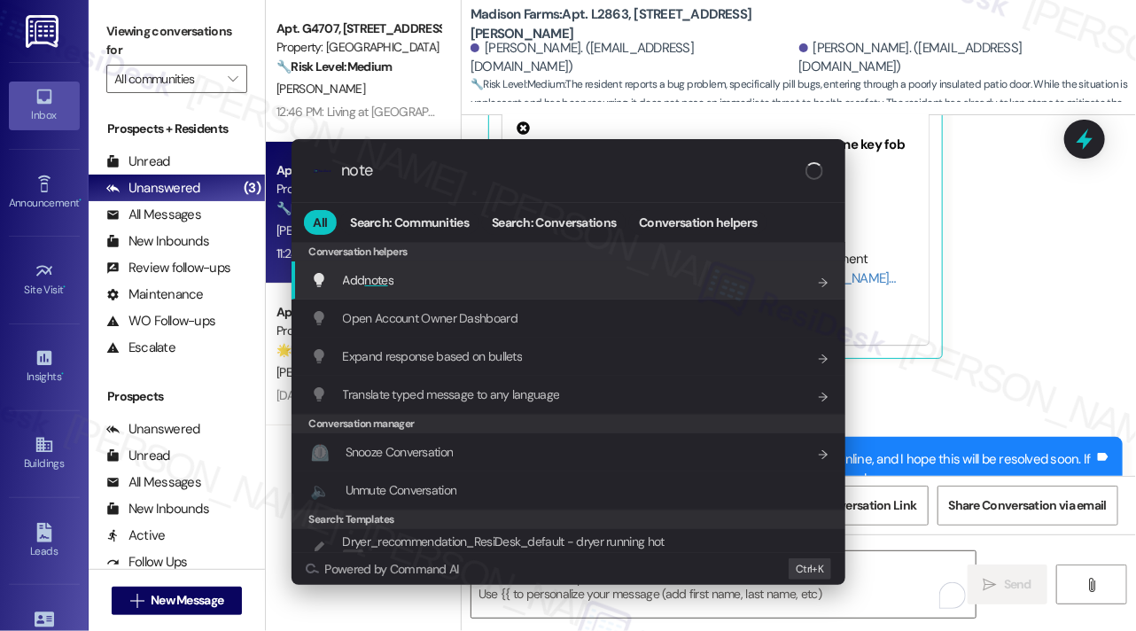
type input "notes"
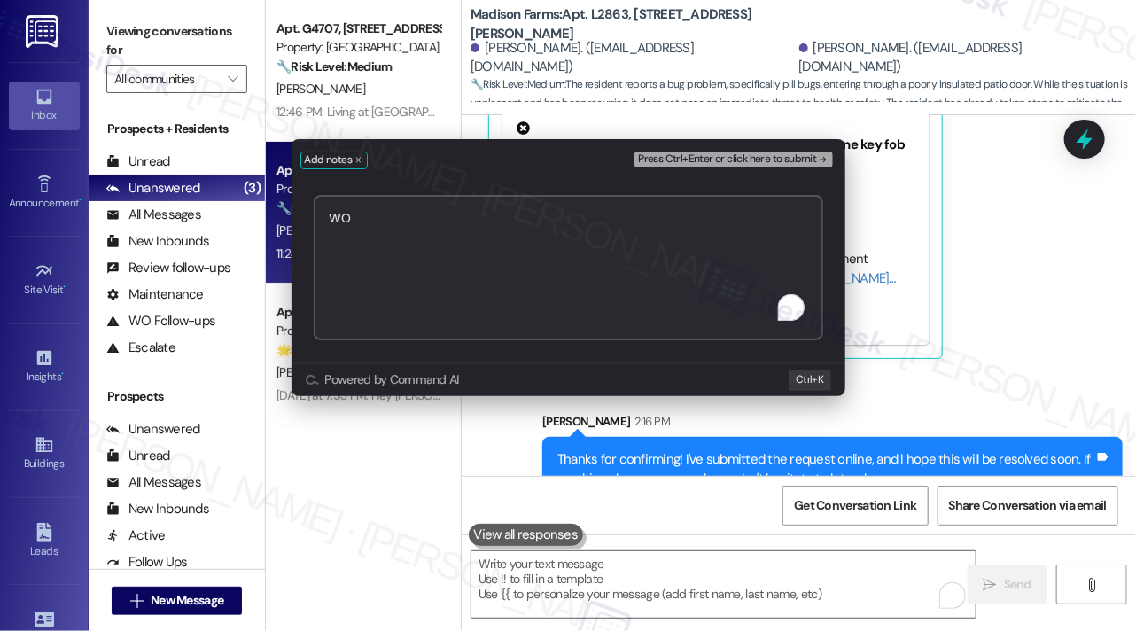
paste textarea "22387"
type textarea "WO 22387 submitted"
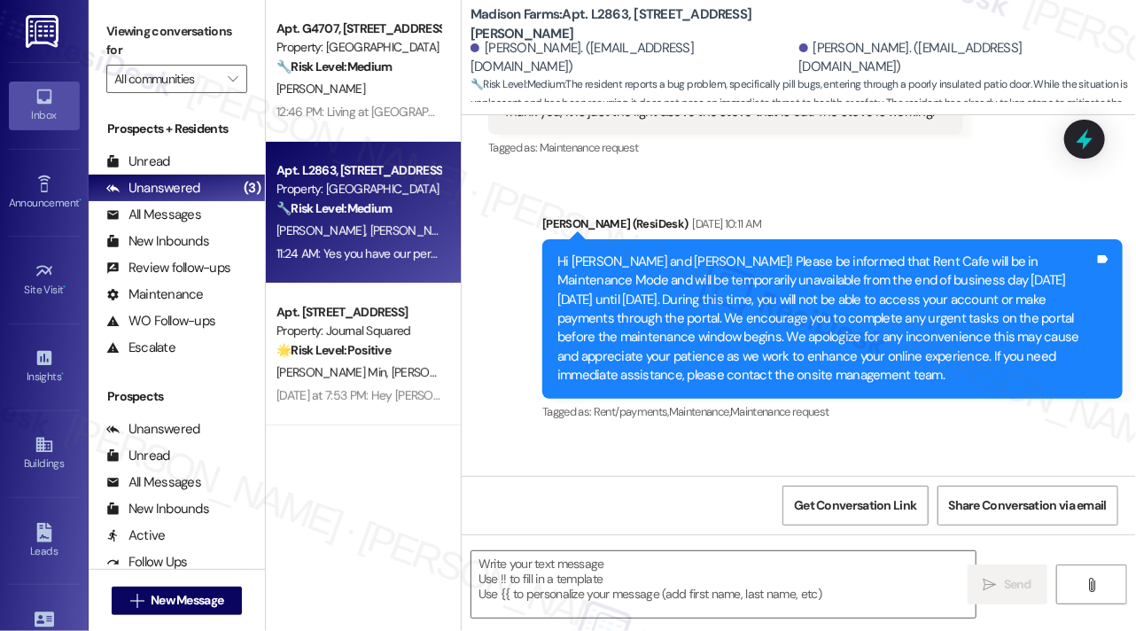
type textarea "Fetching suggested responses. Please feel free to read through the conversation…"
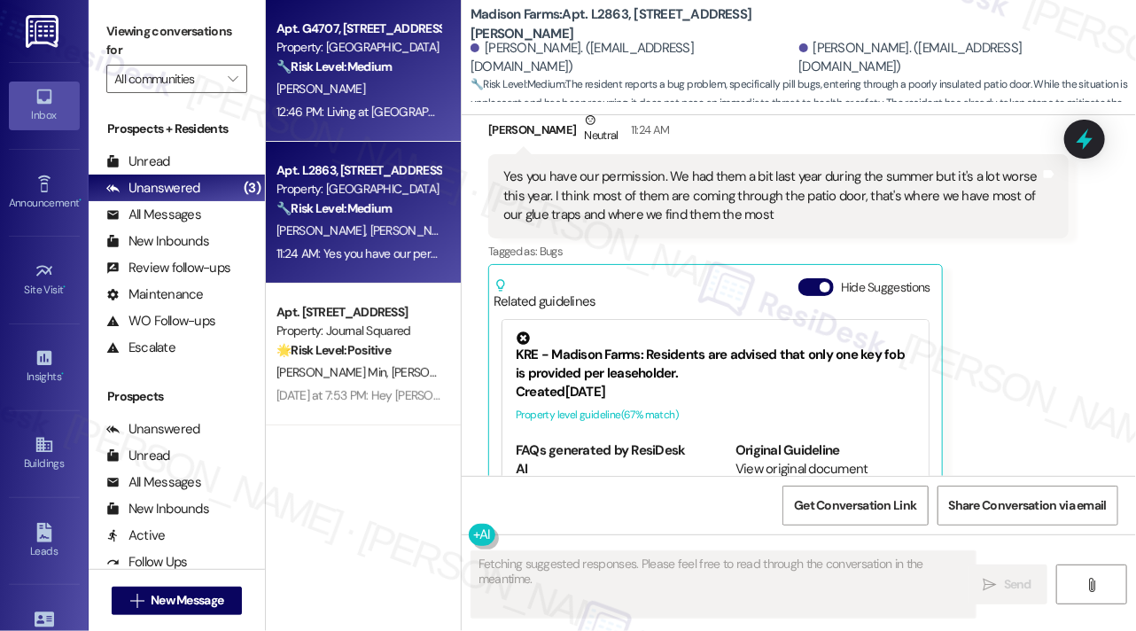
scroll to position [3764, 0]
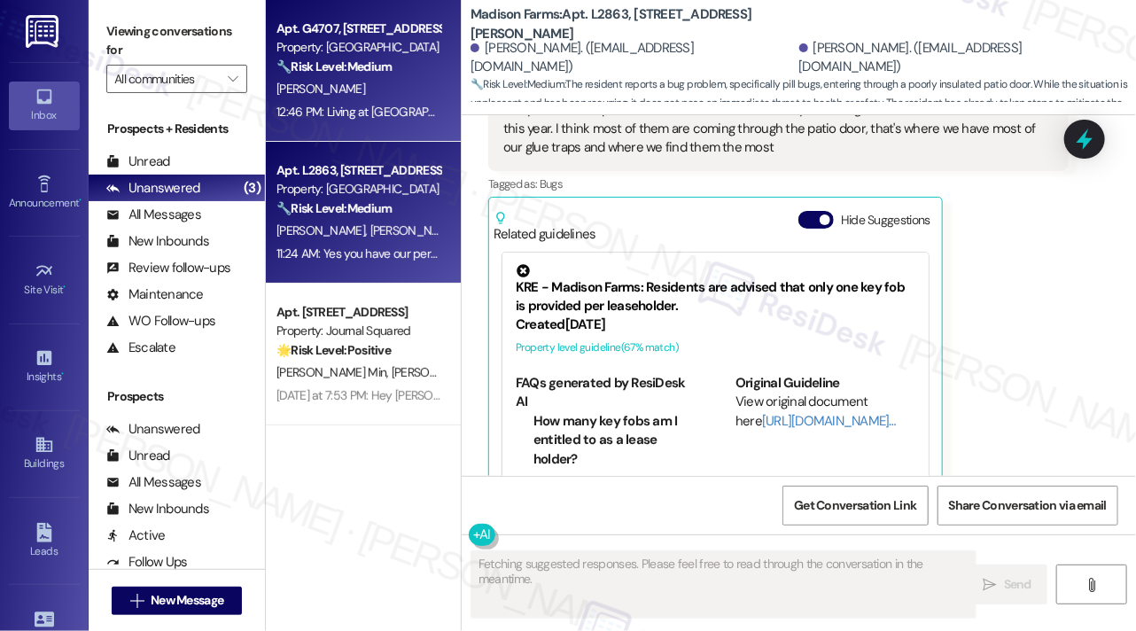
click at [382, 101] on div "12:46 PM: Living at [GEOGRAPHIC_DATA] has been an overall good experience. It's…" at bounding box center [358, 112] width 167 height 22
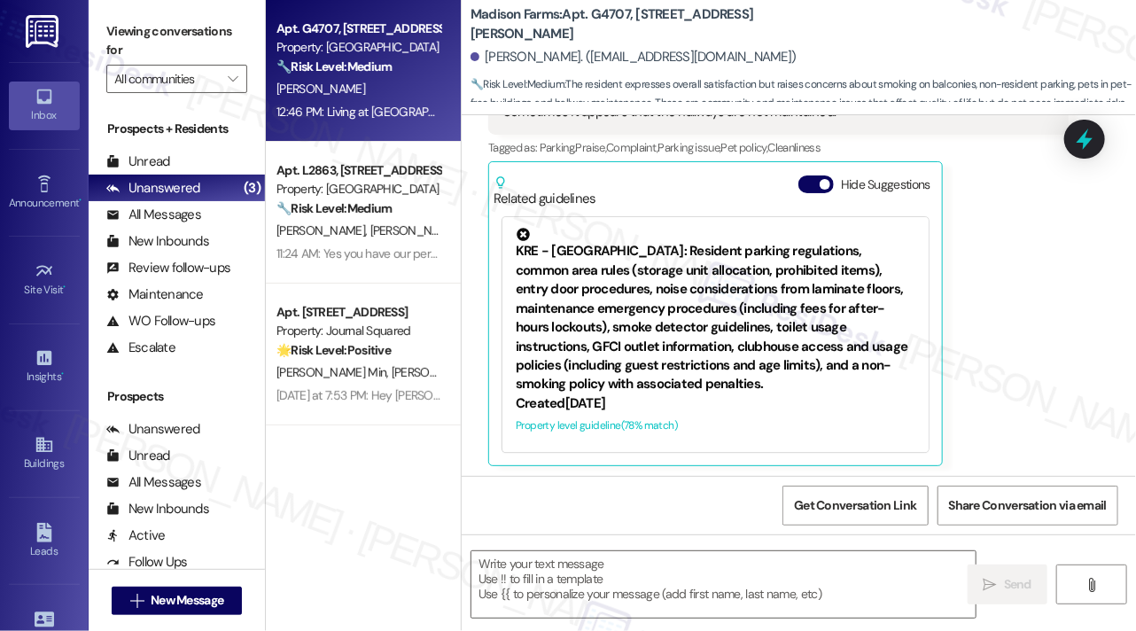
type textarea "Fetching suggested responses. Please feel free to read through the conversation…"
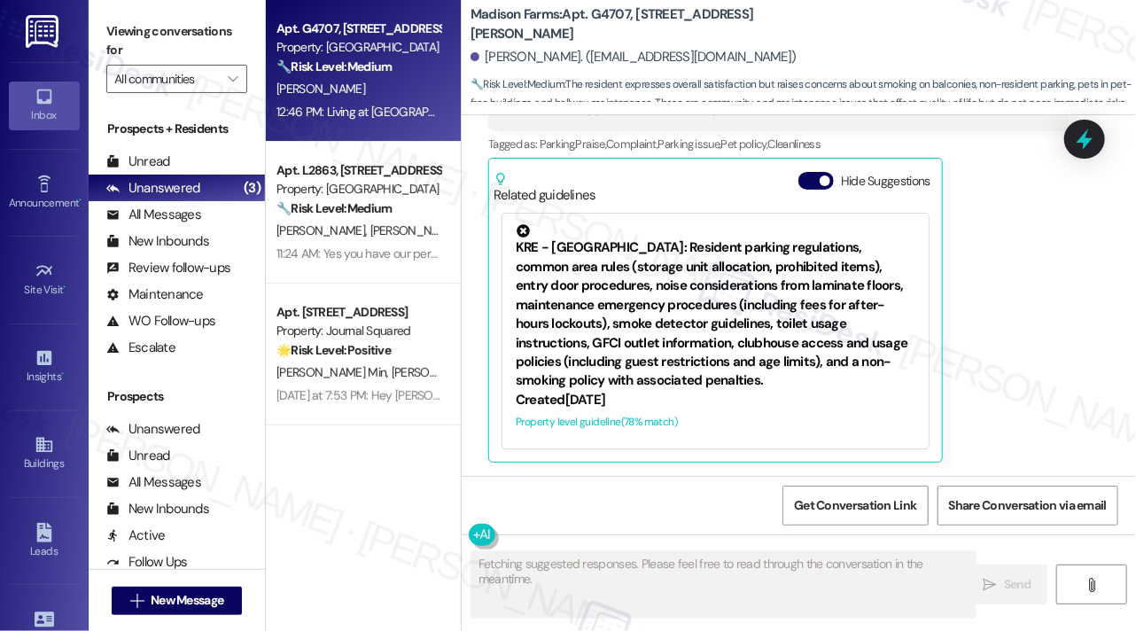
scroll to position [2293, 0]
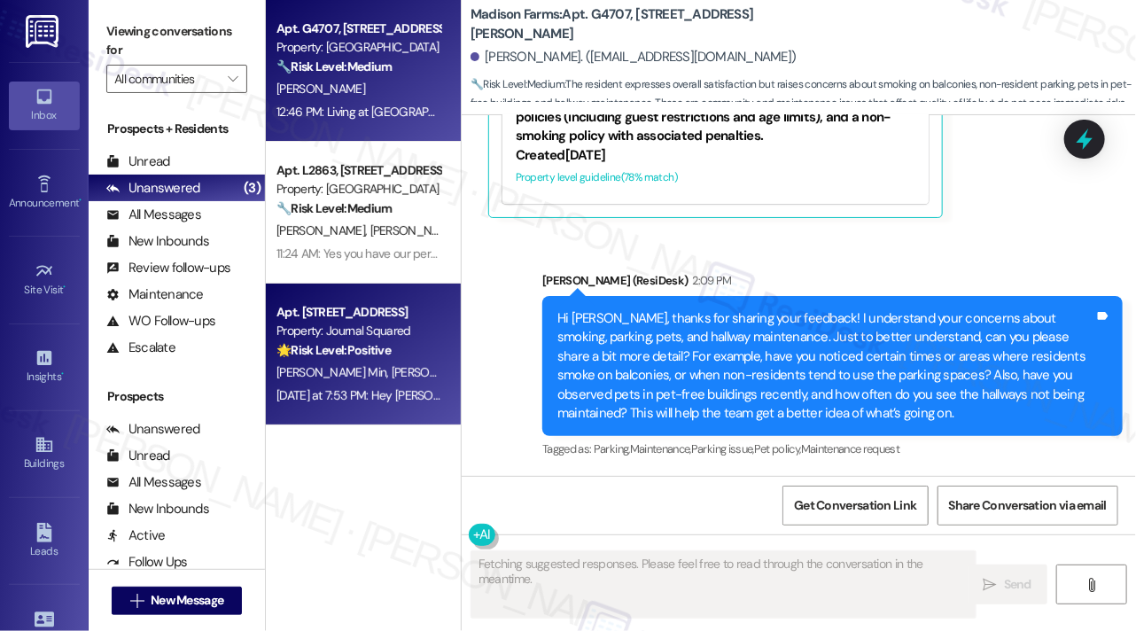
click at [355, 365] on div "[PERSON_NAME] Min [PERSON_NAME]" at bounding box center [358, 373] width 167 height 22
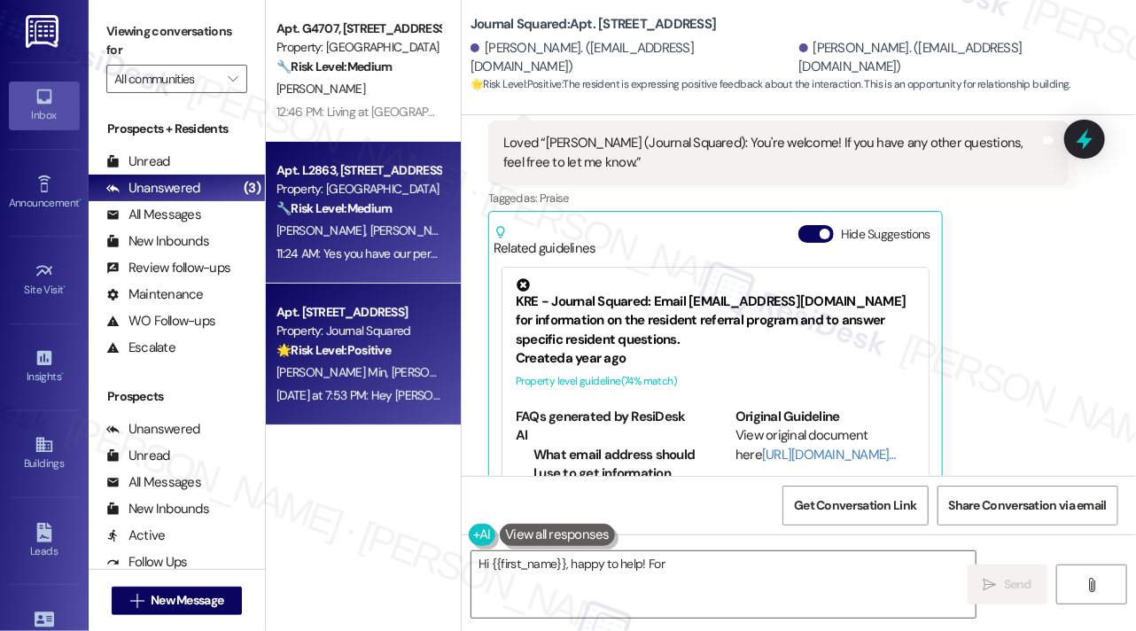
scroll to position [7021, 0]
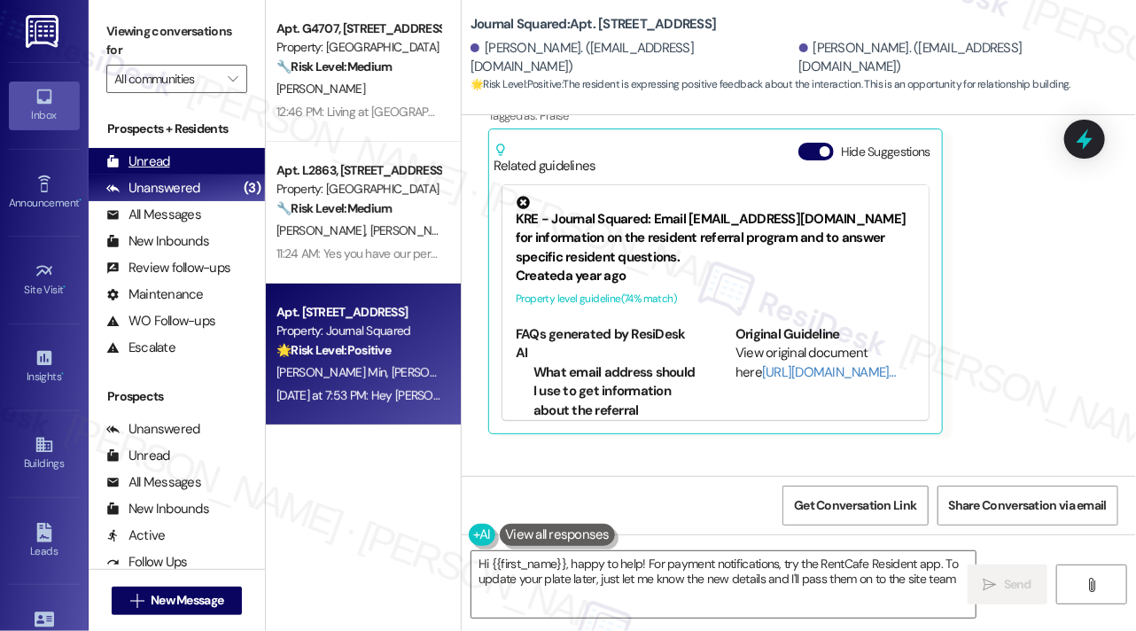
type textarea "Hi {{first_name}}, happy to help! For payment notifications, try the RentCafe R…"
click at [175, 157] on div "Unread (0)" at bounding box center [177, 161] width 176 height 27
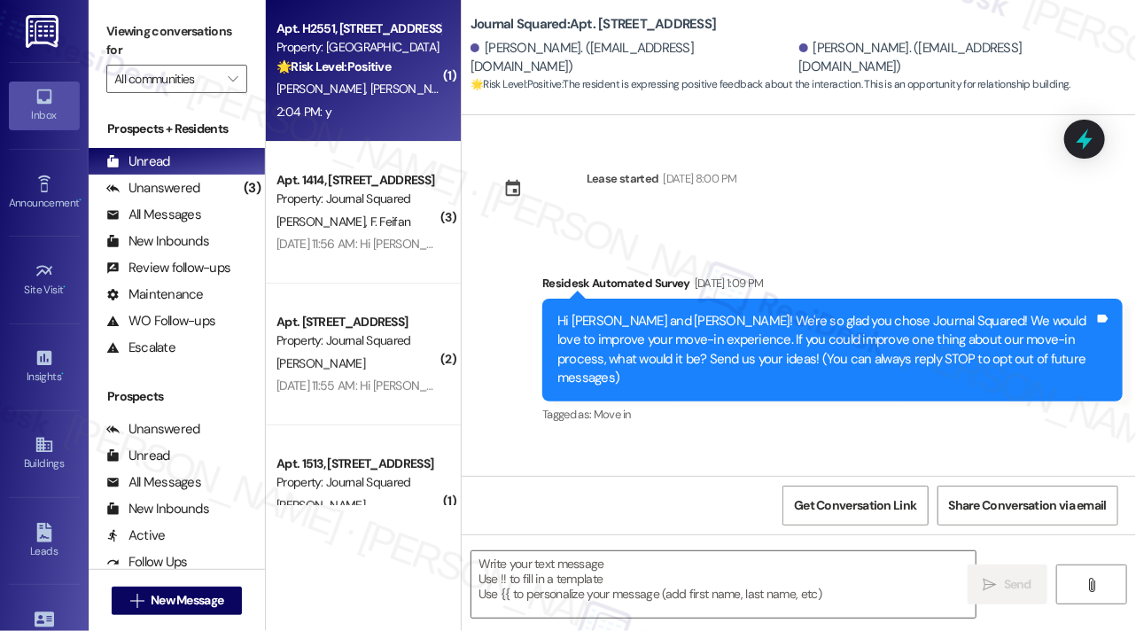
type textarea "Fetching suggested responses. Please feel free to read through the conversation…"
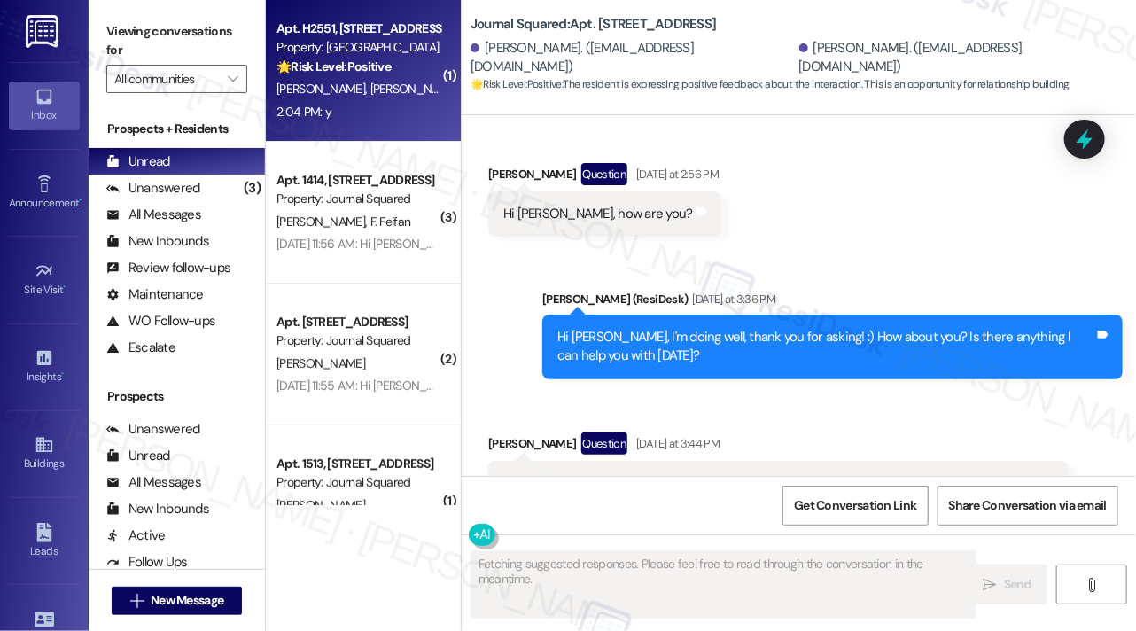
click at [366, 106] on div "2:04 PM: y 2:04 PM: y" at bounding box center [358, 112] width 167 height 22
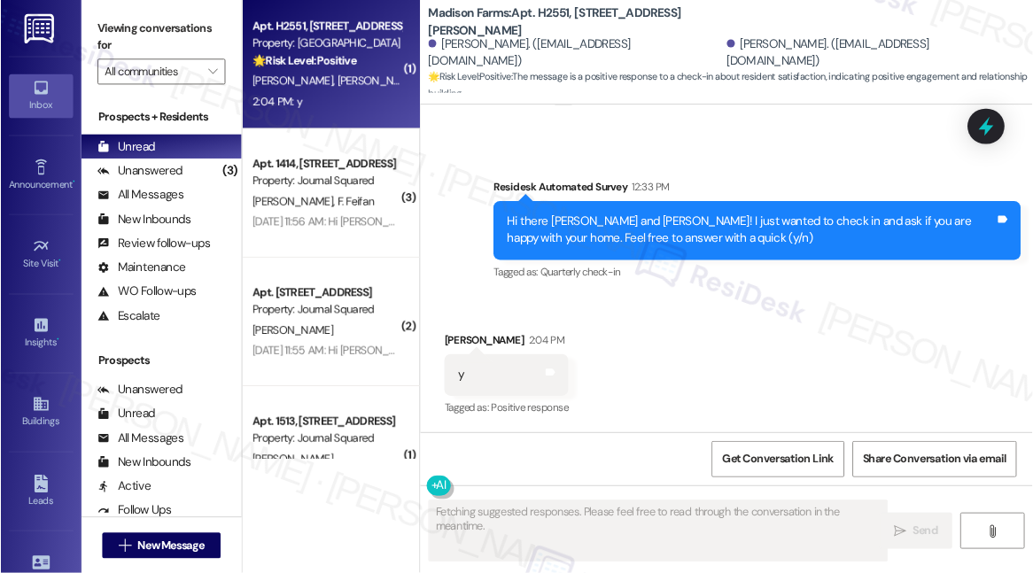
scroll to position [1329, 0]
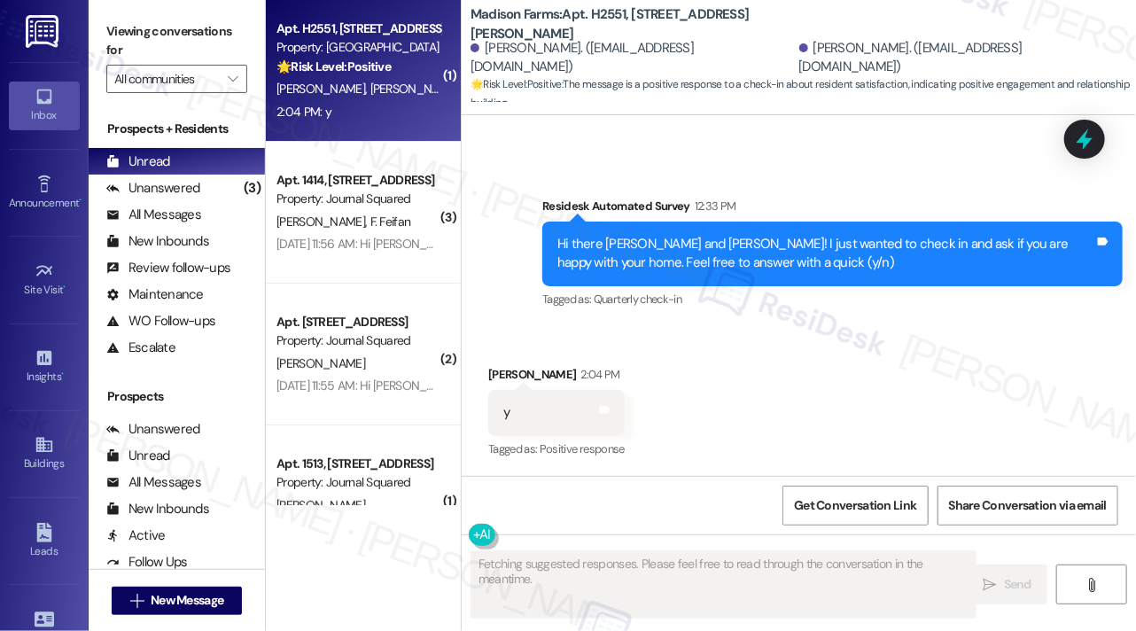
click at [712, 267] on div "Hi there [PERSON_NAME] and [PERSON_NAME]! I just wanted to check in and ask if …" at bounding box center [825, 254] width 537 height 38
click at [713, 267] on div "Hi there [PERSON_NAME] and [PERSON_NAME]! I just wanted to check in and ask if …" at bounding box center [825, 254] width 537 height 38
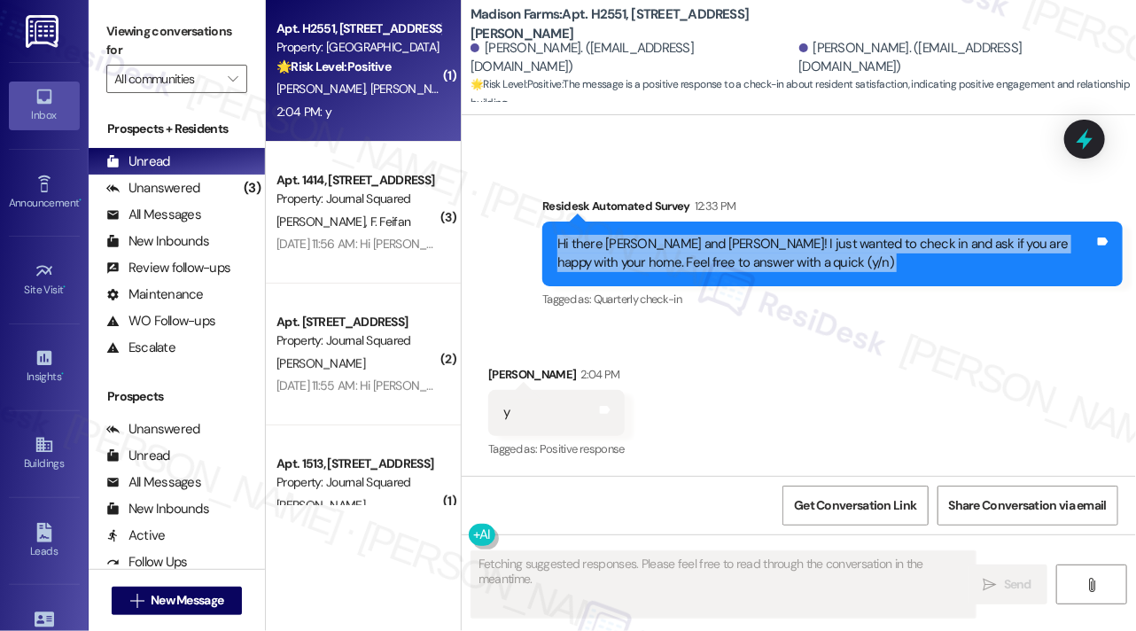
click at [713, 267] on div "Hi there [PERSON_NAME] and [PERSON_NAME]! I just wanted to check in and ask if …" at bounding box center [825, 254] width 537 height 38
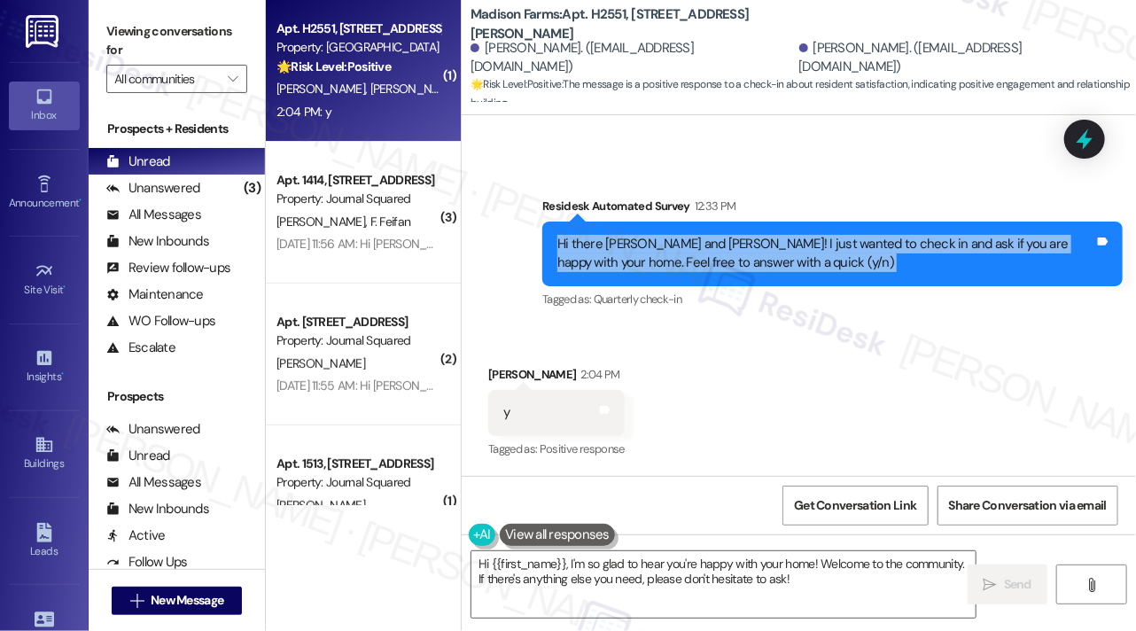
click at [175, 21] on label "Viewing conversations for" at bounding box center [176, 41] width 141 height 47
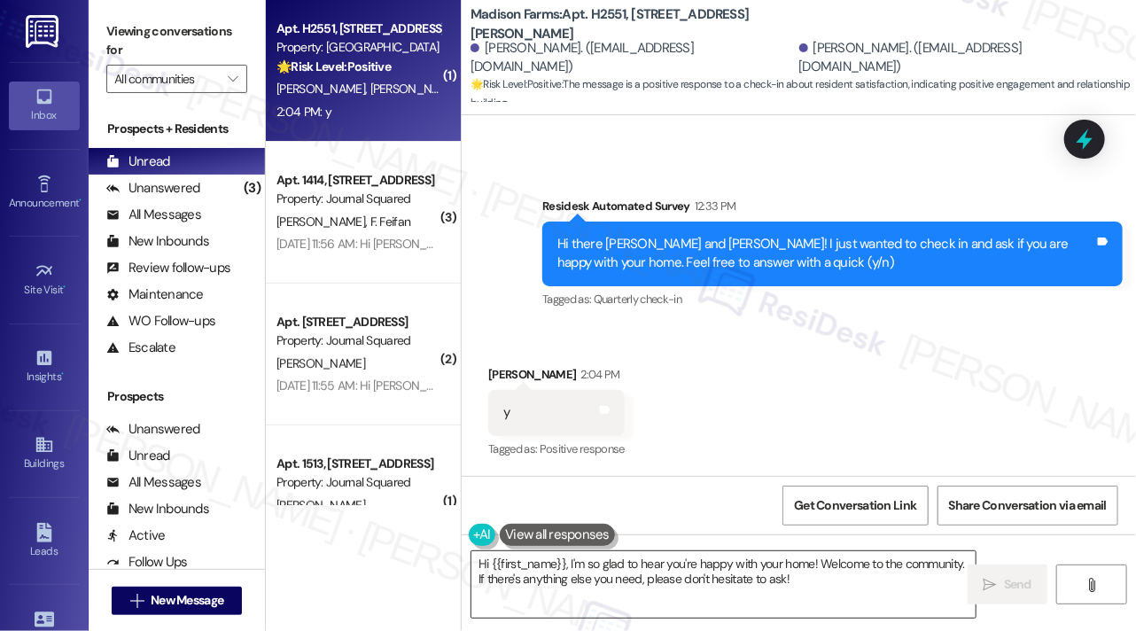
click at [624, 558] on textarea "Hi {{first_name}}, I'm so glad to hear you're happy with your home! Welcome to …" at bounding box center [723, 584] width 504 height 66
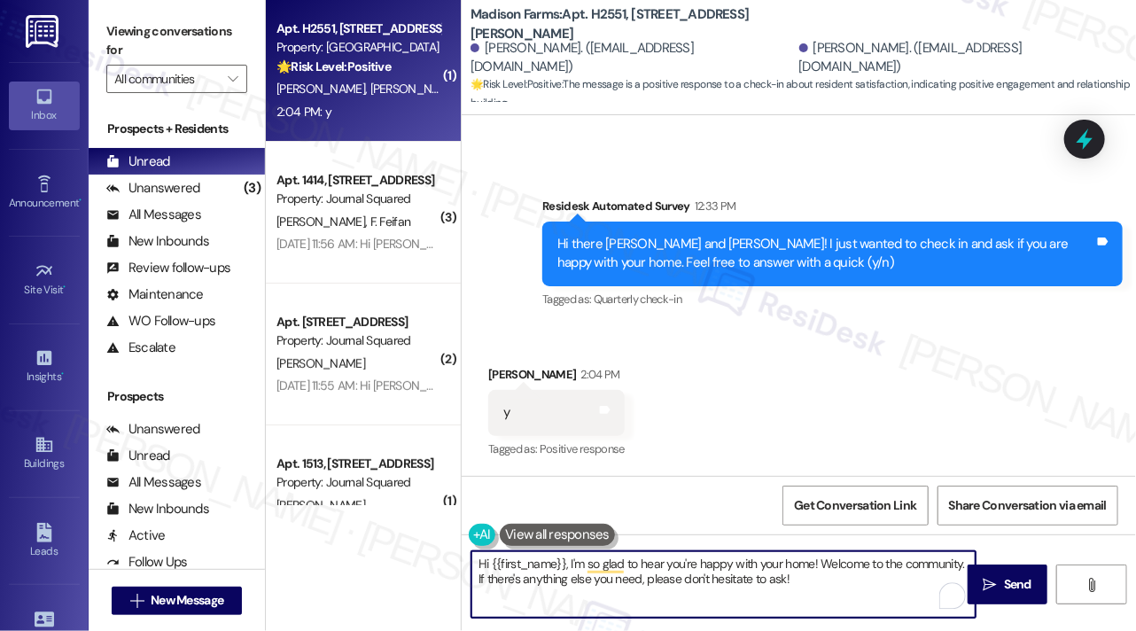
click at [822, 581] on textarea "Hi {{first_name}}, I'm so glad to hear you're happy with your home! Welcome to …" at bounding box center [723, 584] width 504 height 66
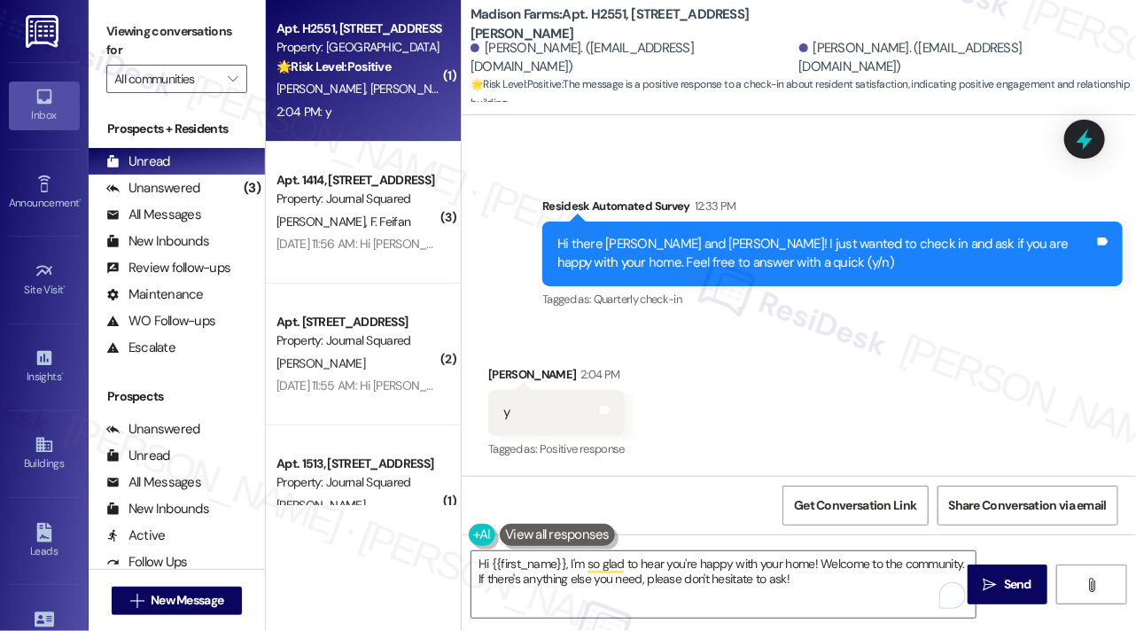
click at [130, 27] on label "Viewing conversations for" at bounding box center [176, 41] width 141 height 47
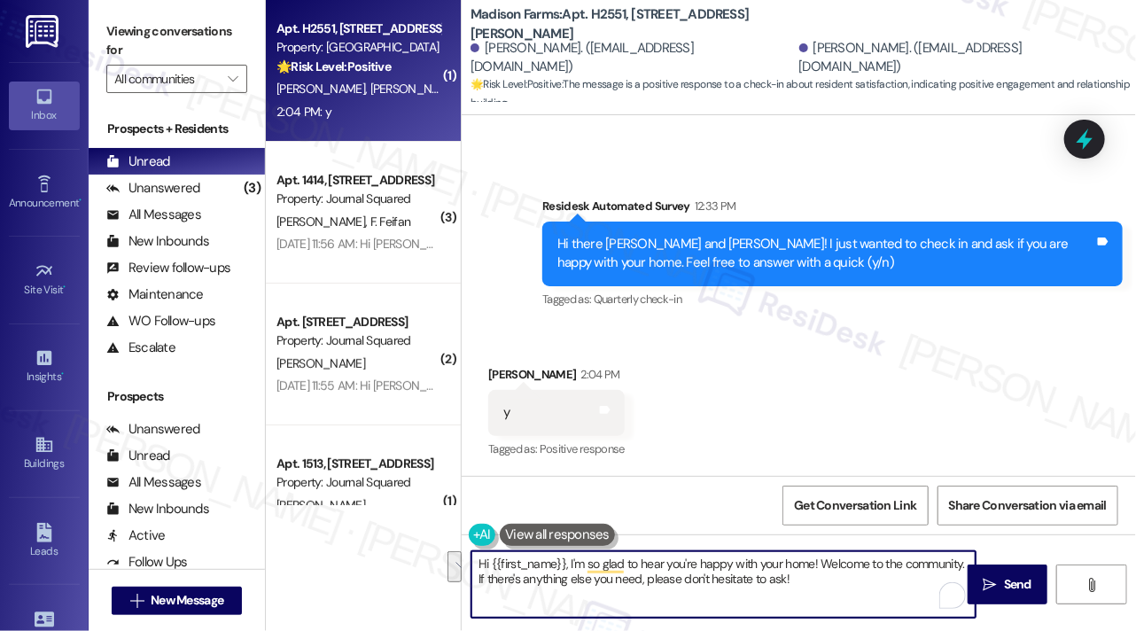
drag, startPoint x: 856, startPoint y: 577, endPoint x: 821, endPoint y: 558, distance: 39.2
click at [821, 558] on textarea "Hi {{first_name}}, I'm so glad to hear you're happy with your home! Welcome to …" at bounding box center [723, 584] width 504 height 66
paste textarea "If I may also ask....has {{property}} lived up to your expectations?"
click at [504, 369] on div "[PERSON_NAME] 2:04 PM" at bounding box center [556, 377] width 136 height 25
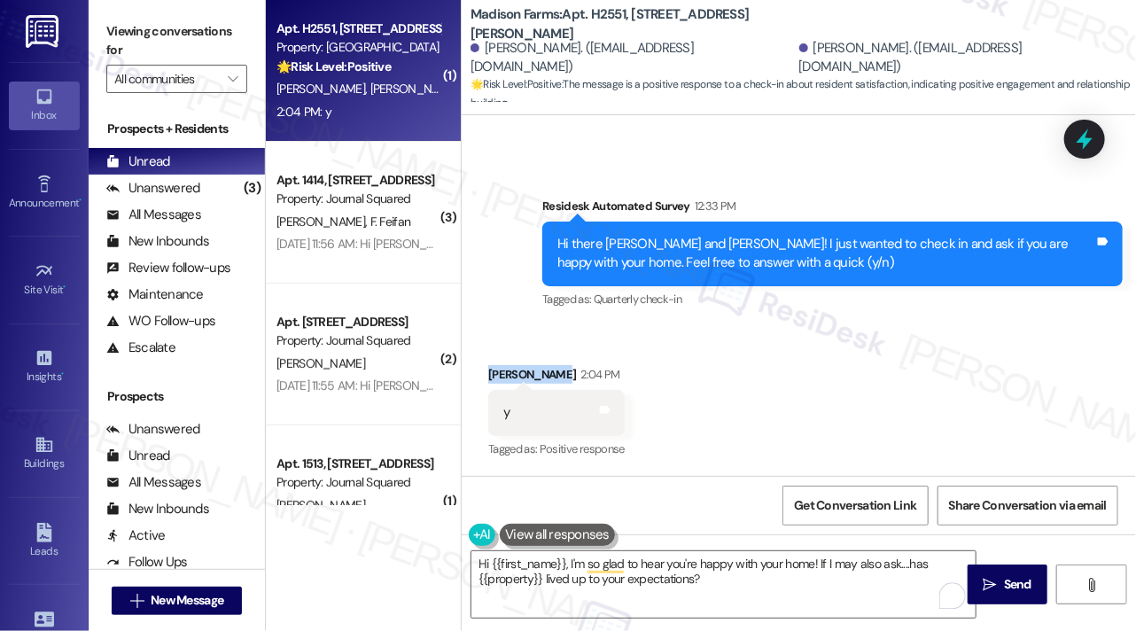
click at [504, 369] on div "[PERSON_NAME] 2:04 PM" at bounding box center [556, 377] width 136 height 25
copy div "[PERSON_NAME]"
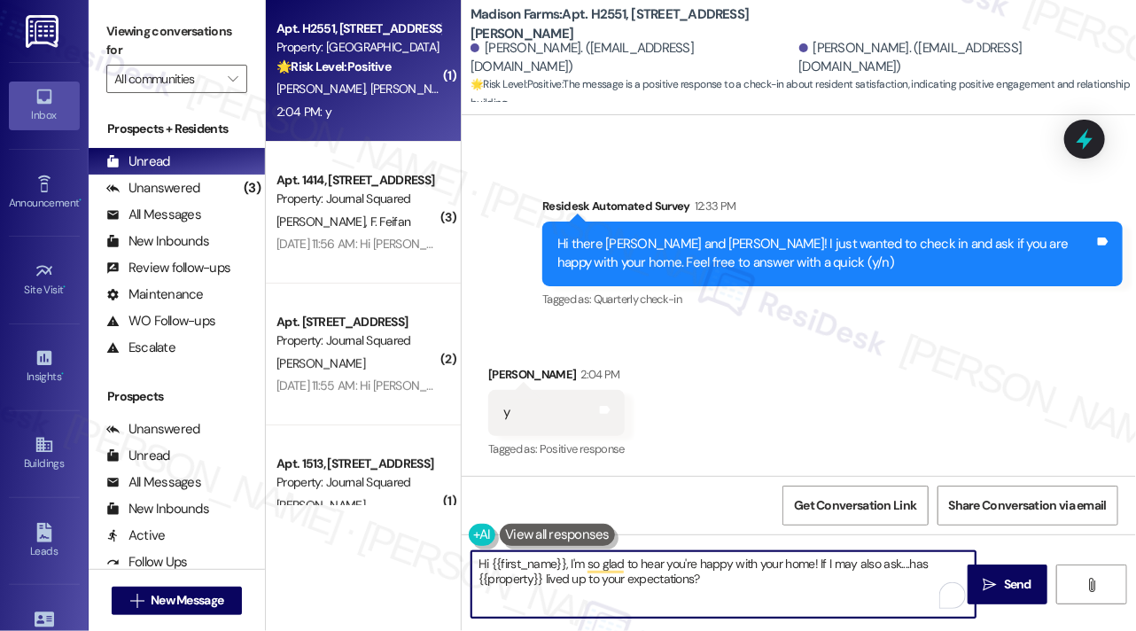
drag, startPoint x: 490, startPoint y: 560, endPoint x: 564, endPoint y: 552, distance: 74.0
click at [564, 552] on textarea "Hi {{first_name}}, I'm so glad to hear you're happy with your home! If I may al…" at bounding box center [723, 584] width 504 height 66
paste textarea "[PERSON_NAME]"
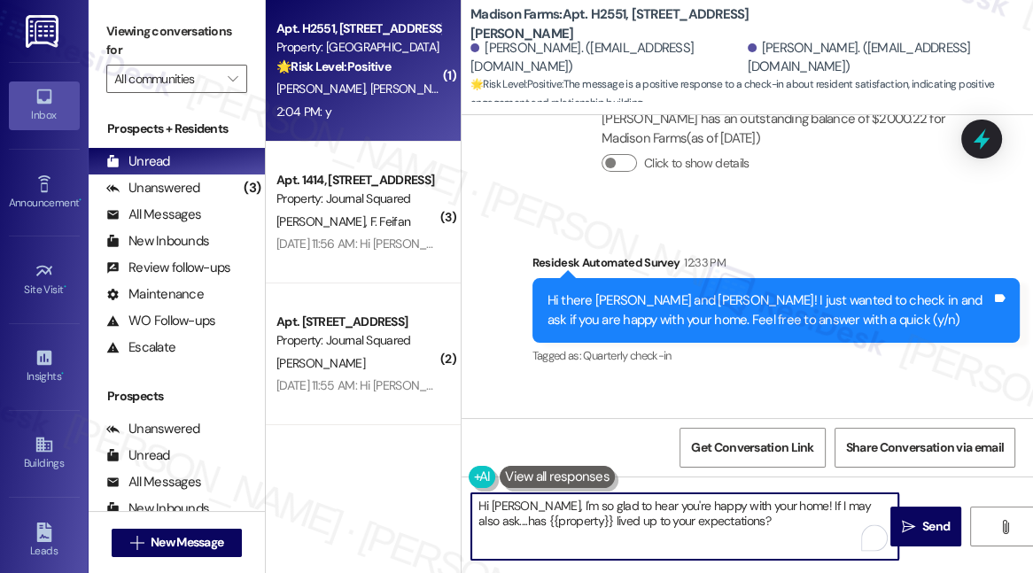
click at [581, 508] on textarea "Hi [PERSON_NAME], I'm so glad to hear you're happy with your home! If I may als…" at bounding box center [684, 527] width 427 height 66
type textarea "Hi [PERSON_NAME], I'm glad to hear you're happy with your home! If I may also a…"
click at [934, 528] on span "Send" at bounding box center [935, 526] width 27 height 19
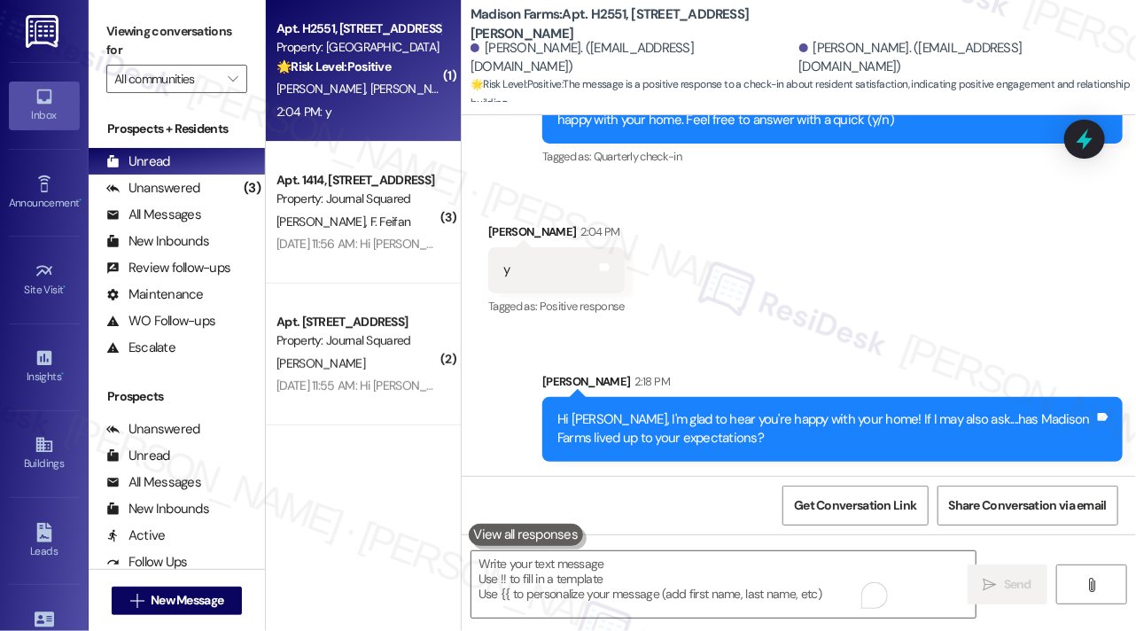
scroll to position [1471, 0]
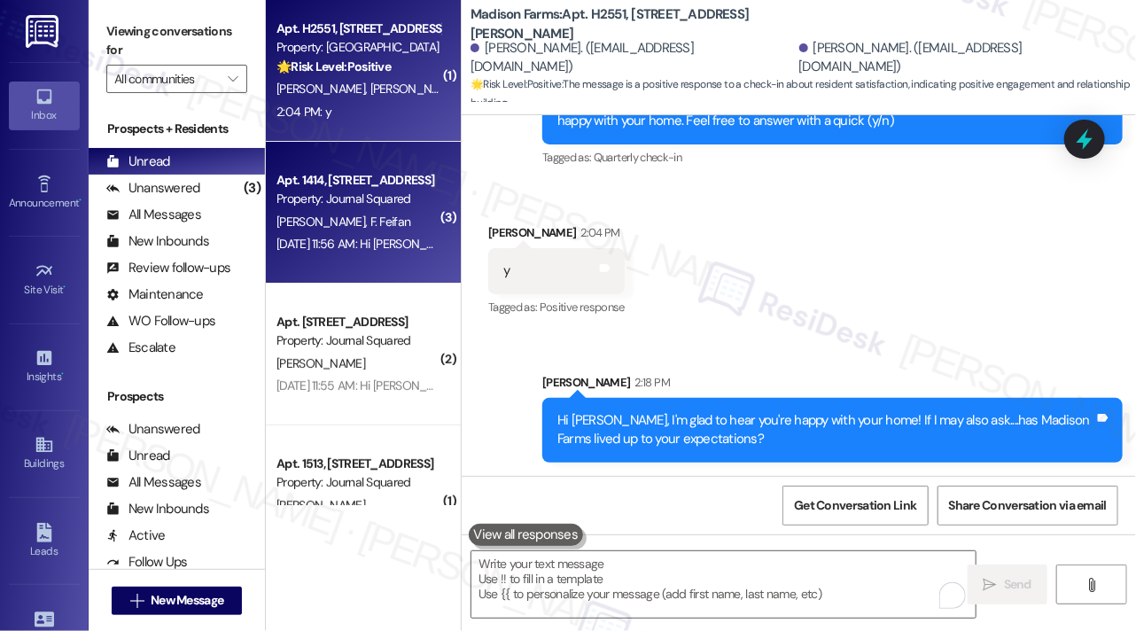
click at [370, 216] on span "F. Feifan" at bounding box center [390, 222] width 41 height 16
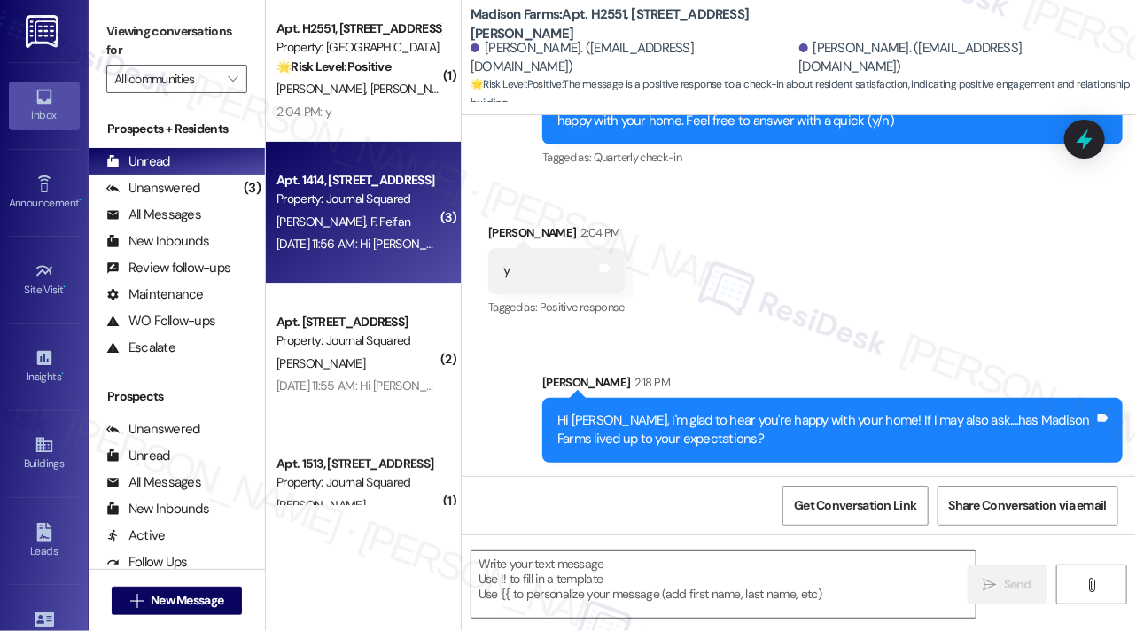
type textarea "Fetching suggested responses. Please feel free to read through the conversation…"
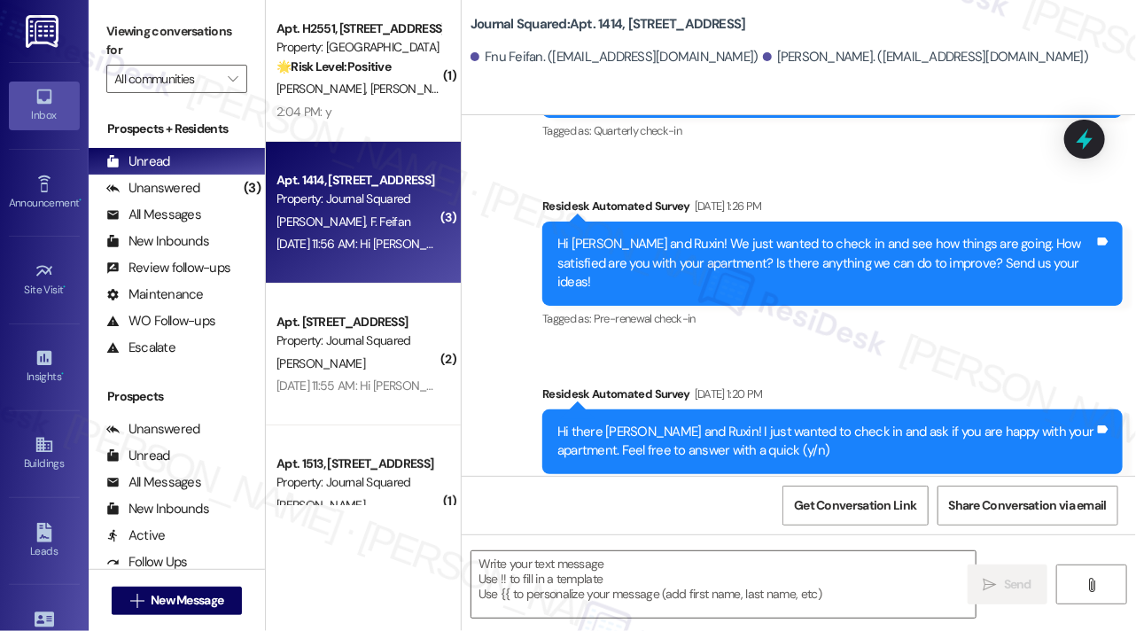
type textarea "Fetching suggested responses. Please feel free to read through the conversation…"
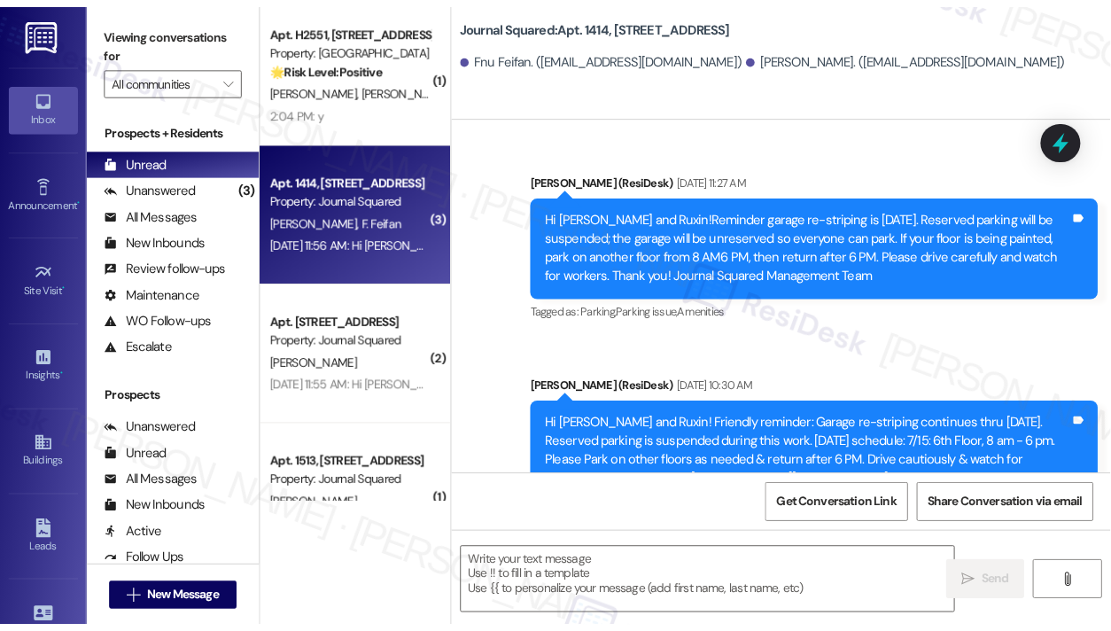
scroll to position [14138, 0]
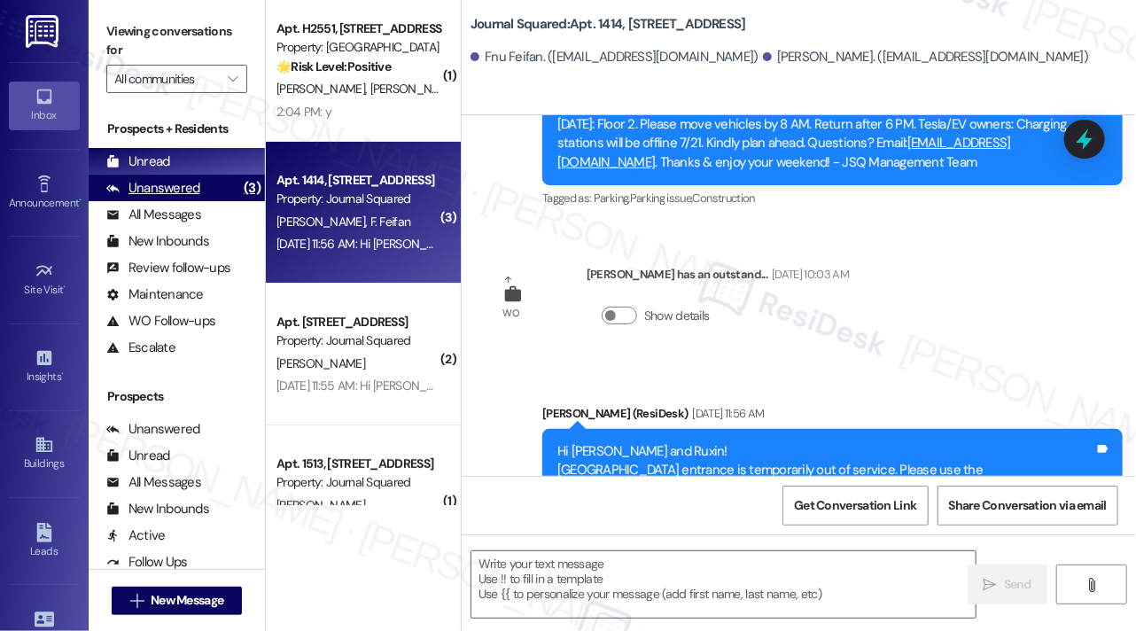
click at [190, 183] on div "Unanswered" at bounding box center [153, 188] width 94 height 19
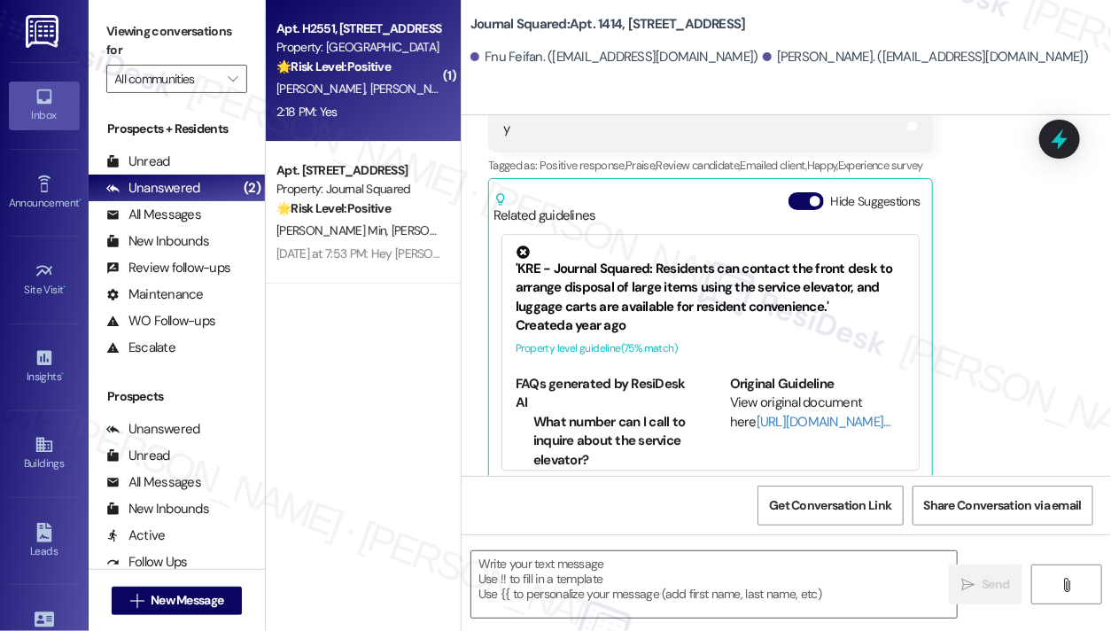
scroll to position [4411, 0]
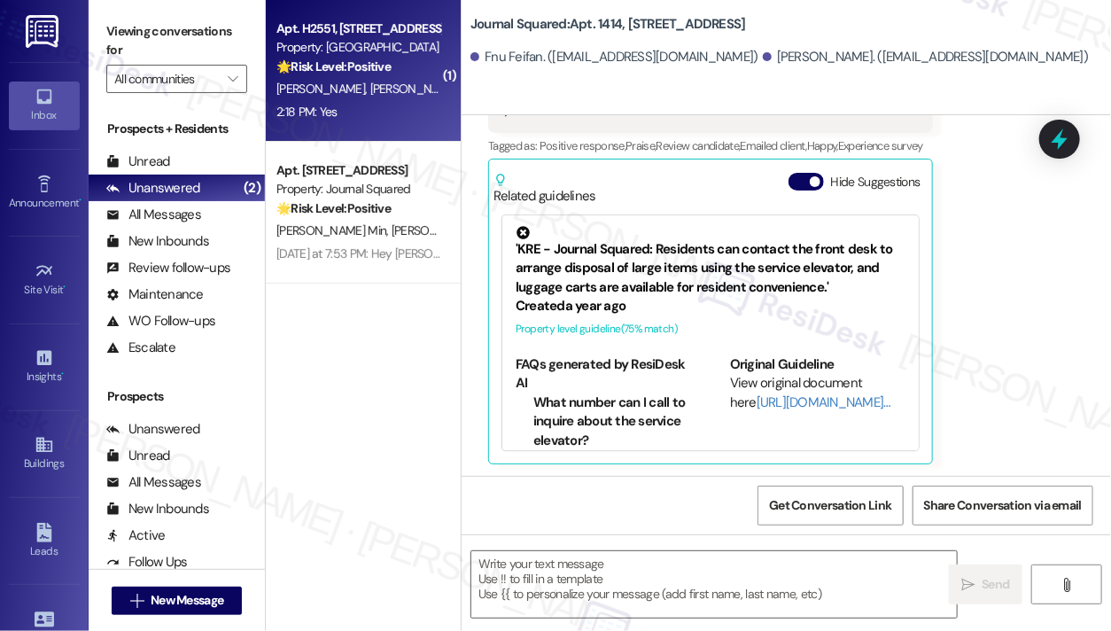
click at [333, 113] on div "2:18 PM: Yes 2:18 PM: Yes" at bounding box center [306, 112] width 61 height 16
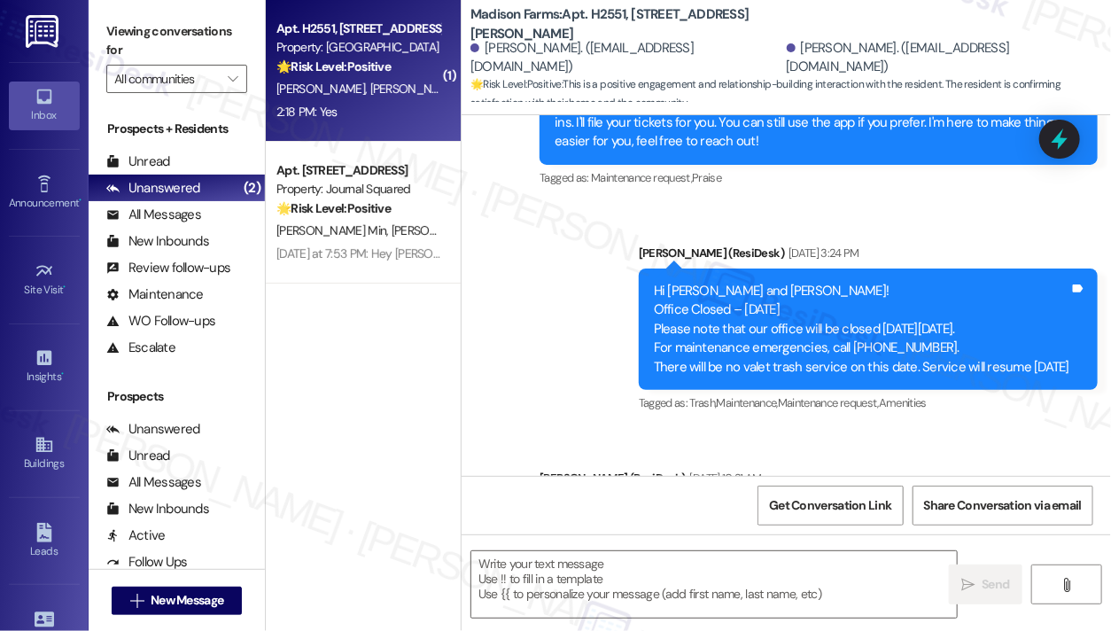
type textarea "Fetching suggested responses. Please feel free to read through the conversation…"
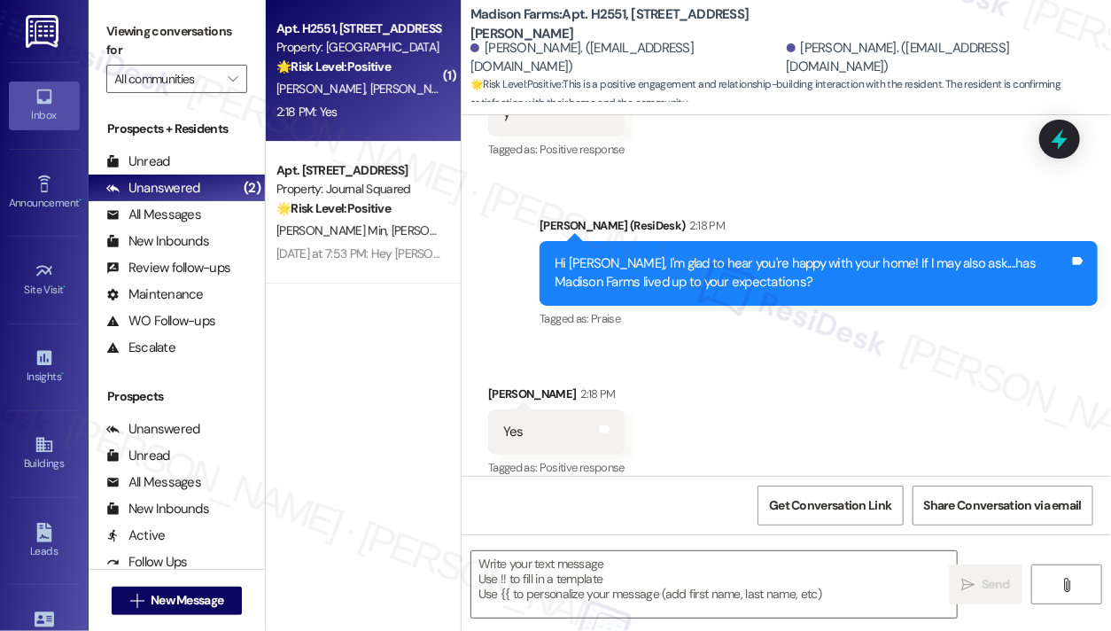
scroll to position [1666, 0]
drag, startPoint x: 157, startPoint y: 19, endPoint x: 202, endPoint y: 53, distance: 56.9
click at [157, 19] on label "Viewing conversations for" at bounding box center [176, 41] width 141 height 47
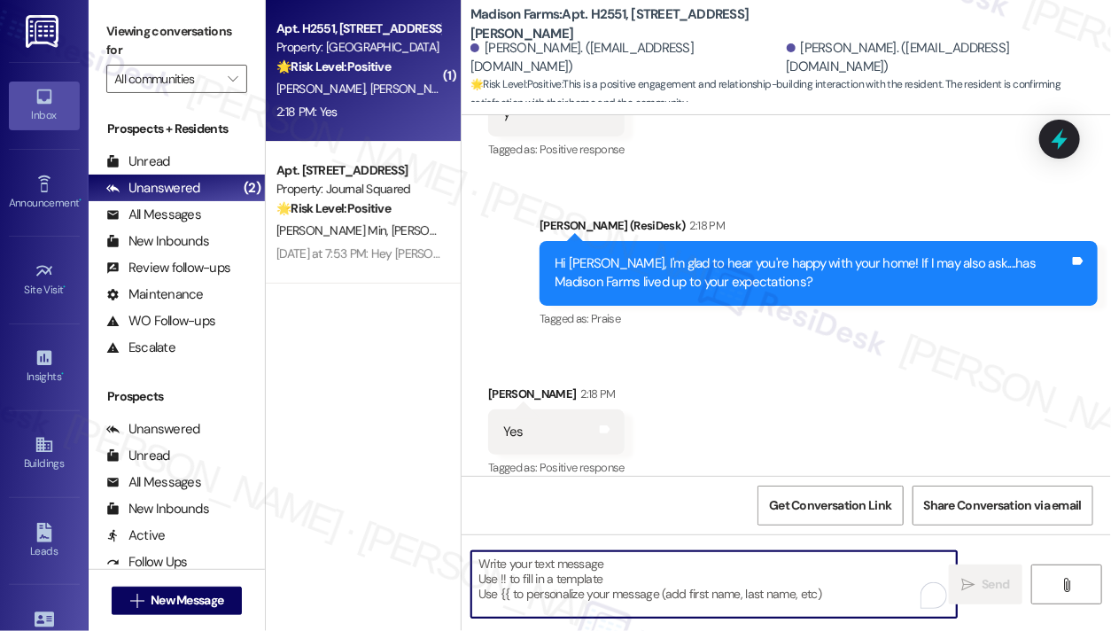
click at [660, 564] on textarea "To enrich screen reader interactions, please activate Accessibility in Grammarl…" at bounding box center [714, 584] width 486 height 66
paste textarea "That’s awesome to hear, [PERSON_NAME]! Thank you! If you don’t mind, would you …"
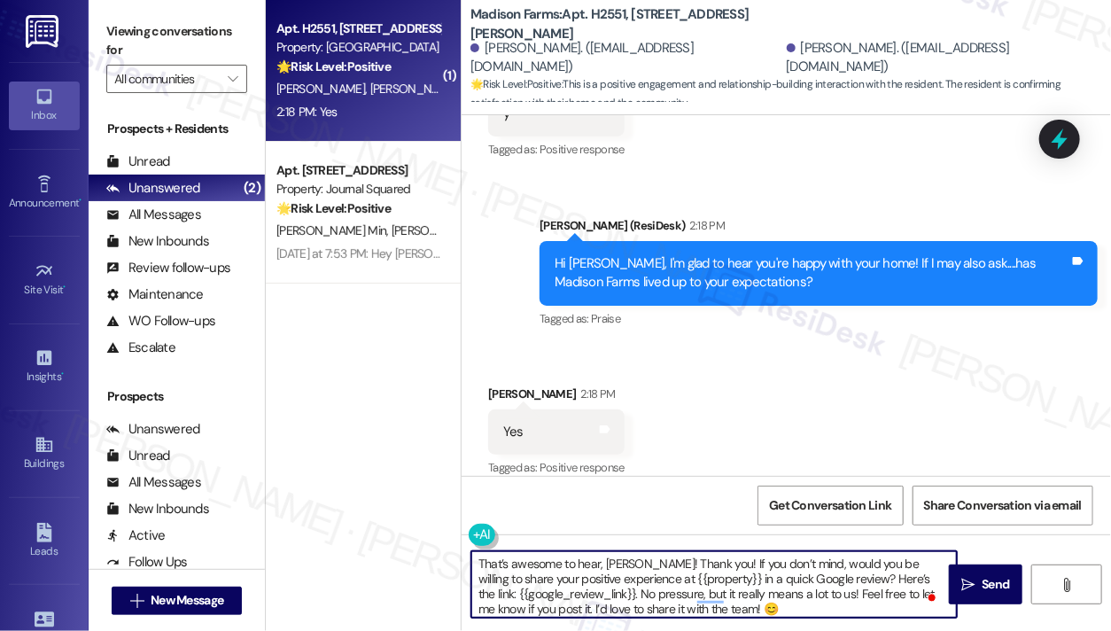
click at [624, 557] on textarea "That’s awesome to hear, [PERSON_NAME]! Thank you! If you don’t mind, would you …" at bounding box center [714, 584] width 486 height 66
drag, startPoint x: 598, startPoint y: 562, endPoint x: 466, endPoint y: 559, distance: 132.1
click at [466, 559] on div "That’s awesome to hear! Thank you! If you don’t mind, would you be willing to s…" at bounding box center [705, 584] width 487 height 68
drag, startPoint x: 549, startPoint y: 562, endPoint x: 452, endPoint y: 562, distance: 97.5
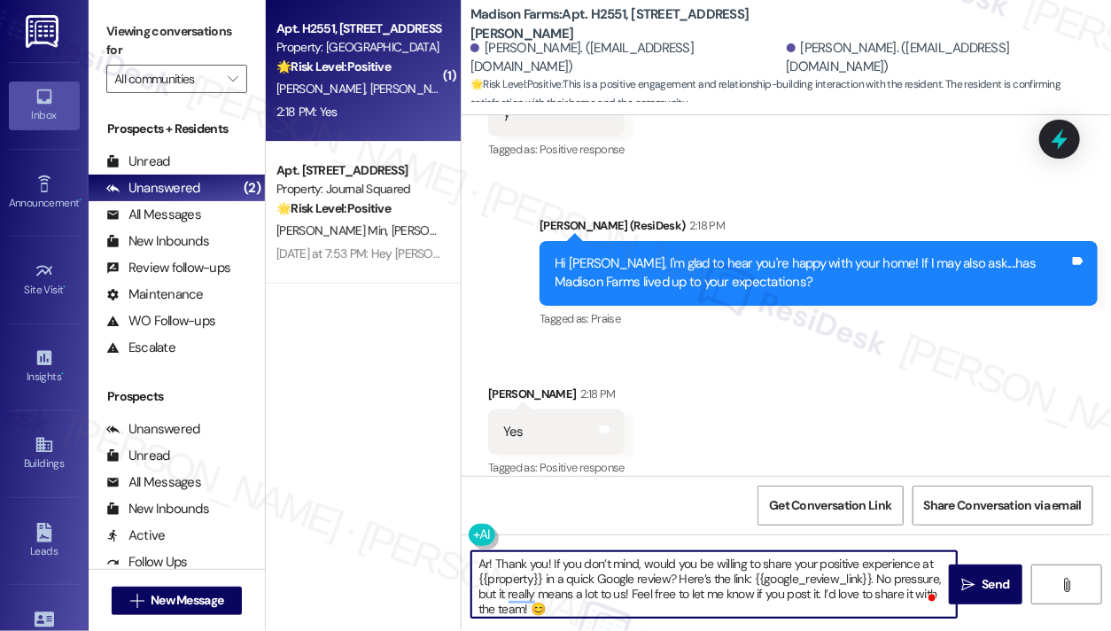
click at [452, 562] on div "( 1 ) Apt. H2551, [STREET_ADDRESS][PERSON_NAME] Property: [GEOGRAPHIC_DATA] 🌟 R…" at bounding box center [688, 315] width 845 height 631
drag, startPoint x: 542, startPoint y: 578, endPoint x: 905, endPoint y: 556, distance: 363.1
click at [905, 556] on textarea "Thank you! If you don’t mind, would you be willing to share your positive exper…" at bounding box center [714, 584] width 486 height 66
click at [645, 605] on textarea "Thank you! If you don’t mind, would you be willing to share your positive exper…" at bounding box center [714, 584] width 486 height 66
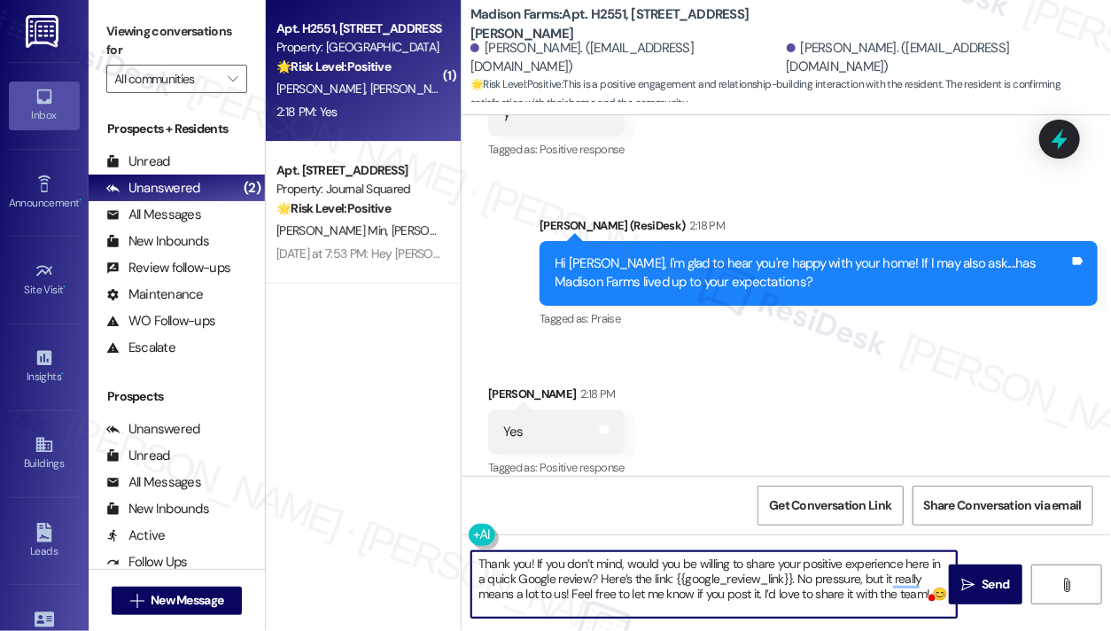
click at [645, 605] on textarea "Thank you! If you don’t mind, would you be willing to share your positive exper…" at bounding box center [714, 584] width 486 height 66
type textarea "Thank you! If you don’t mind, would you be willing to share your positive exper…"
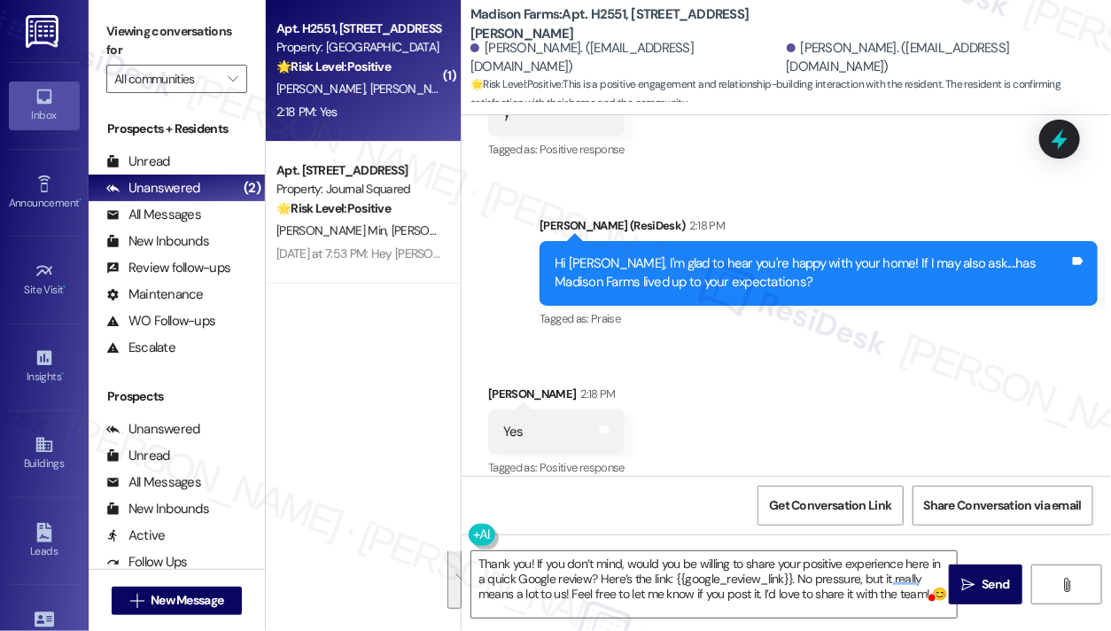
click at [746, 417] on div "Received via SMS [PERSON_NAME] 2:18 PM Yes Tags and notes Tagged as: Positive r…" at bounding box center [786, 420] width 649 height 150
click at [688, 574] on textarea "Thank you! If you don’t mind, would you be willing to share your positive exper…" at bounding box center [714, 584] width 486 height 66
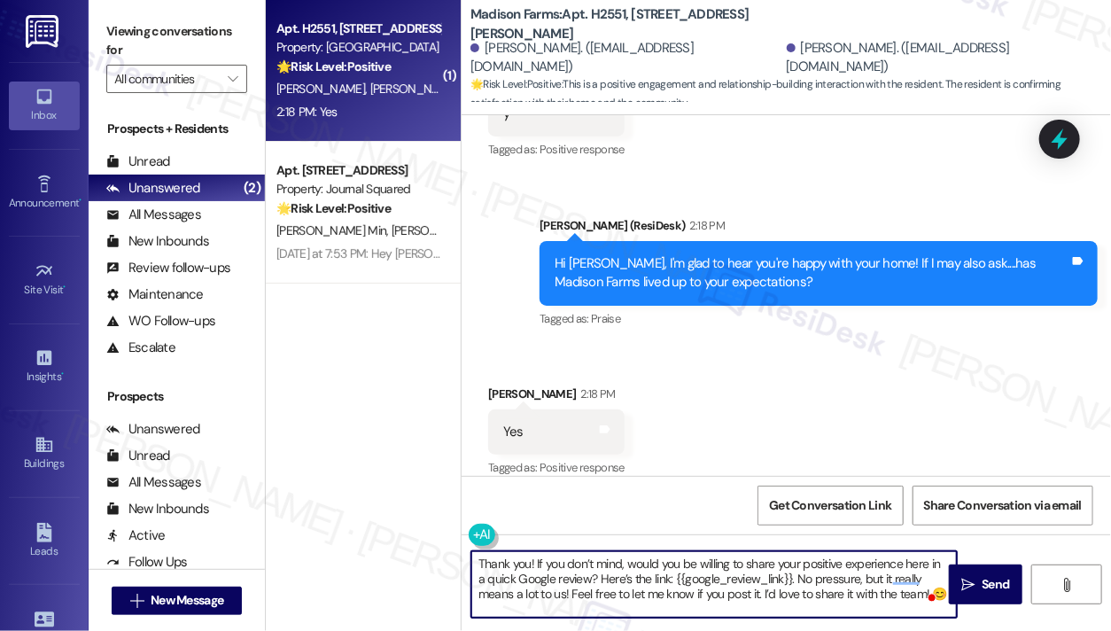
click at [688, 573] on textarea "Thank you! If you don’t mind, would you be willing to share your positive exper…" at bounding box center [714, 584] width 486 height 66
click at [690, 570] on textarea "Thank you! If you don’t mind, would you be willing to share your positive exper…" at bounding box center [714, 584] width 486 height 66
click at [585, 570] on textarea "Thank you! If you don’t mind, would you be willing to share your positive exper…" at bounding box center [714, 584] width 486 height 66
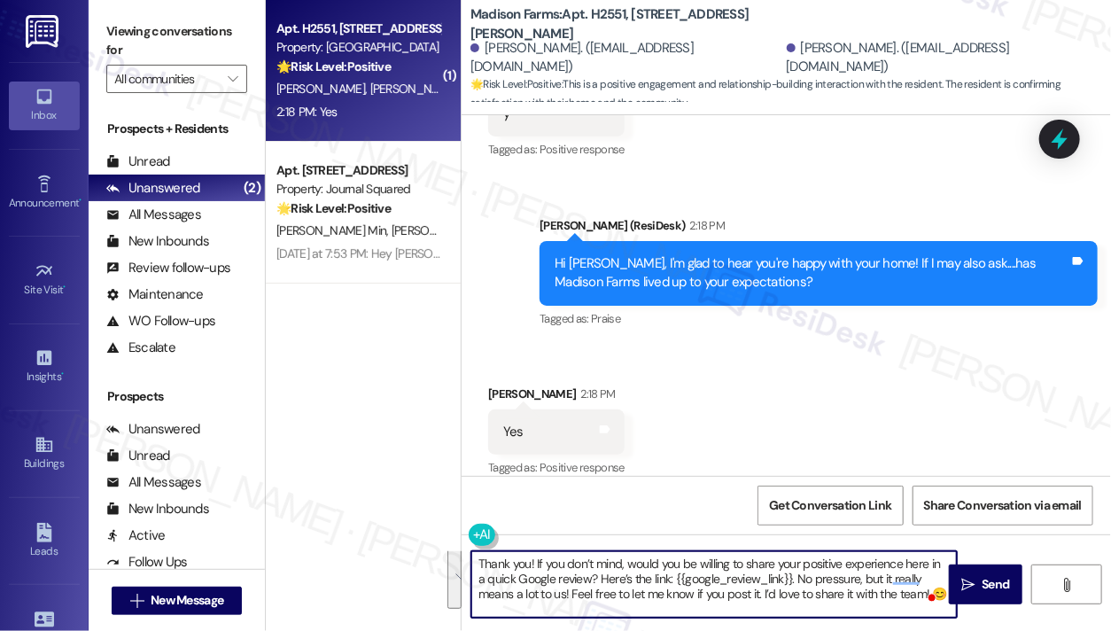
click at [688, 389] on div "Received via SMS [PERSON_NAME] 2:18 PM Yes Tags and notes Tagged as: Positive r…" at bounding box center [786, 420] width 649 height 150
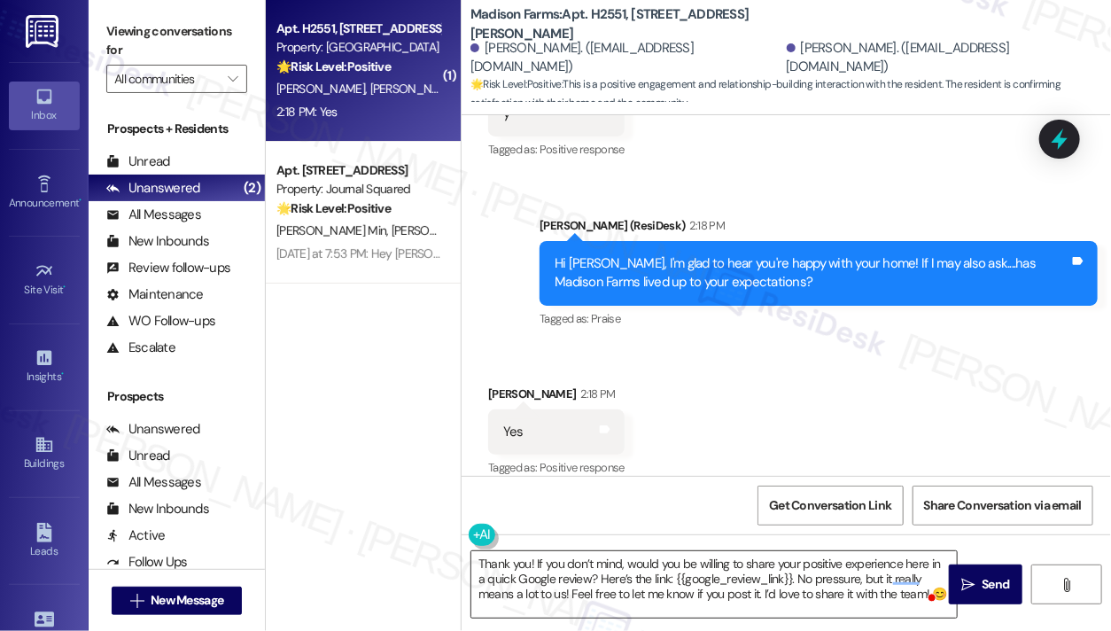
click at [782, 563] on textarea "Thank you! If you don’t mind, would you be willing to share your positive exper…" at bounding box center [714, 584] width 486 height 66
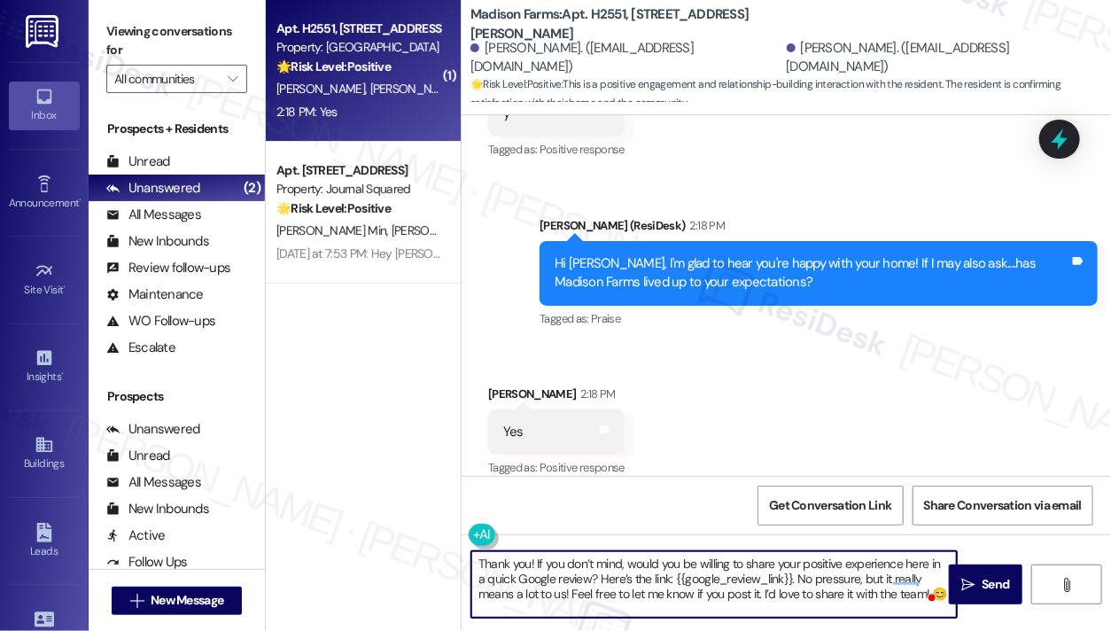
click at [782, 563] on textarea "Thank you! If you don’t mind, would you be willing to share your positive exper…" at bounding box center [714, 584] width 486 height 66
click at [753, 404] on div "Received via SMS [PERSON_NAME] 2:18 PM Yes Tags and notes Tagged as: Positive r…" at bounding box center [786, 420] width 649 height 150
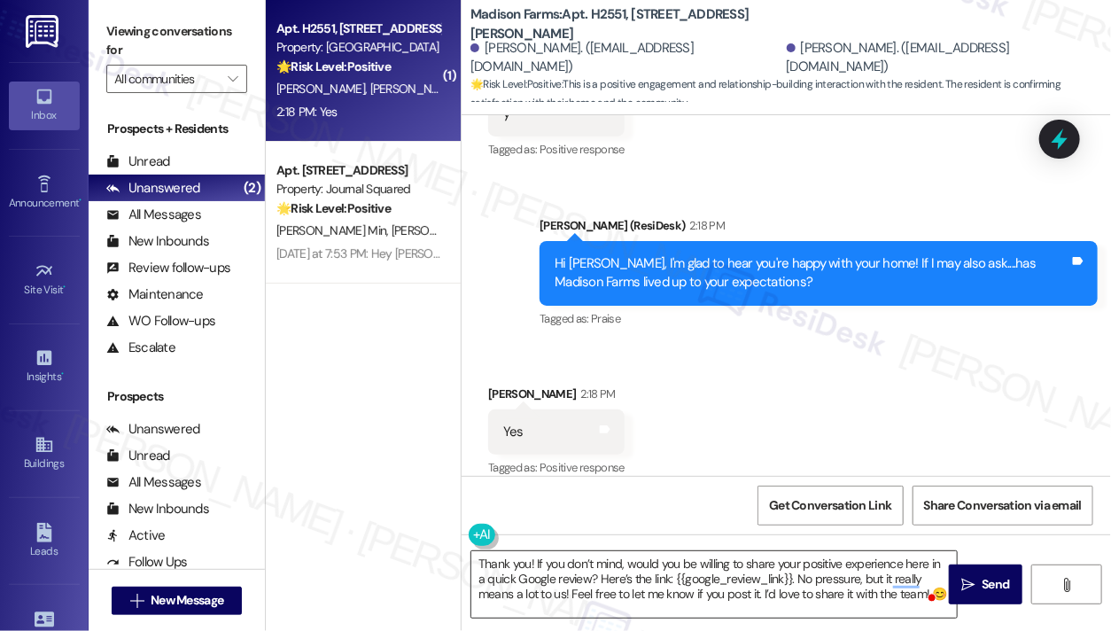
click at [734, 592] on textarea "Thank you! If you don’t mind, would you be willing to share your positive exper…" at bounding box center [714, 584] width 486 height 66
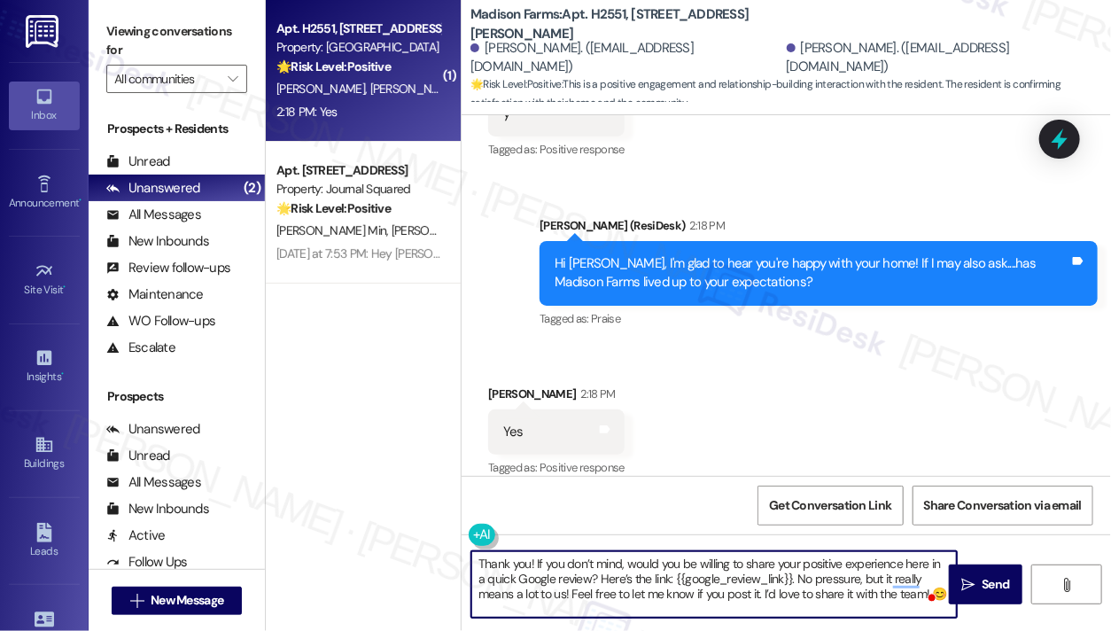
click at [734, 592] on textarea "Thank you! If you don’t mind, would you be willing to share your positive exper…" at bounding box center [714, 584] width 486 height 66
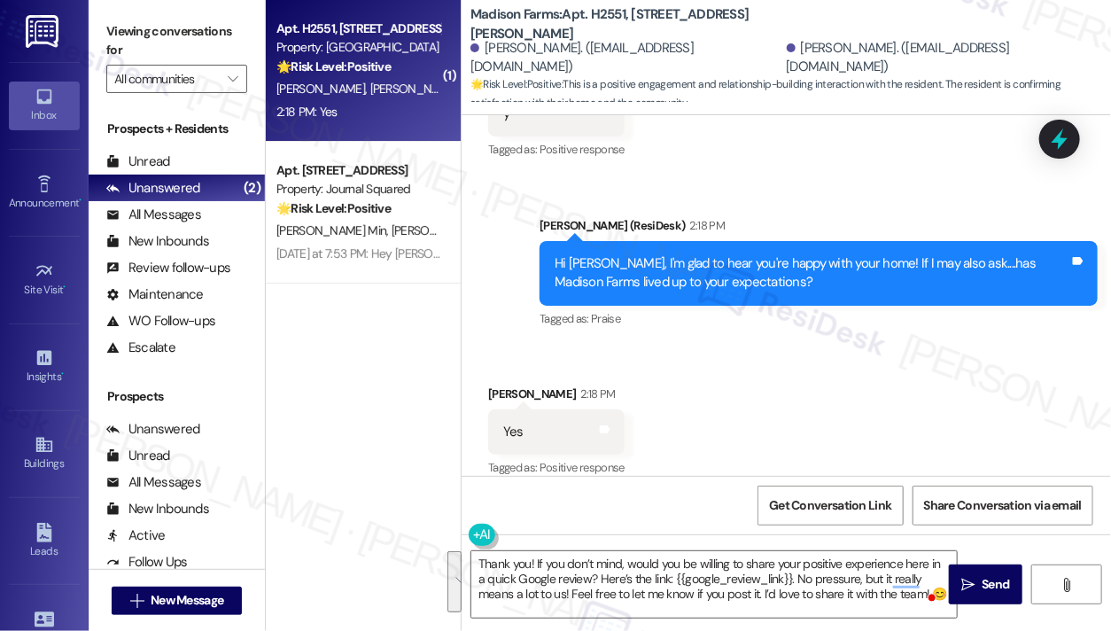
click at [803, 407] on div "Received via SMS [PERSON_NAME] 2:18 PM Yes Tags and notes Tagged as: Positive r…" at bounding box center [786, 420] width 649 height 150
click at [961, 582] on span " Send" at bounding box center [986, 584] width 56 height 19
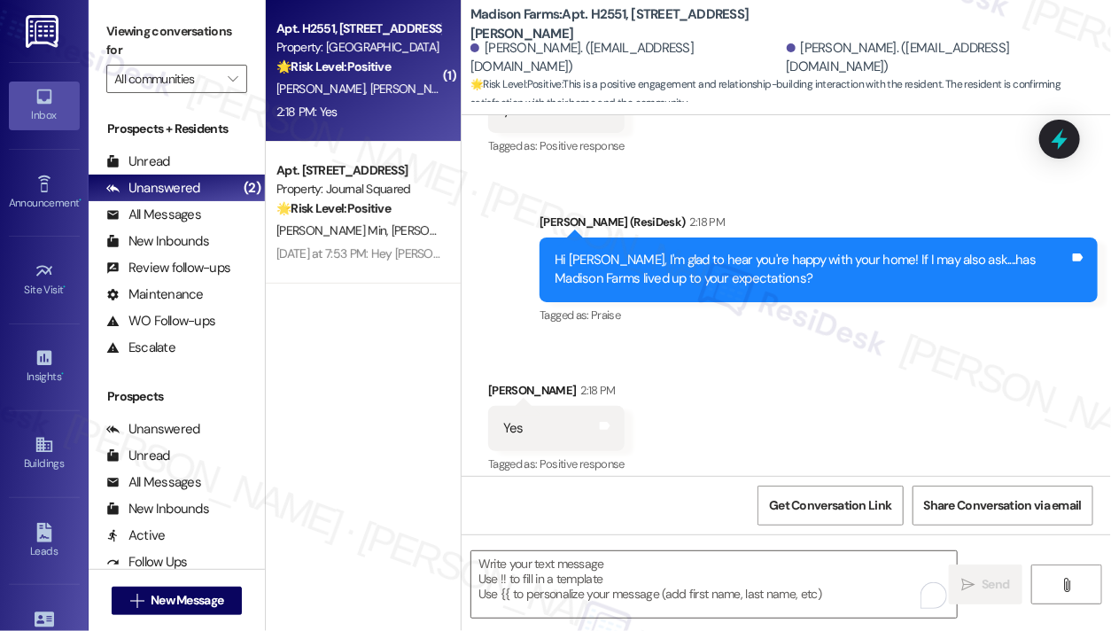
scroll to position [1847, 0]
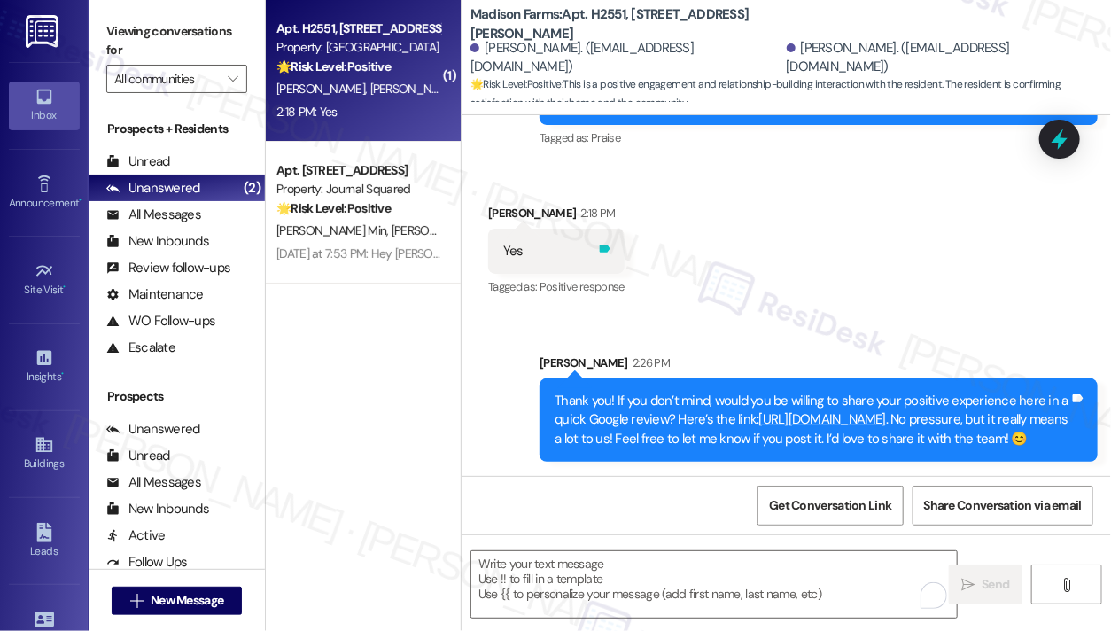
click at [611, 245] on icon at bounding box center [605, 249] width 11 height 8
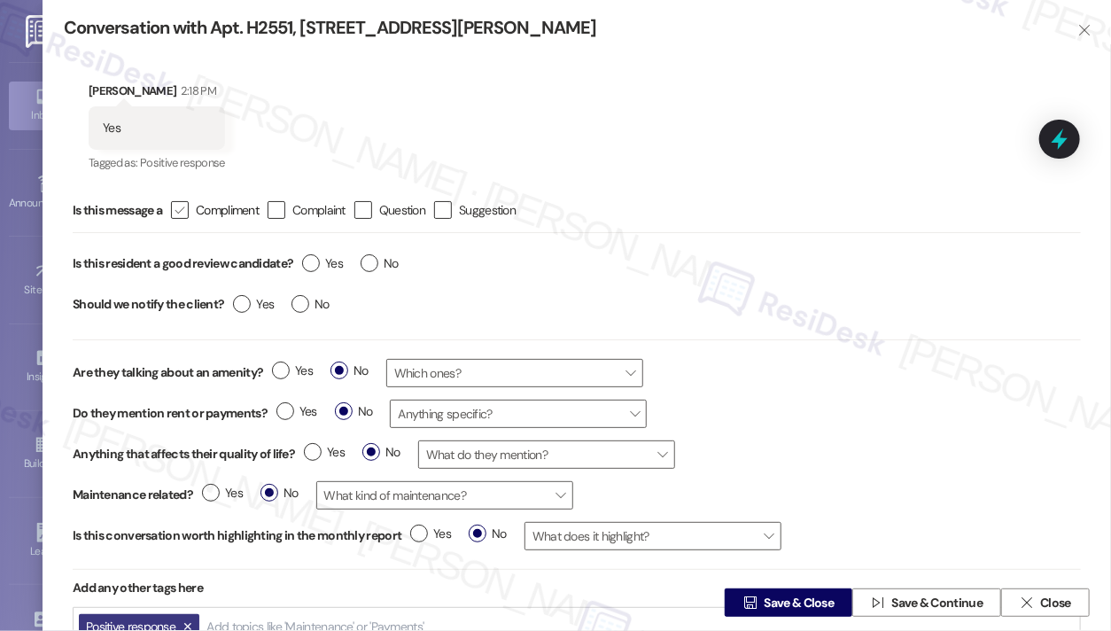
click at [183, 213] on icon "" at bounding box center [180, 210] width 12 height 19
click at [174, 213] on input " Compliment" at bounding box center [168, 211] width 12 height 12
checkbox input "true"
drag, startPoint x: 316, startPoint y: 266, endPoint x: 306, endPoint y: 272, distance: 12.3
click at [318, 265] on label "Yes" at bounding box center [322, 263] width 41 height 19
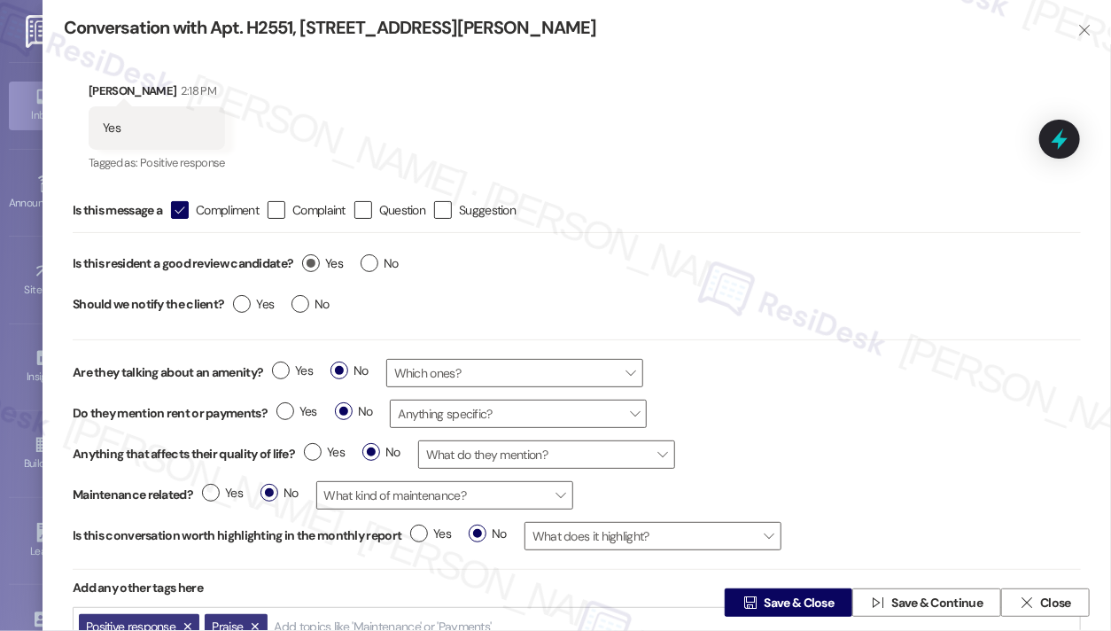
click at [318, 265] on input "Yes" at bounding box center [322, 265] width 41 height 23
radio input "true"
click at [284, 303] on div "Yes No" at bounding box center [281, 306] width 114 height 41
click at [299, 307] on label "No" at bounding box center [311, 304] width 38 height 19
click at [299, 307] on input "No" at bounding box center [311, 306] width 38 height 23
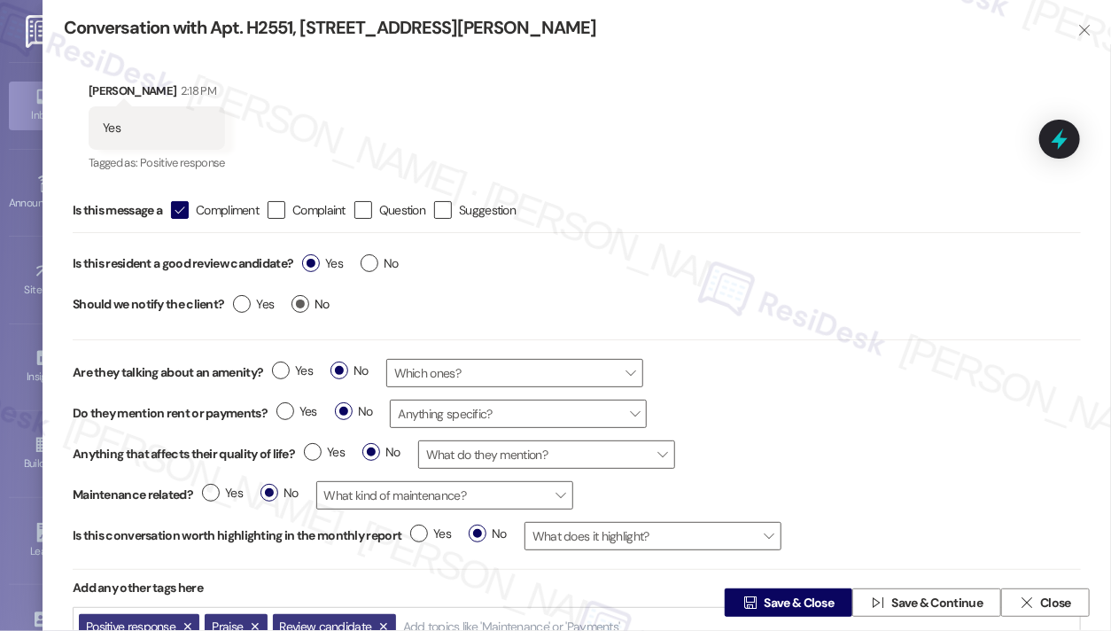
radio input "true"
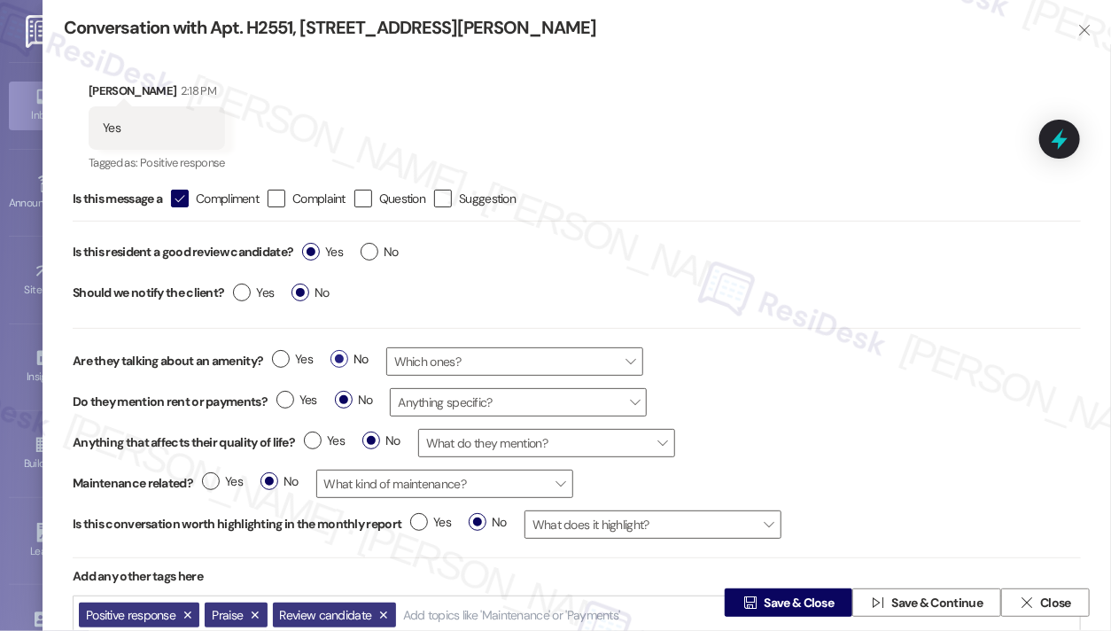
scroll to position [15, 0]
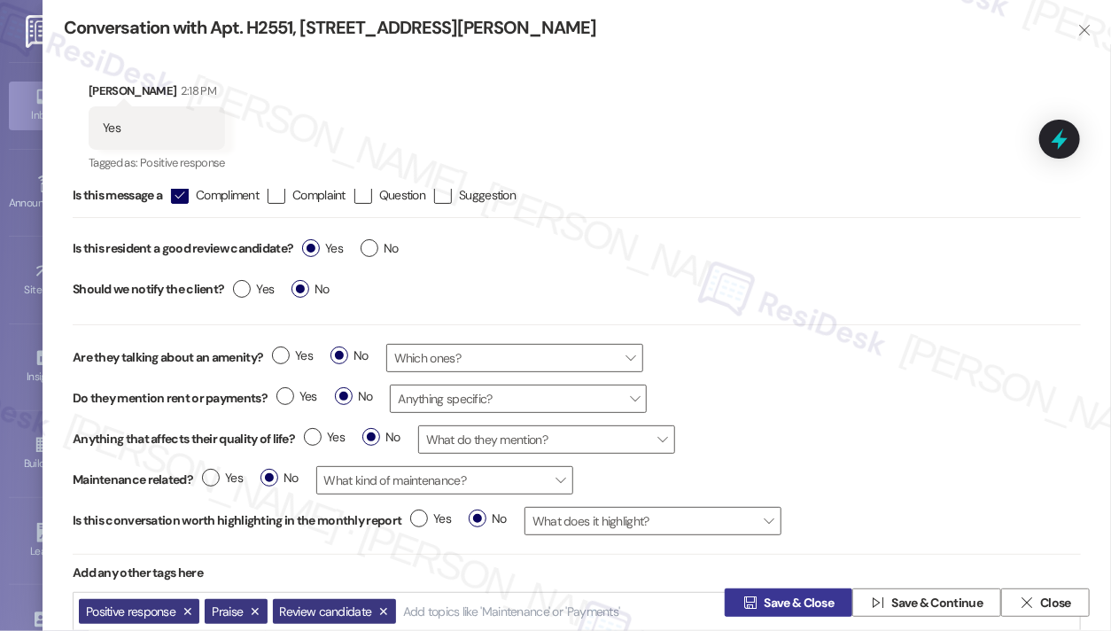
click at [789, 608] on span "Save & Close" at bounding box center [800, 603] width 70 height 19
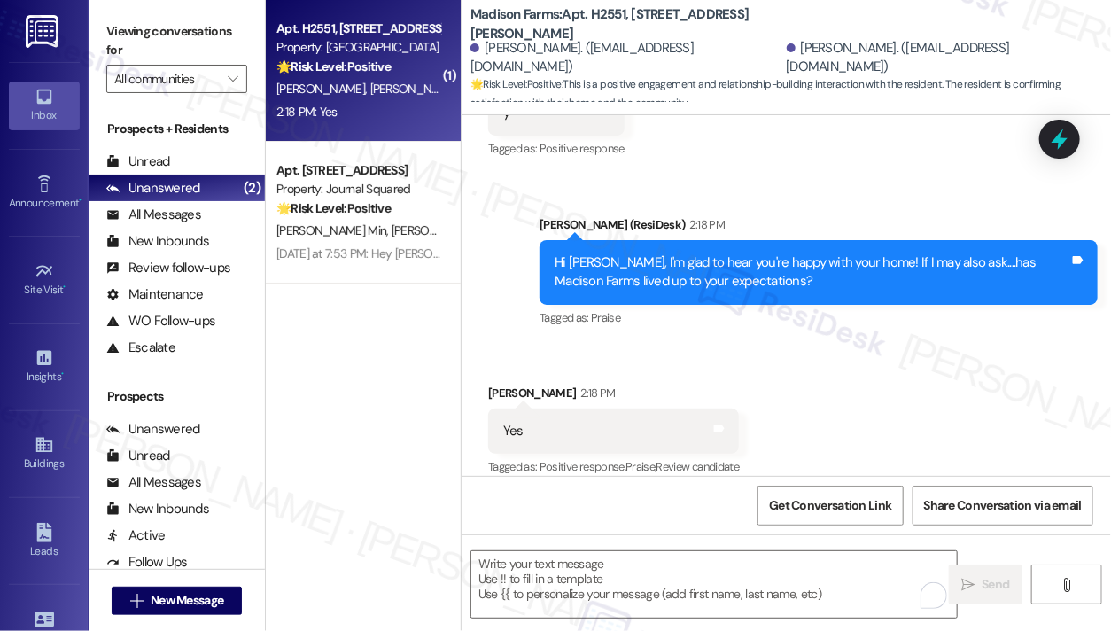
scroll to position [1666, 0]
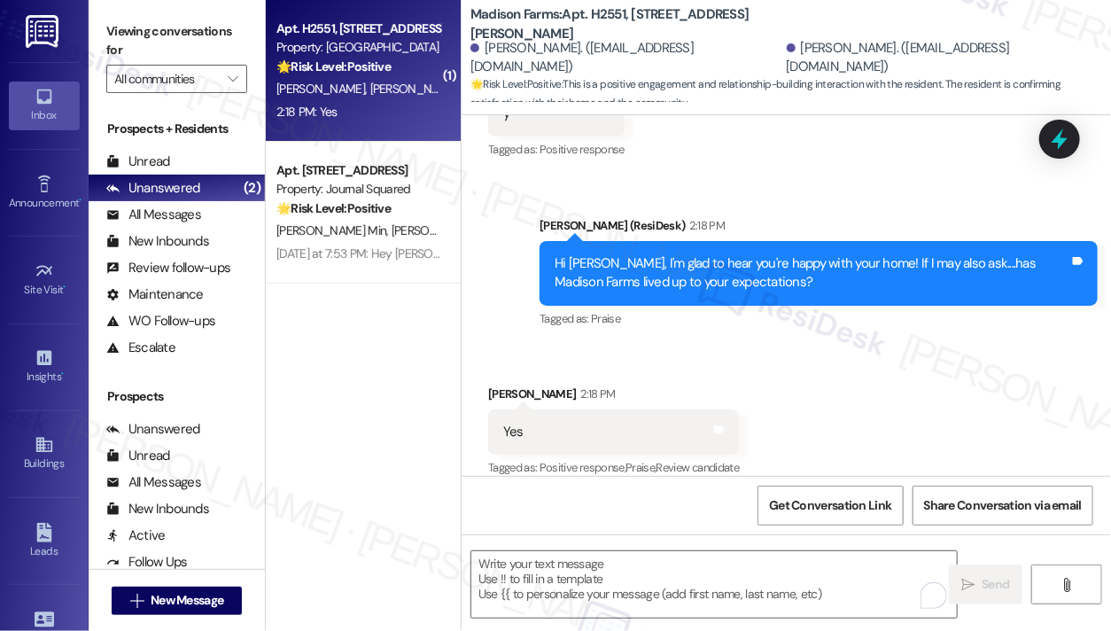
scroll to position [1929, 0]
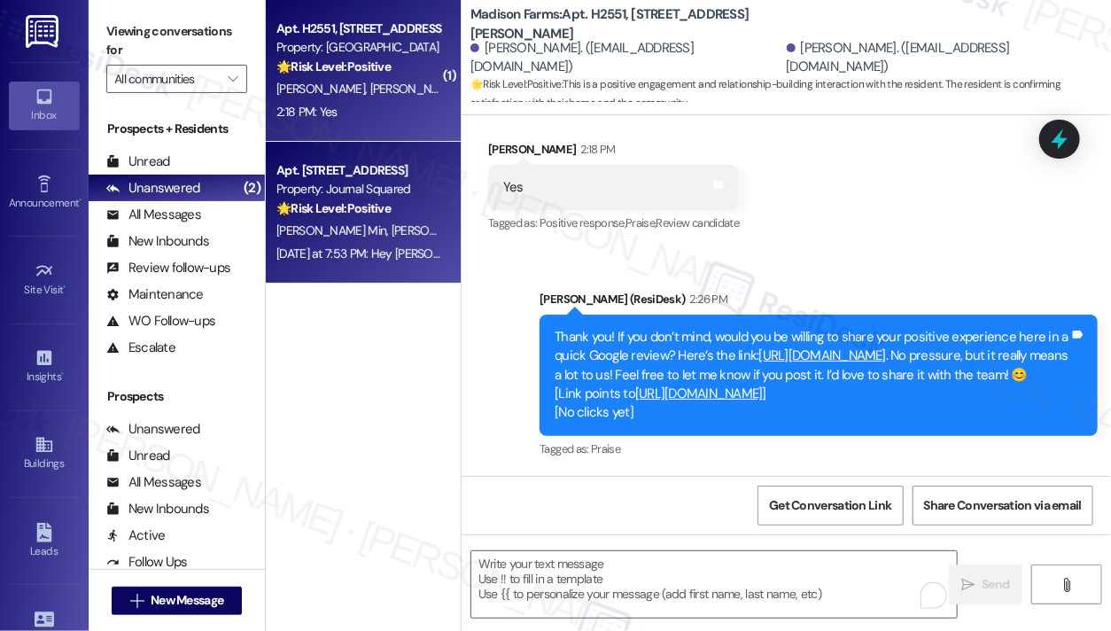
click at [378, 194] on div "Property: Journal Squared" at bounding box center [358, 189] width 164 height 19
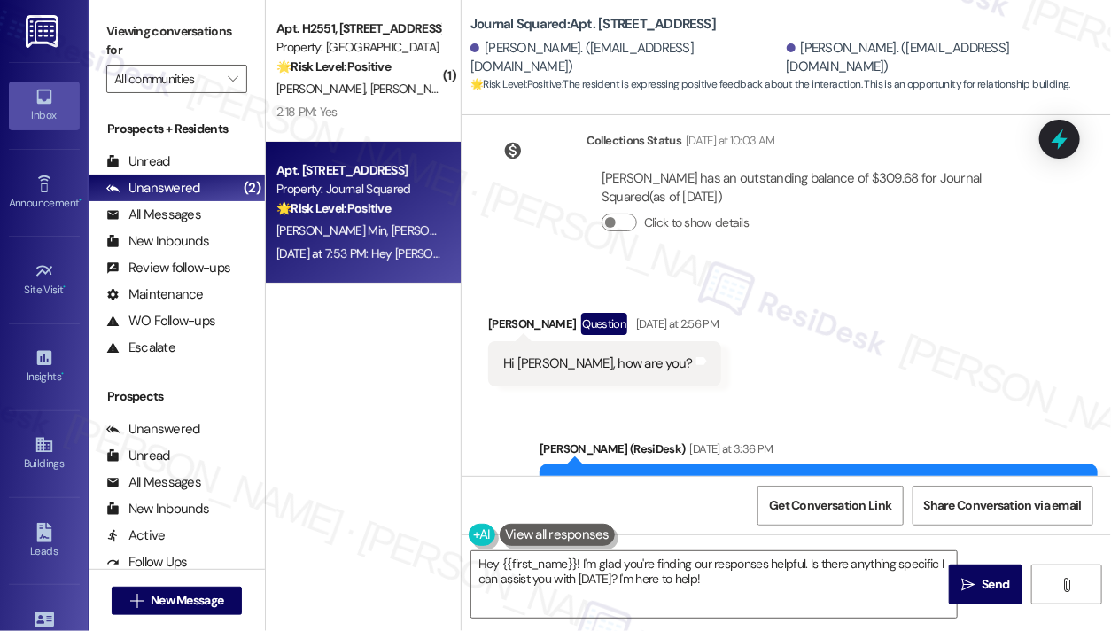
scroll to position [6971, 0]
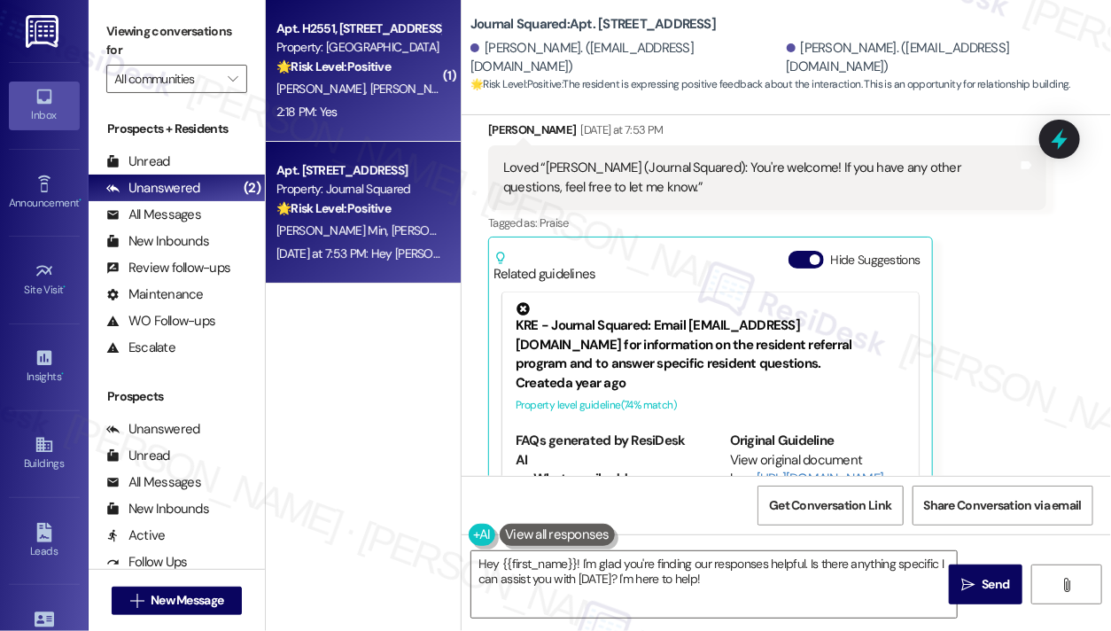
click at [387, 113] on div "2:18 PM: Yes 2:18 PM: Yes" at bounding box center [358, 112] width 167 height 22
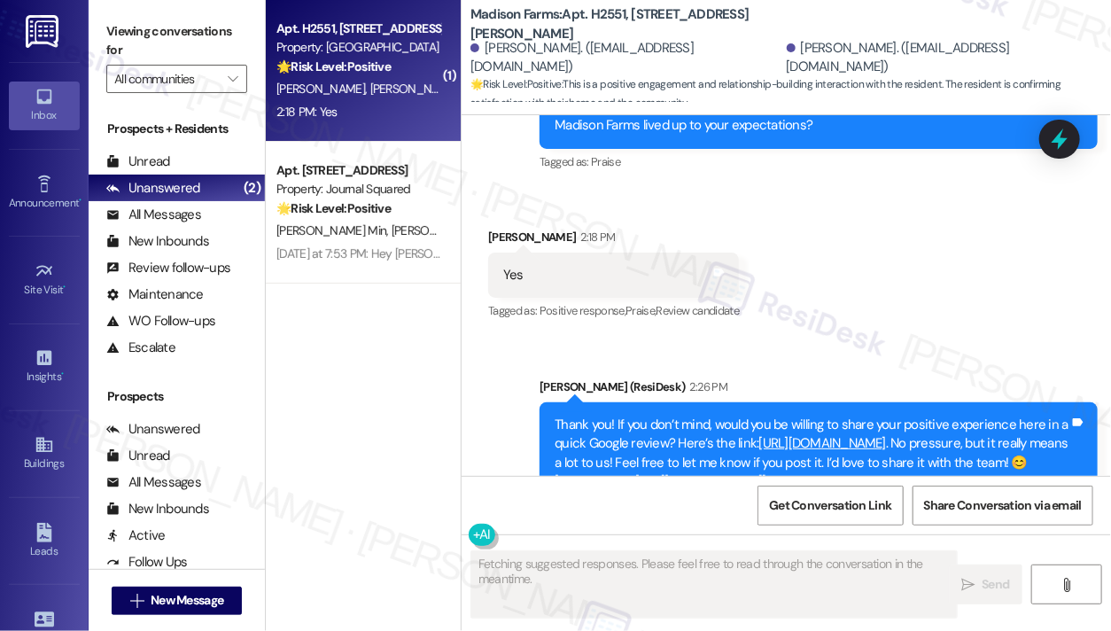
scroll to position [1929, 0]
